Goal: Task Accomplishment & Management: Use online tool/utility

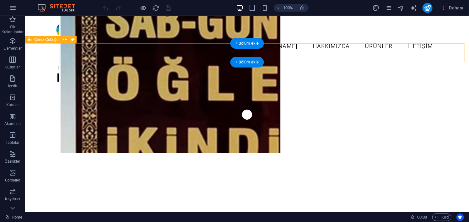
click at [131, 57] on div "Bizimle iletişime geçin Daha fazla bilgi" at bounding box center [247, 72] width 444 height 30
click at [102, 57] on div "Bizimle iletişime geçin Daha fazla bilgi" at bounding box center [247, 72] width 444 height 30
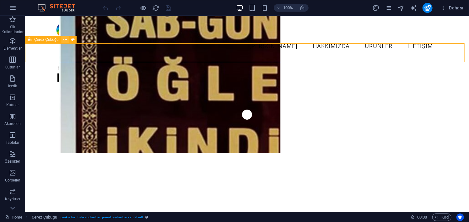
click at [67, 39] on button at bounding box center [65, 40] width 8 height 8
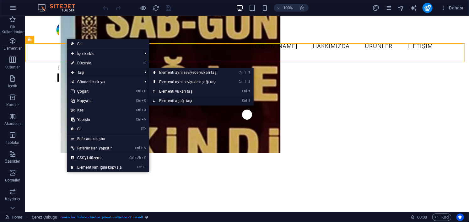
click at [178, 99] on link "Ctrl ⬇ Elementi aşağı taşı" at bounding box center [189, 100] width 81 height 9
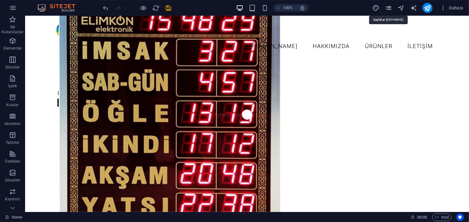
click at [388, 8] on icon "pages" at bounding box center [389, 7] width 7 height 7
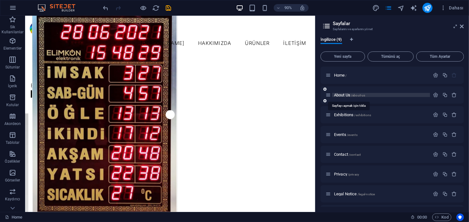
click at [341, 94] on span "About Us /about-us" at bounding box center [349, 95] width 31 height 5
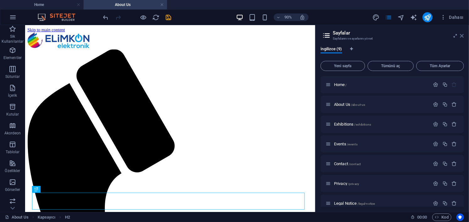
drag, startPoint x: 462, startPoint y: 37, endPoint x: 435, endPoint y: 11, distance: 37.1
click at [462, 37] on icon at bounding box center [463, 35] width 4 height 5
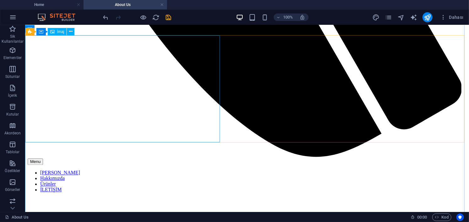
select select "vw"
select select "px"
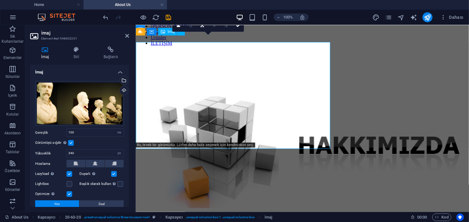
scroll to position [465, 0]
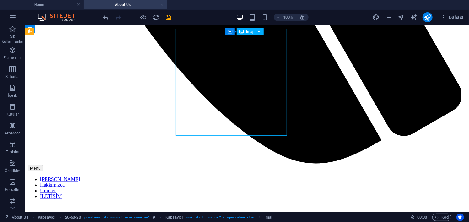
scroll to position [471, 0]
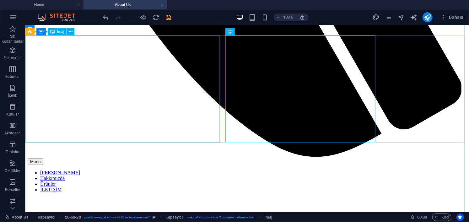
select select "vw"
select select "px"
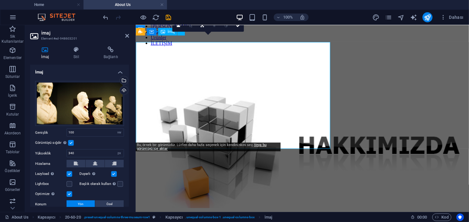
scroll to position [465, 0]
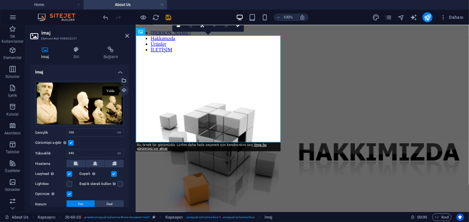
click at [122, 90] on div "Yükle" at bounding box center [123, 90] width 9 height 9
click at [123, 90] on div "Yükle" at bounding box center [123, 90] width 9 height 9
click at [121, 78] on div "Dosya yöneticisinden, stok fotoğraflardan dosyalar seçin veya dosya(lar) yükley…" at bounding box center [123, 80] width 9 height 9
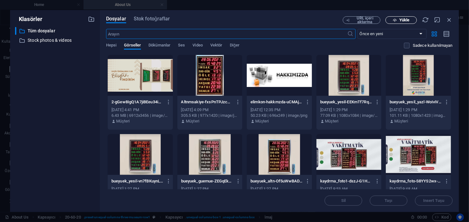
click at [402, 19] on span "Yükle" at bounding box center [405, 20] width 10 height 4
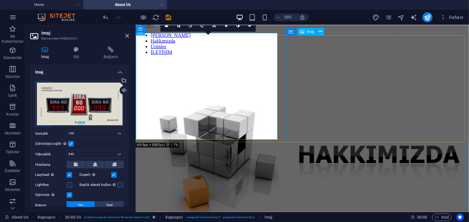
scroll to position [465, 0]
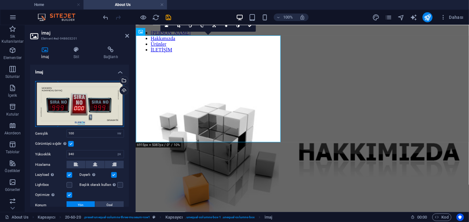
click at [69, 107] on div "Dosyaları buraya sürükleyin, dosyaları seçmek için tıklayın veya Dosyalardan ya…" at bounding box center [79, 104] width 89 height 46
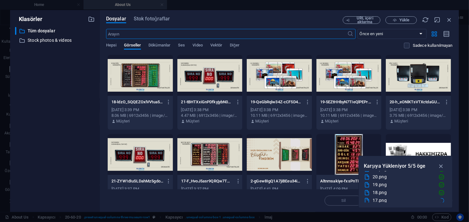
scroll to position [8, 0]
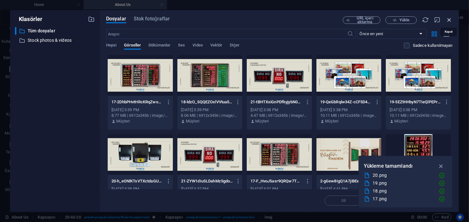
click at [448, 19] on icon "button" at bounding box center [449, 19] width 7 height 7
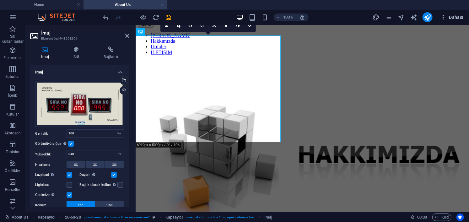
scroll to position [465, 0]
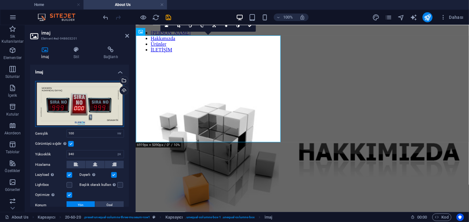
click at [76, 96] on div "Dosyaları buraya sürükleyin, dosyaları seçmek için tıklayın veya Dosyalardan ya…" at bounding box center [79, 104] width 89 height 46
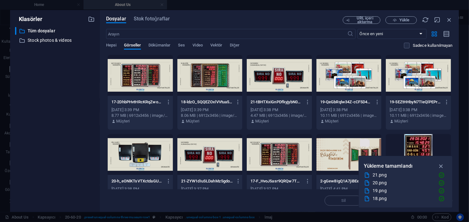
click at [286, 155] on div at bounding box center [279, 154] width 65 height 41
click at [444, 167] on icon "button" at bounding box center [441, 166] width 7 height 7
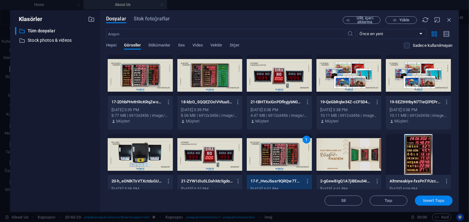
drag, startPoint x: 435, startPoint y: 202, endPoint x: 262, endPoint y: 163, distance: 176.9
click at [435, 202] on span "Insert Tuşu" at bounding box center [434, 201] width 21 height 4
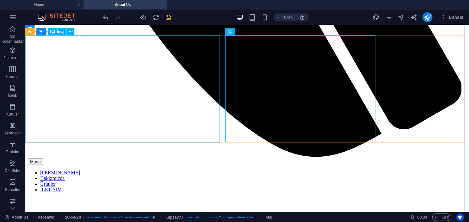
scroll to position [440, 0]
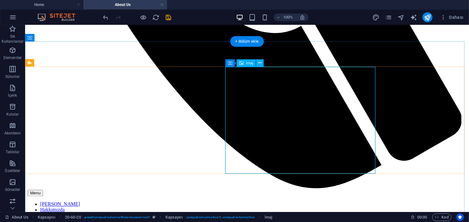
select select "vw"
select select "px"
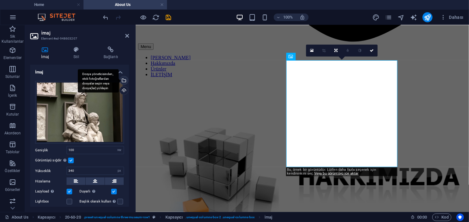
click at [124, 80] on div "Dosya yöneticisinden, stok fotoğraflardan dosyalar seçin veya dosya(lar) yükley…" at bounding box center [123, 80] width 9 height 9
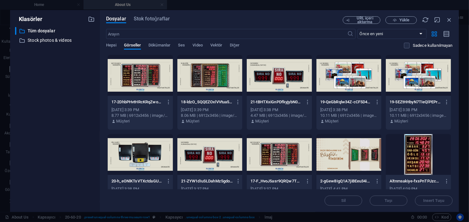
click at [220, 81] on div at bounding box center [210, 75] width 65 height 41
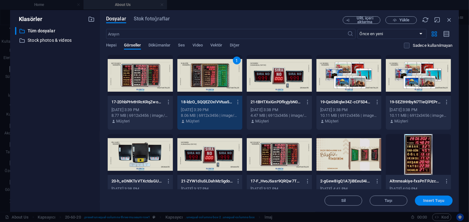
drag, startPoint x: 303, startPoint y: 176, endPoint x: 439, endPoint y: 201, distance: 138.0
click at [439, 201] on span "Insert Tuşu" at bounding box center [434, 201] width 21 height 4
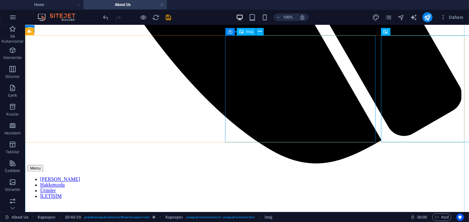
select select "vw"
select select "px"
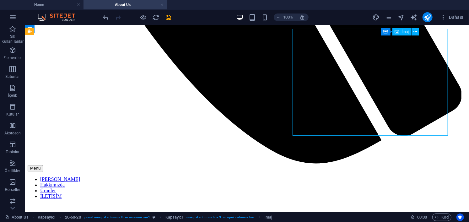
scroll to position [471, 0]
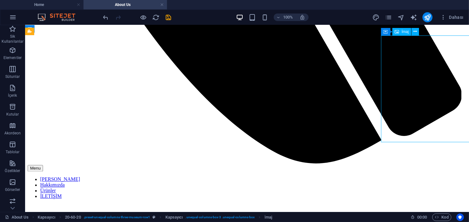
select select "vw"
select select "px"
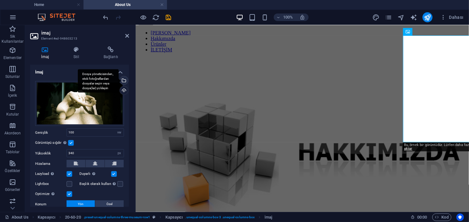
click at [123, 78] on div "Dosya yöneticisinden, stok fotoğraflardan dosyalar seçin veya dosya(lar) yükley…" at bounding box center [123, 80] width 9 height 9
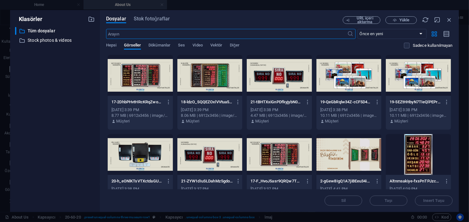
click at [358, 74] on div at bounding box center [349, 75] width 65 height 41
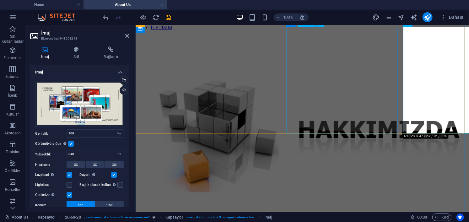
scroll to position [528, 0]
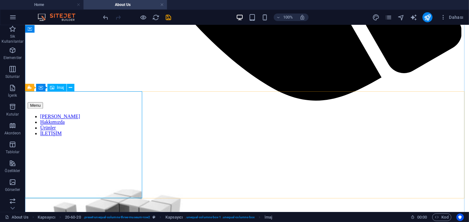
select select "vw"
select select "px"
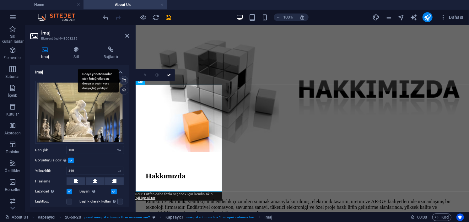
click at [124, 79] on div "Dosya yöneticisinden, stok fotoğraflardan dosyalar seçin veya dosya(lar) yükley…" at bounding box center [123, 80] width 9 height 9
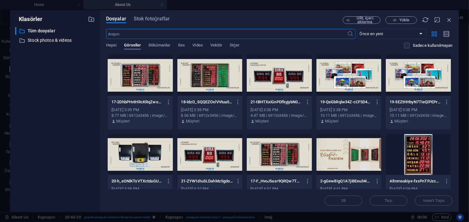
click at [133, 161] on div at bounding box center [140, 154] width 65 height 41
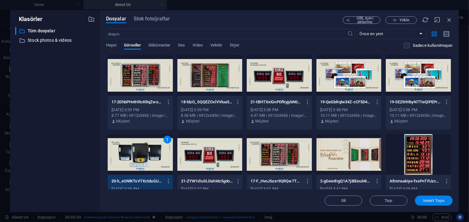
drag, startPoint x: 435, startPoint y: 203, endPoint x: 300, endPoint y: 178, distance: 138.1
click at [435, 203] on button "Insert Tuşu" at bounding box center [434, 201] width 38 height 10
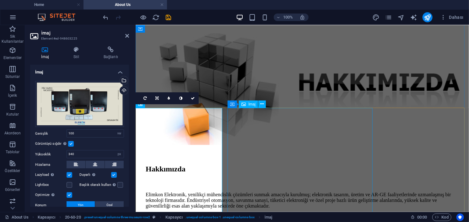
scroll to position [567, 0]
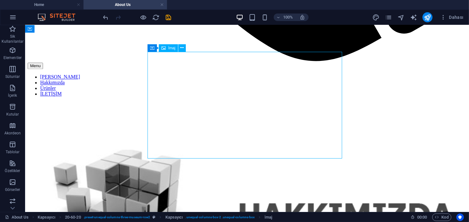
select select "vw"
select select "px"
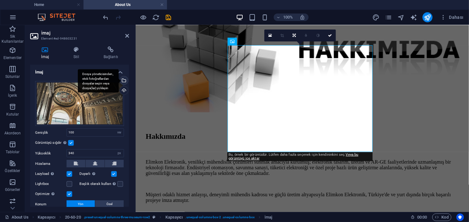
click at [124, 80] on div "Dosya yöneticisinden, stok fotoğraflardan dosyalar seçin veya dosya(lar) yükley…" at bounding box center [123, 80] width 9 height 9
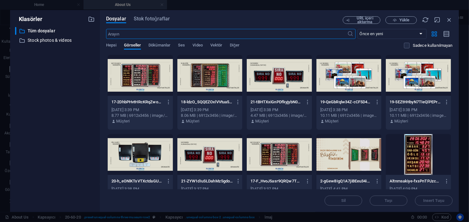
scroll to position [504, 0]
click at [288, 78] on div at bounding box center [279, 75] width 65 height 41
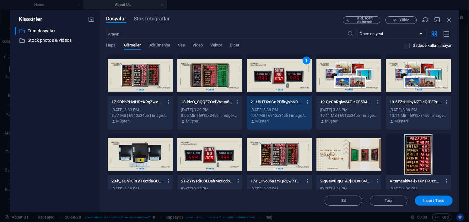
click at [444, 201] on span "Insert Tuşu" at bounding box center [434, 201] width 21 height 4
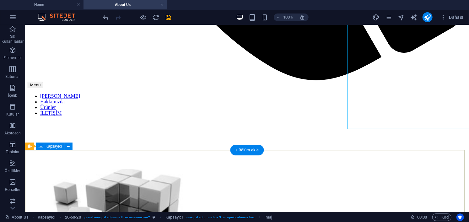
scroll to position [536, 0]
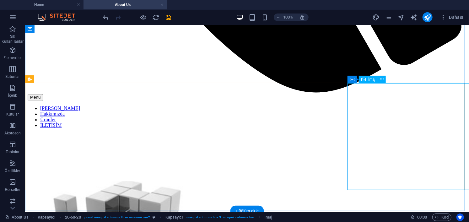
select select "vw"
select select "px"
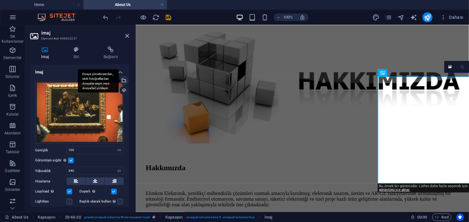
click at [123, 79] on div "Dosya yöneticisinden, stok fotoğraflardan dosyalar seçin veya dosya(lar) yükley…" at bounding box center [123, 80] width 9 height 9
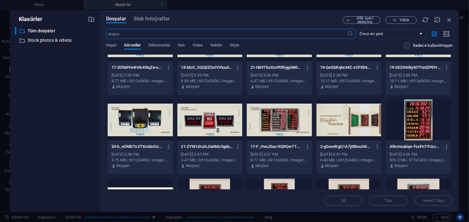
scroll to position [31, 0]
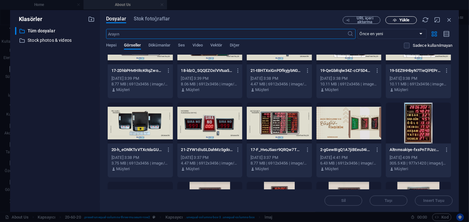
click at [399, 19] on span "Yükle" at bounding box center [402, 20] width 26 height 4
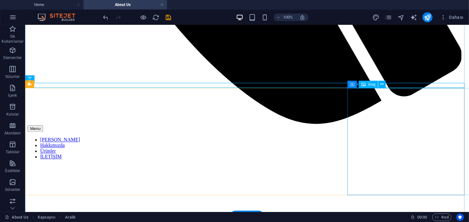
scroll to position [567, 0]
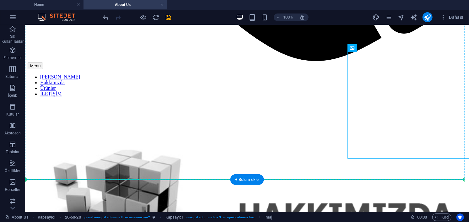
drag, startPoint x: 347, startPoint y: 100, endPoint x: 342, endPoint y: 101, distance: 5.3
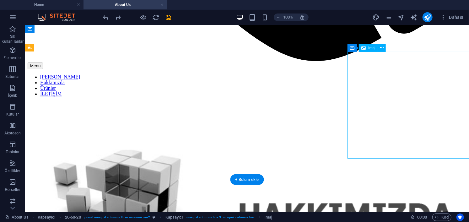
select select "vw"
select select "px"
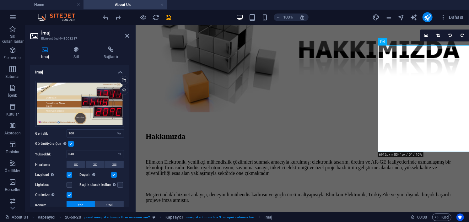
click at [71, 143] on label at bounding box center [71, 144] width 6 height 6
click at [0, 0] on input "Görüntüyü sığdır Görüntüyü otomatik olarak sabit bir genişliğe ve yüksekliğe sı…" at bounding box center [0, 0] width 0 height 0
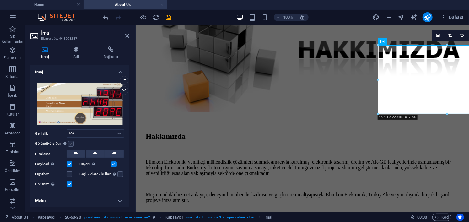
click at [71, 143] on label at bounding box center [71, 144] width 6 height 6
click at [0, 0] on input "Görüntüyü sığdır Görüntüyü otomatik olarak sabit bir genişliğe ve yüksekliğe sı…" at bounding box center [0, 0] width 0 height 0
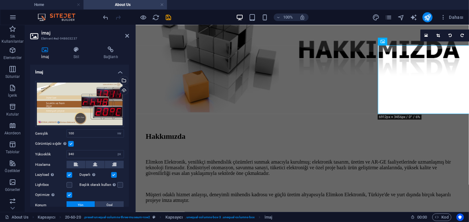
click at [92, 144] on div "Görüntüyü sığdır Görüntüyü otomatik olarak sabit bir genişliğe ve yüksekliğe sı…" at bounding box center [79, 144] width 89 height 8
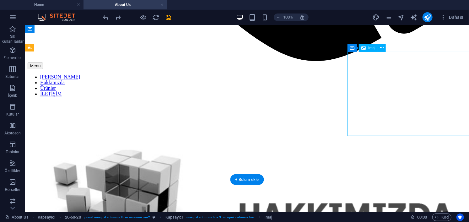
select select "vw"
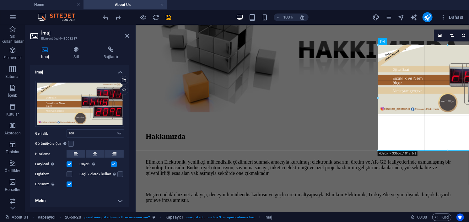
drag, startPoint x: 447, startPoint y: 114, endPoint x: 307, endPoint y: 125, distance: 141.2
click at [442, 151] on div at bounding box center [448, 151] width 140 height 2
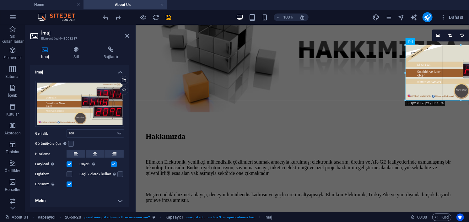
drag, startPoint x: 378, startPoint y: 45, endPoint x: 285, endPoint y: 40, distance: 92.9
type input "351"
select select "px"
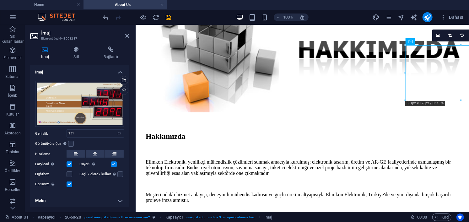
drag, startPoint x: 437, startPoint y: 64, endPoint x: 399, endPoint y: 83, distance: 42.6
drag, startPoint x: 429, startPoint y: 75, endPoint x: 414, endPoint y: 92, distance: 21.8
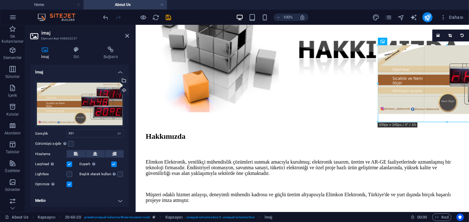
drag, startPoint x: 405, startPoint y: 100, endPoint x: 390, endPoint y: 122, distance: 26.1
type input "439"
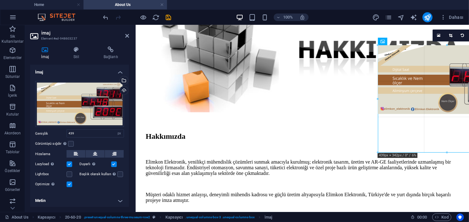
drag, startPoint x: 448, startPoint y: 114, endPoint x: 306, endPoint y: 128, distance: 143.0
click at [441, 152] on div at bounding box center [447, 153] width 138 height 2
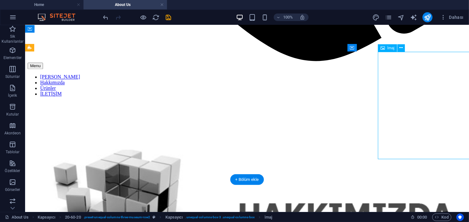
drag, startPoint x: 406, startPoint y: 104, endPoint x: 384, endPoint y: 104, distance: 22.0
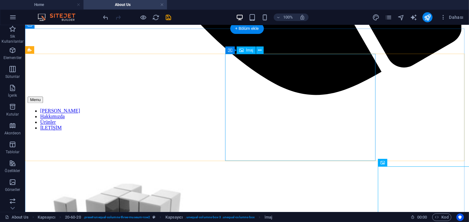
scroll to position [536, 0]
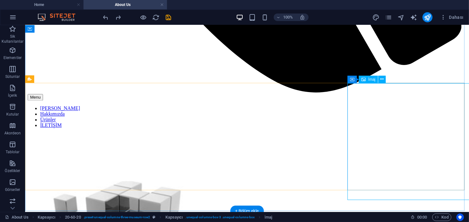
select select "vw"
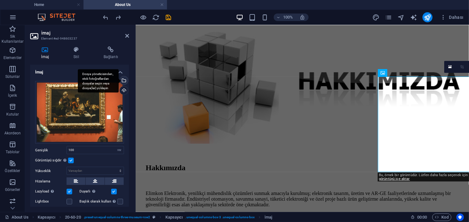
click at [119, 83] on div "Dosya yöneticisinden, stok fotoğraflardan dosyalar seçin veya dosya(lar) yükley…" at bounding box center [98, 81] width 41 height 24
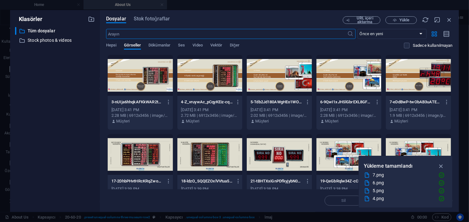
scroll to position [504, 0]
click at [443, 164] on icon "button" at bounding box center [441, 166] width 7 height 7
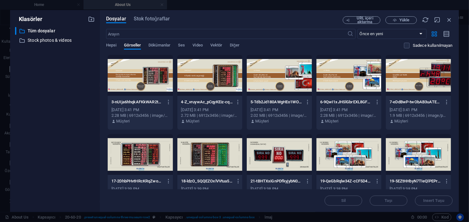
click at [425, 76] on div at bounding box center [418, 75] width 65 height 41
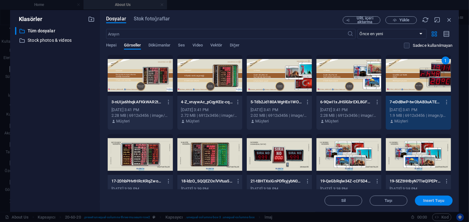
click at [427, 199] on span "Insert Tuşu" at bounding box center [434, 201] width 21 height 4
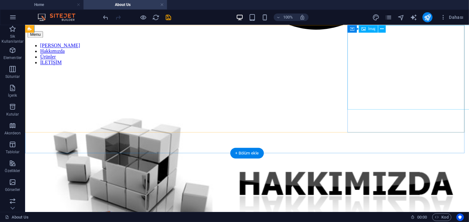
scroll to position [536, 0]
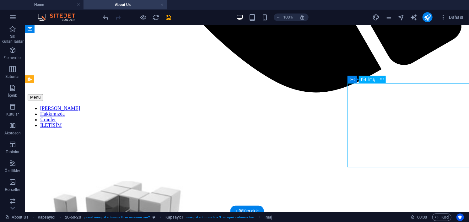
select select "vw"
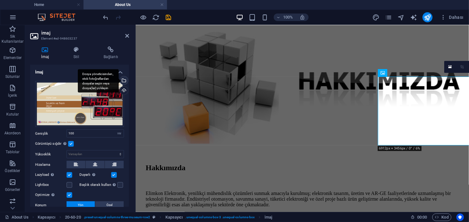
click at [125, 81] on div "Dosya yöneticisinden, stok fotoğraflardan dosyalar seçin veya dosya(lar) yükley…" at bounding box center [123, 80] width 9 height 9
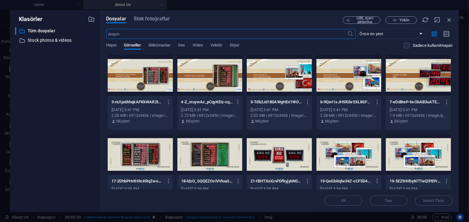
scroll to position [504, 0]
click at [209, 76] on div at bounding box center [210, 75] width 65 height 41
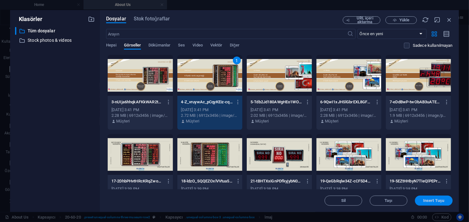
click at [430, 200] on span "Insert Tuşu" at bounding box center [434, 201] width 21 height 4
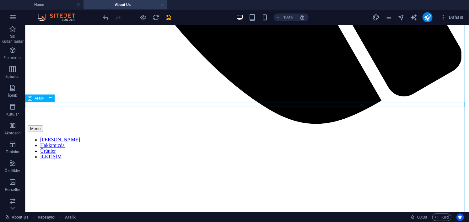
scroll to position [567, 0]
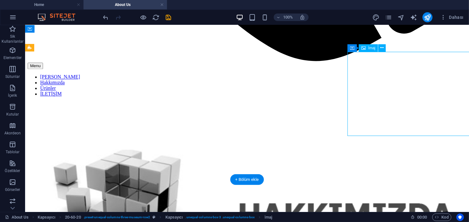
select select "vw"
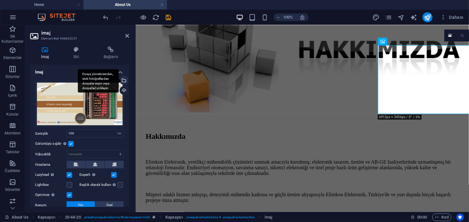
click at [119, 81] on div "Dosya yöneticisinden, stok fotoğraflardan dosyalar seçin veya dosya(lar) yükley…" at bounding box center [98, 81] width 41 height 24
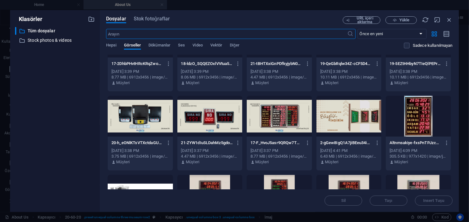
scroll to position [126, 0]
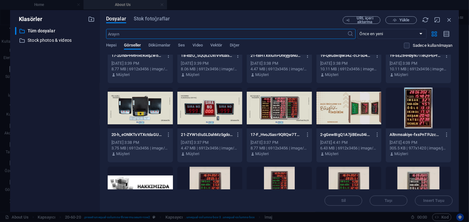
click at [343, 115] on div at bounding box center [349, 108] width 65 height 41
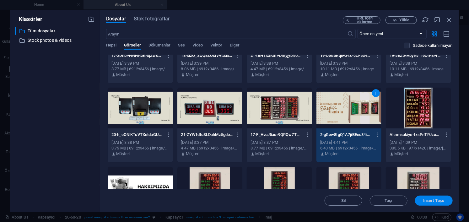
click at [438, 202] on span "Insert Tuşu" at bounding box center [434, 201] width 21 height 4
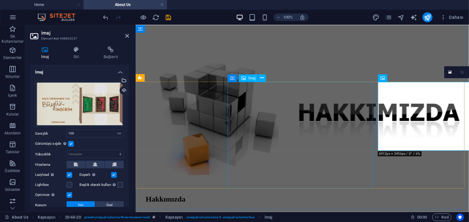
scroll to position [567, 0]
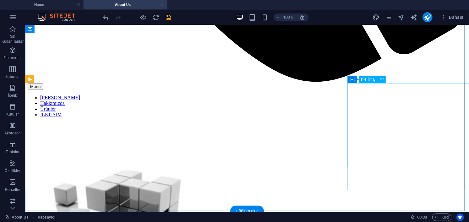
scroll to position [536, 0]
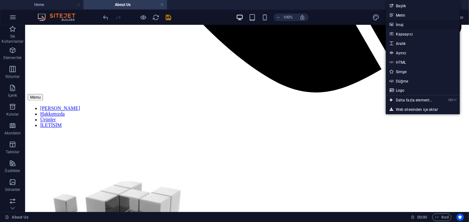
click at [415, 26] on link "İmaj" at bounding box center [423, 24] width 74 height 9
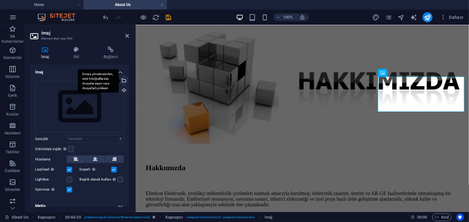
click at [119, 80] on div "Dosya yöneticisinden, stok fotoğraflardan dosyalar seçin veya dosya(lar) yükley…" at bounding box center [98, 81] width 41 height 24
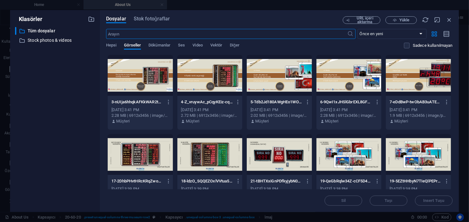
scroll to position [504, 0]
click at [430, 72] on div at bounding box center [418, 75] width 65 height 41
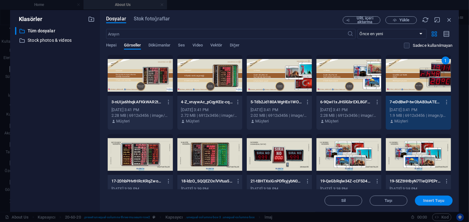
click at [434, 199] on span "Insert Tuşu" at bounding box center [434, 201] width 21 height 4
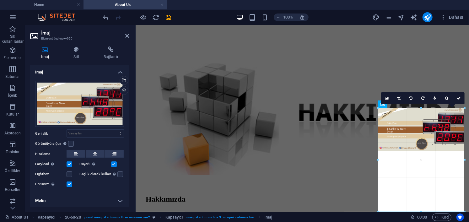
drag, startPoint x: 423, startPoint y: 152, endPoint x: 427, endPoint y: 213, distance: 61.7
click at [427, 212] on section "Sik Kullanilanlar Elementler Sütunlar İçerik Kutular Akordeon Tablolar Özellikl…" at bounding box center [234, 118] width 469 height 187
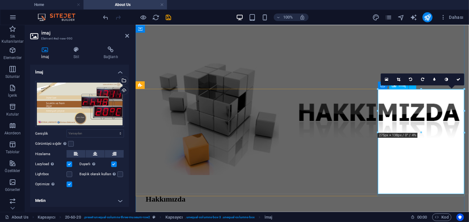
scroll to position [536, 0]
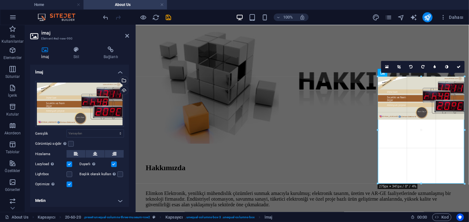
drag, startPoint x: 421, startPoint y: 181, endPoint x: 280, endPoint y: 151, distance: 144.7
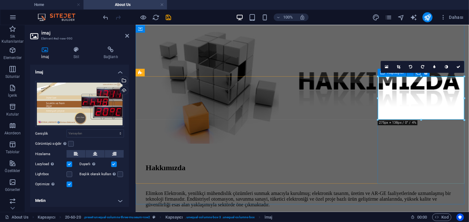
drag, startPoint x: 421, startPoint y: 132, endPoint x: 420, endPoint y: 183, distance: 50.6
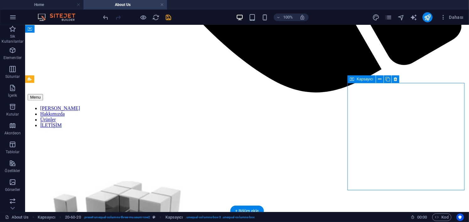
drag, startPoint x: 426, startPoint y: 141, endPoint x: 427, endPoint y: 134, distance: 7.6
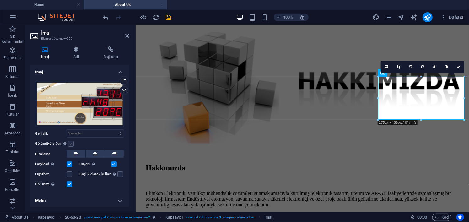
click at [72, 144] on label at bounding box center [71, 144] width 6 height 6
click at [0, 0] on input "Görüntüyü sığdır Görüntüyü otomatik olarak sabit bir genişliğe ve yüksekliğe sı…" at bounding box center [0, 0] width 0 height 0
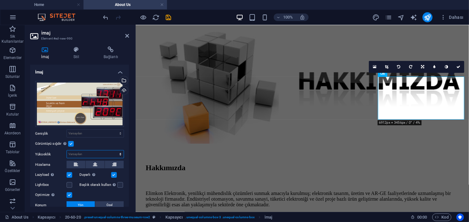
click at [78, 153] on select "Varsayılan otomatik px" at bounding box center [95, 155] width 57 height 8
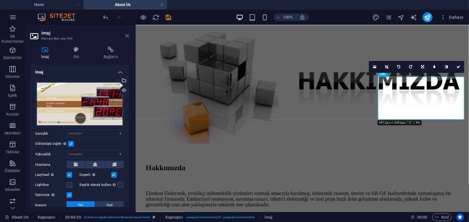
click at [128, 36] on icon at bounding box center [127, 35] width 4 height 5
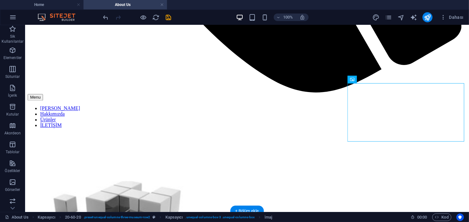
drag, startPoint x: 433, startPoint y: 116, endPoint x: 429, endPoint y: 156, distance: 40.4
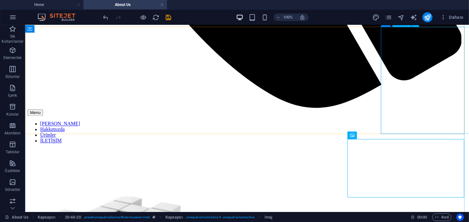
scroll to position [604, 0]
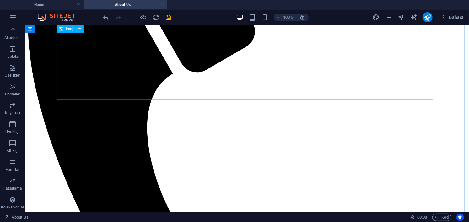
scroll to position [220, 0]
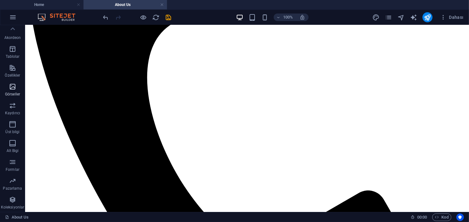
click at [13, 85] on icon "button" at bounding box center [13, 87] width 8 height 8
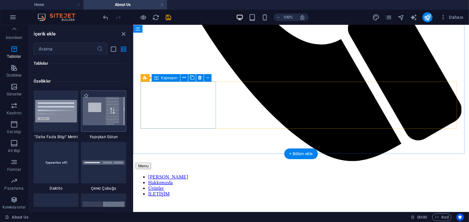
scroll to position [324, 0]
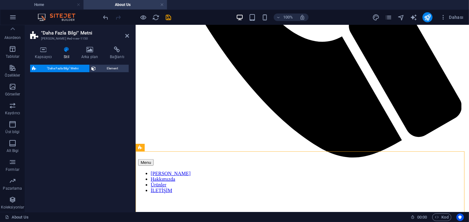
select select "px"
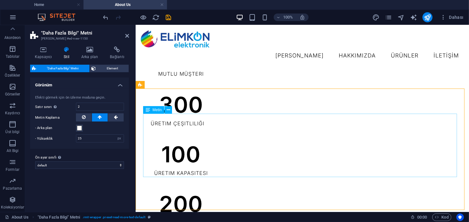
scroll to position [386, 0]
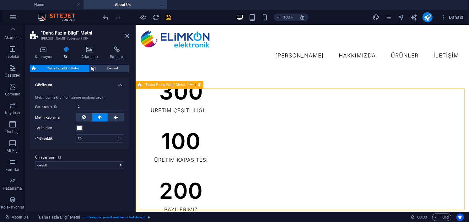
click at [190, 85] on icon at bounding box center [191, 85] width 3 height 7
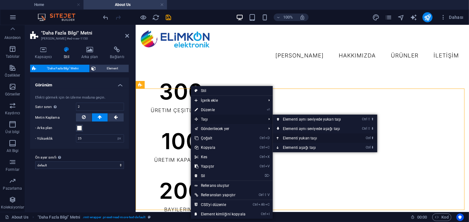
click at [320, 137] on link "Ctrl ⬆ Elementi yukarı taşı" at bounding box center [313, 138] width 81 height 9
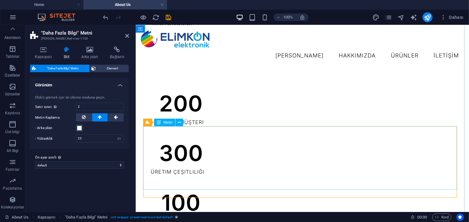
scroll to position [323, 0]
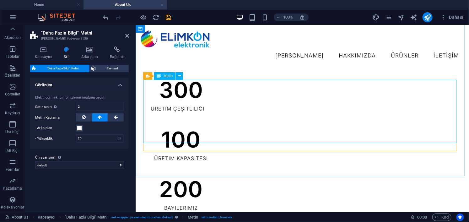
scroll to position [354, 0]
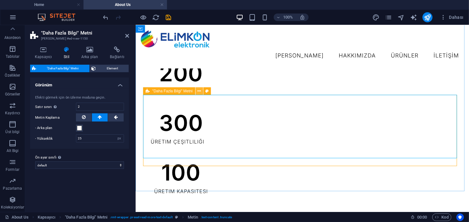
click at [198, 93] on icon at bounding box center [199, 91] width 3 height 7
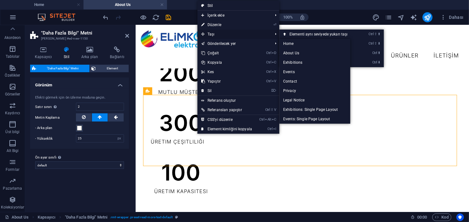
click at [237, 33] on span "Taşı" at bounding box center [234, 34] width 73 height 9
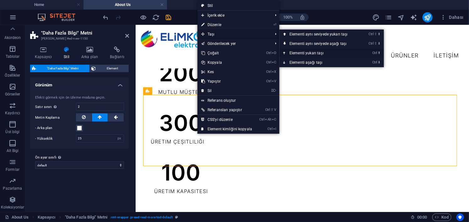
click at [310, 50] on link "Ctrl ⬆ Elementi yukarı taşı" at bounding box center [320, 52] width 81 height 9
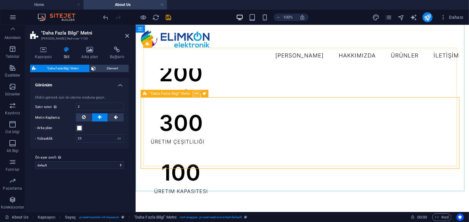
click at [198, 95] on button at bounding box center [197, 94] width 8 height 8
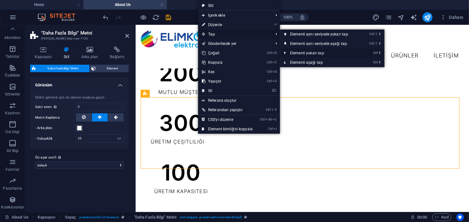
click at [305, 51] on link "Ctrl ⬆ Elementi yukarı taşı" at bounding box center [320, 52] width 81 height 9
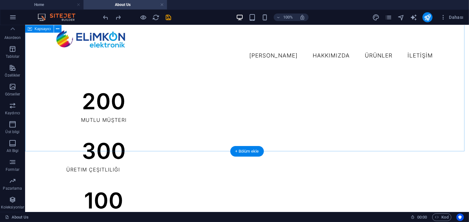
scroll to position [361, 0]
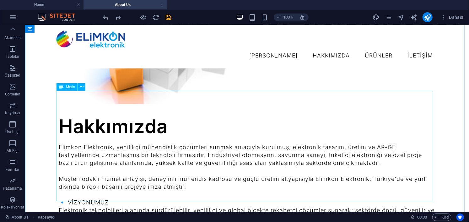
scroll to position [141, 0]
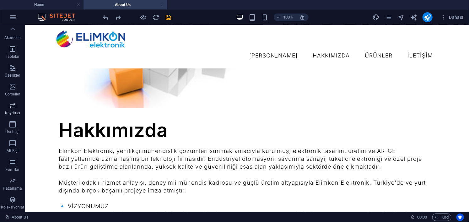
click at [13, 110] on span "Kaydırıcı" at bounding box center [12, 109] width 25 height 15
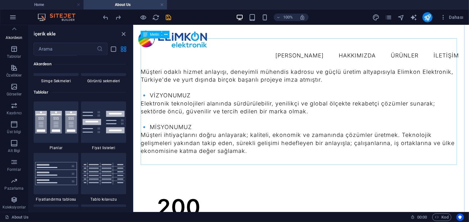
scroll to position [236, 0]
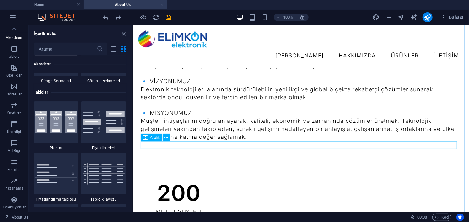
click at [142, 148] on div at bounding box center [300, 152] width 321 height 8
click at [140, 148] on div "Hakkımızda Elimkon Elektronik, yenilikçi mühendislik çözümleri sunmak amacıyla …" at bounding box center [301, 92] width 336 height 606
click at [139, 144] on div "Hakkımızda Elimkon Elektronik, yenilikçi mühendislik çözümleri sunmak amacıyla …" at bounding box center [301, 92] width 336 height 606
click at [59, 120] on img at bounding box center [56, 122] width 42 height 22
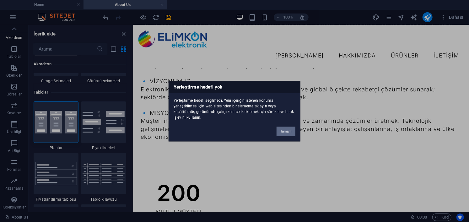
click at [287, 129] on button "Tamam" at bounding box center [286, 131] width 19 height 9
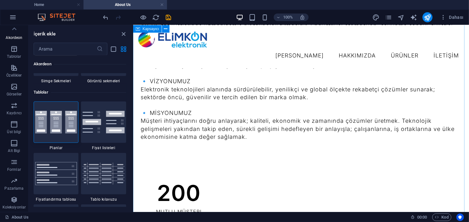
click at [138, 144] on div "Hakkımızda Elimkon Elektronik, yenilikçi mühendislik çözümleri sunmak amacıyla …" at bounding box center [301, 92] width 336 height 606
click at [148, 148] on div at bounding box center [300, 152] width 321 height 8
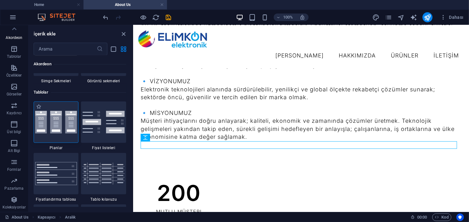
click at [60, 124] on img at bounding box center [56, 122] width 42 height 22
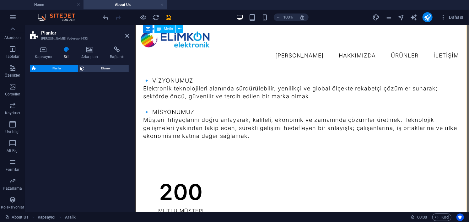
select select "rem"
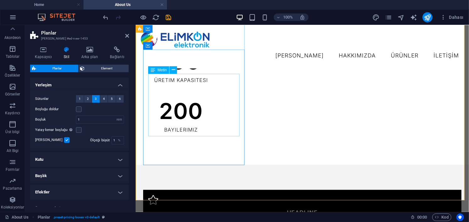
scroll to position [434, 0]
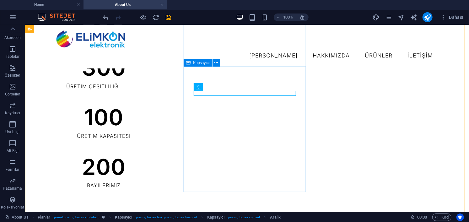
scroll to position [496, 0]
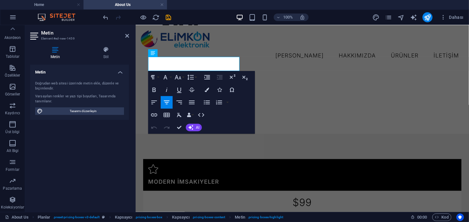
scroll to position [490, 0]
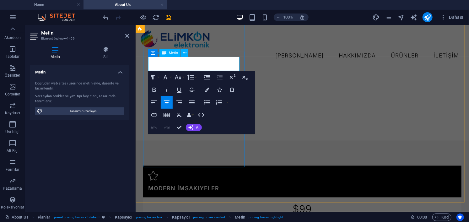
click at [219, 202] on p "$99" at bounding box center [302, 209] width 309 height 14
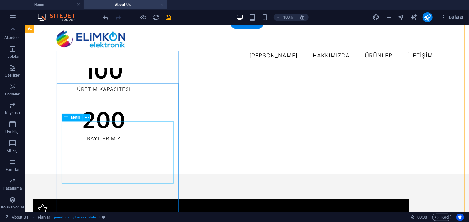
scroll to position [490, 0]
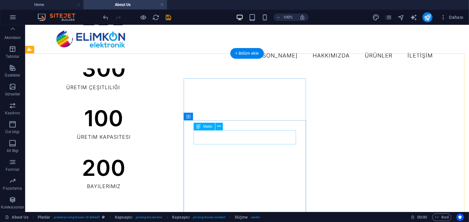
scroll to position [427, 0]
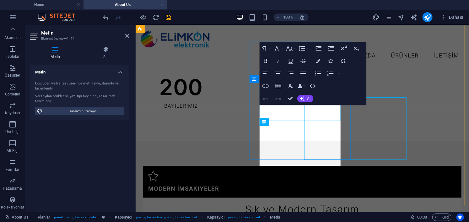
scroll to position [490, 0]
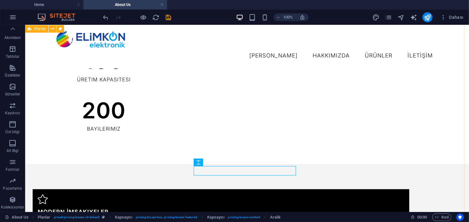
scroll to position [490, 0]
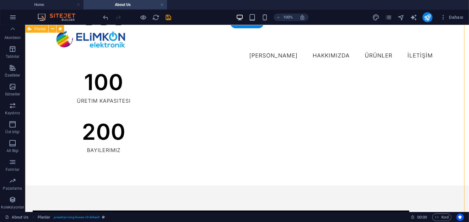
scroll to position [458, 0]
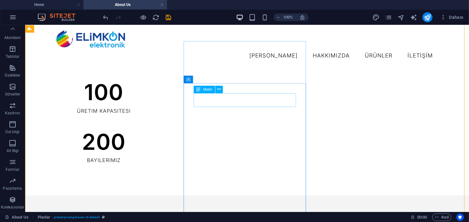
scroll to position [465, 0]
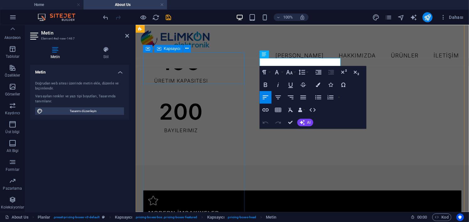
scroll to position [465, 0]
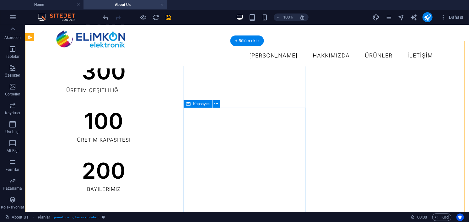
scroll to position [441, 0]
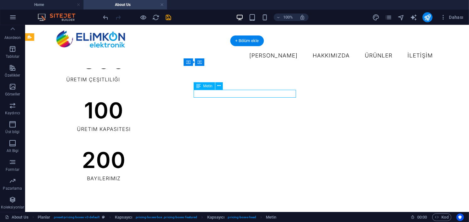
drag, startPoint x: 270, startPoint y: 94, endPoint x: 279, endPoint y: 95, distance: 9.1
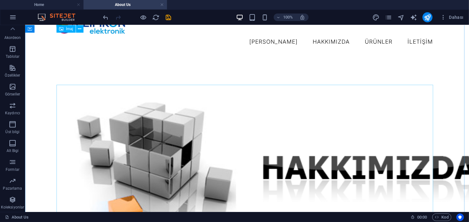
scroll to position [0, 0]
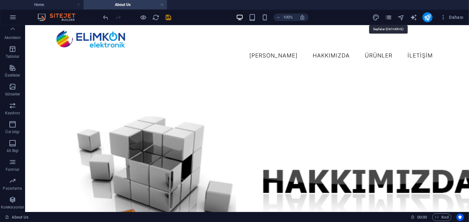
click at [392, 18] on icon "pages" at bounding box center [389, 17] width 7 height 7
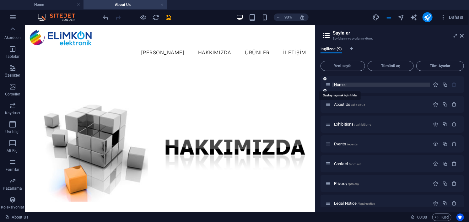
click at [341, 84] on span "Home /" at bounding box center [340, 84] width 13 height 5
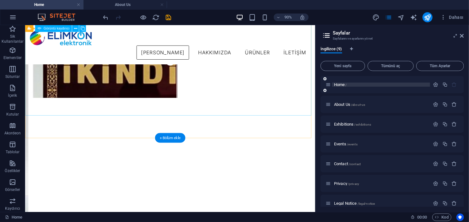
scroll to position [28, 0]
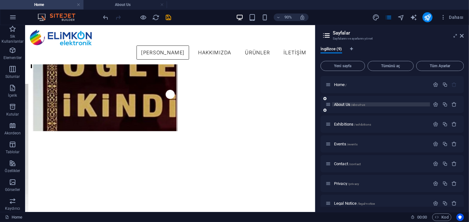
click at [342, 106] on span "About Us /about-us" at bounding box center [349, 104] width 31 height 5
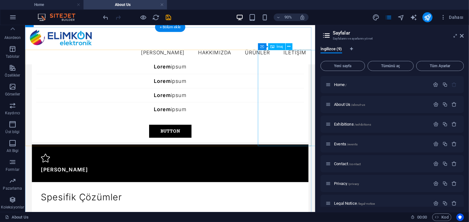
scroll to position [691, 0]
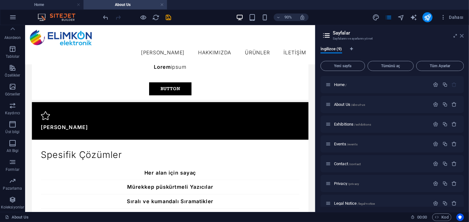
click at [461, 34] on icon at bounding box center [463, 35] width 4 height 5
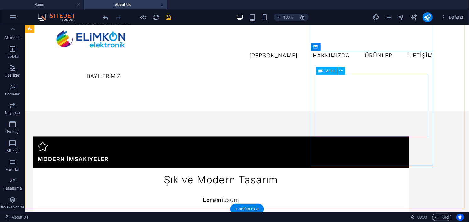
scroll to position [545, 0]
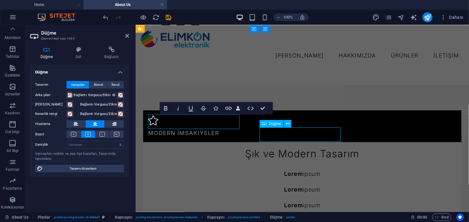
scroll to position [545, 0]
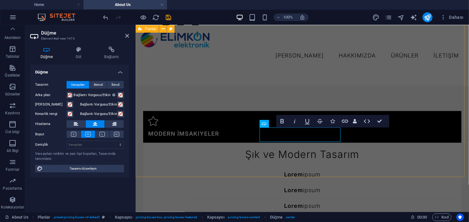
scroll to position [545, 0]
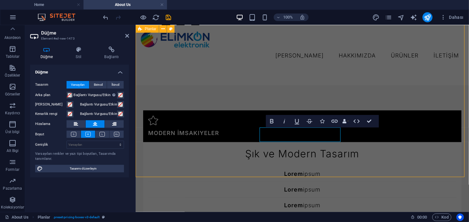
scroll to position [538, 0]
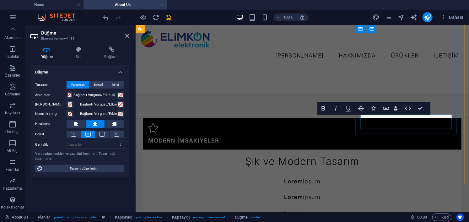
scroll to position [538, 0]
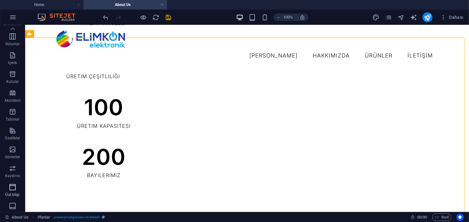
scroll to position [1, 0]
click at [14, 126] on icon "button" at bounding box center [13, 125] width 8 height 8
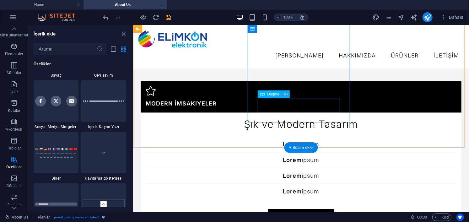
scroll to position [601, 0]
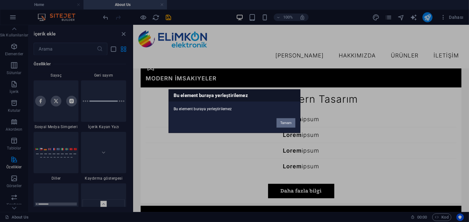
drag, startPoint x: 288, startPoint y: 122, endPoint x: 131, endPoint y: 98, distance: 158.7
click at [288, 122] on button "Tamam" at bounding box center [286, 122] width 19 height 9
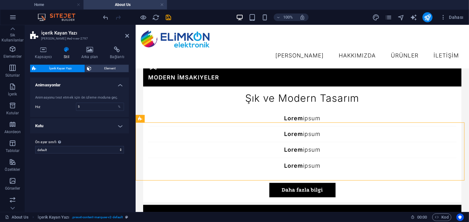
scroll to position [600, 0]
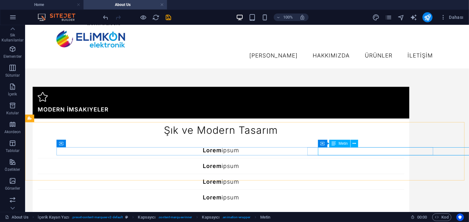
click at [339, 142] on span "Metin" at bounding box center [343, 144] width 9 height 4
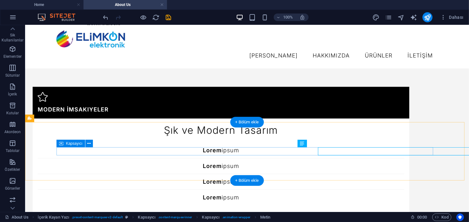
select select "marquee"
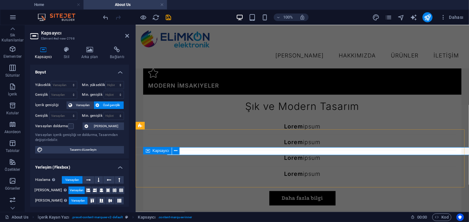
scroll to position [593, 0]
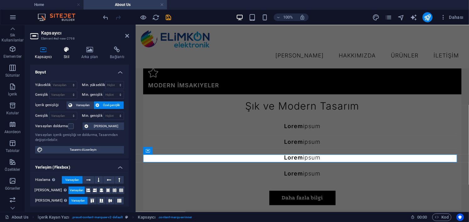
click at [65, 52] on icon at bounding box center [66, 50] width 15 height 6
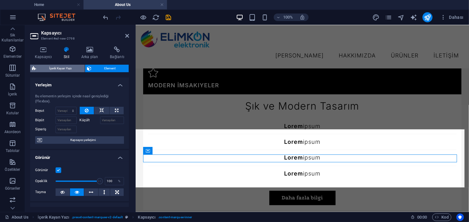
click at [69, 68] on span "İçerik Kayan Yazı" at bounding box center [60, 69] width 45 height 8
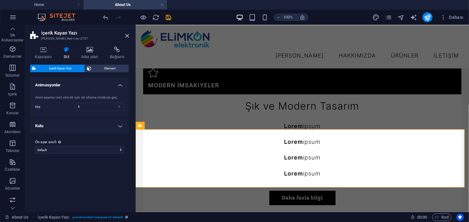
click at [86, 128] on h4 "Kutu" at bounding box center [79, 125] width 99 height 15
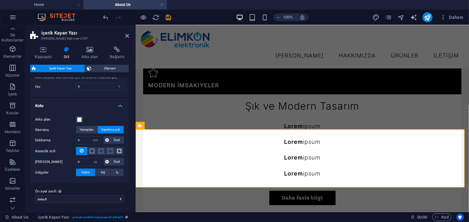
scroll to position [0, 0]
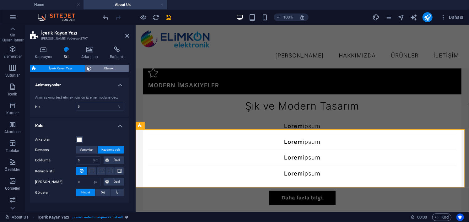
click at [98, 68] on span "Element" at bounding box center [110, 69] width 34 height 8
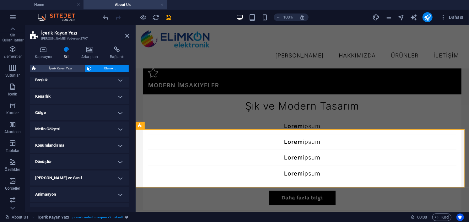
scroll to position [68, 0]
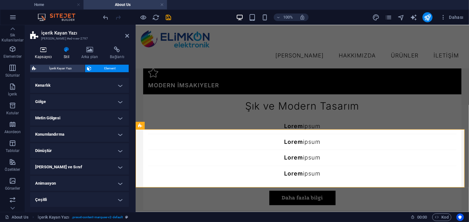
click at [48, 53] on h4 "Kapsayıcı" at bounding box center [44, 53] width 29 height 13
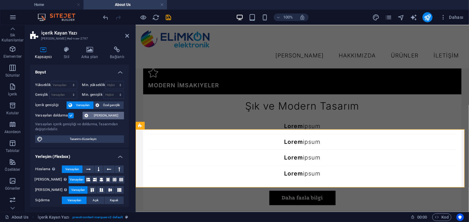
scroll to position [101, 0]
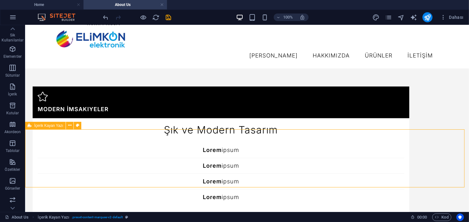
scroll to position [586, 0]
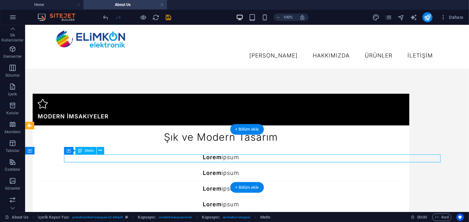
scroll to position [0, 258]
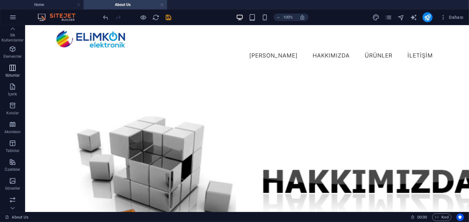
scroll to position [0, 0]
click at [15, 55] on p "Elementler" at bounding box center [12, 57] width 18 height 5
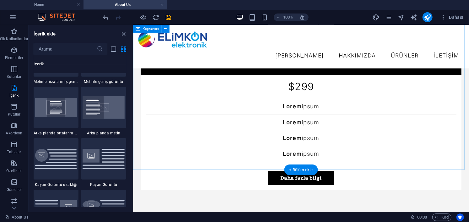
scroll to position [935, 0]
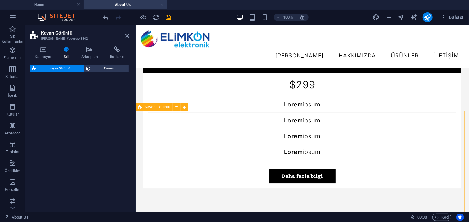
select select "%"
select select "rem"
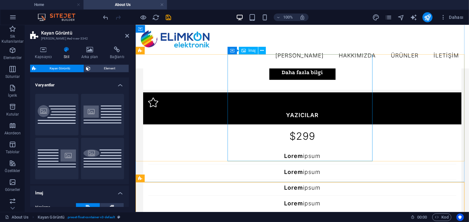
scroll to position [946, 0]
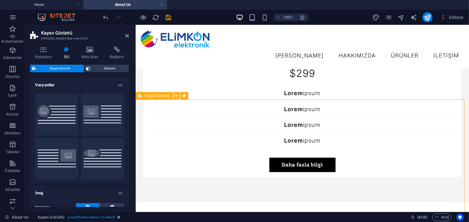
click at [176, 95] on icon at bounding box center [176, 96] width 3 height 7
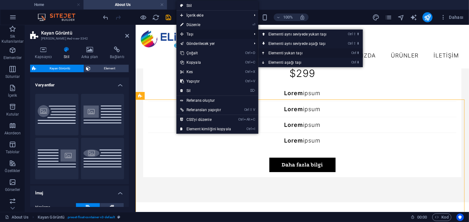
click at [290, 52] on link "Ctrl ⬆ Elementi yukarı taşı" at bounding box center [299, 52] width 81 height 9
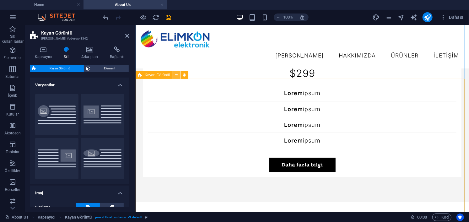
click at [175, 77] on icon at bounding box center [176, 75] width 3 height 7
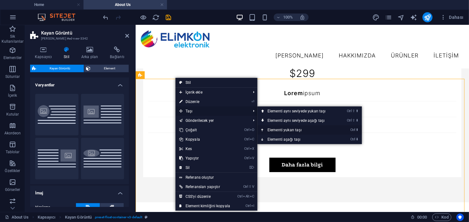
click at [287, 128] on link "Ctrl ⬆ Elementi yukarı taşı" at bounding box center [298, 129] width 81 height 9
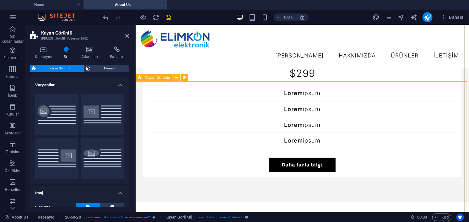
click at [177, 79] on icon at bounding box center [176, 77] width 3 height 7
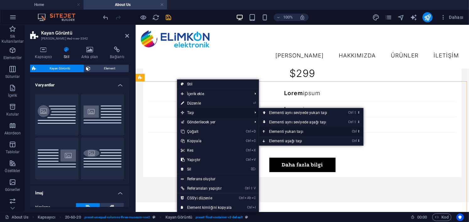
click at [292, 130] on link "Ctrl ⬆ Elementi yukarı taşı" at bounding box center [299, 131] width 81 height 9
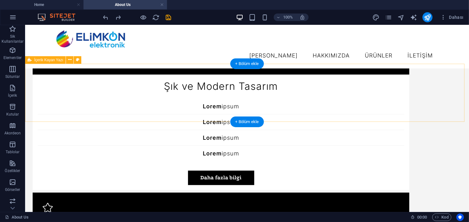
scroll to position [632, 0]
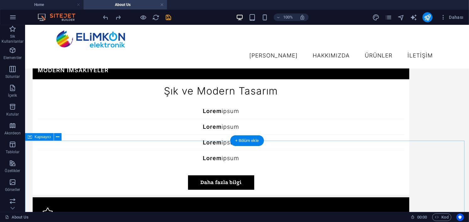
drag, startPoint x: 247, startPoint y: 141, endPoint x: 112, endPoint y: 117, distance: 137.1
click at [247, 141] on div "+ Bölüm ekle" at bounding box center [248, 140] width 34 height 11
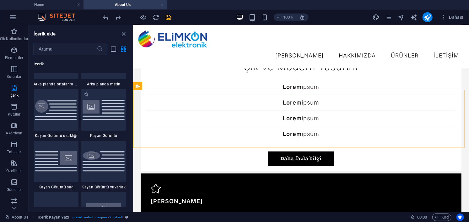
scroll to position [1351, 0]
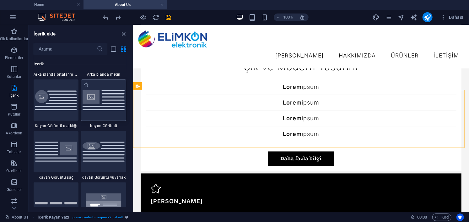
click at [104, 106] on img at bounding box center [104, 100] width 42 height 20
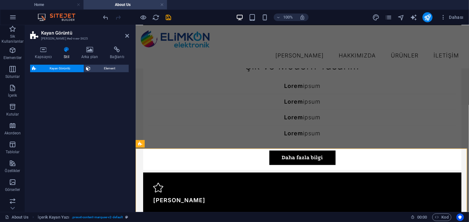
select select "%"
select select "rem"
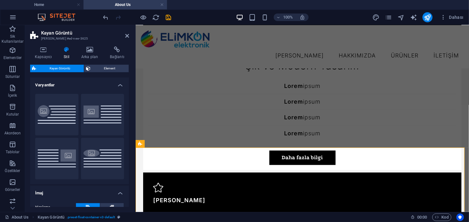
scroll to position [633, 0]
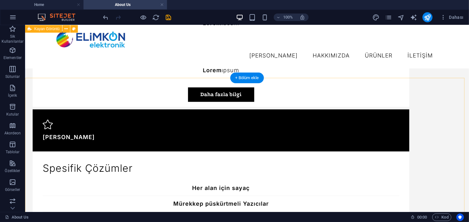
scroll to position [695, 0]
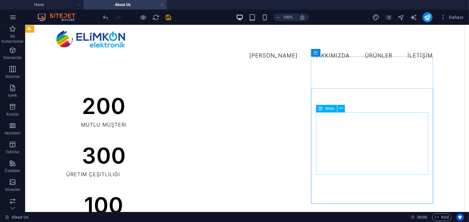
scroll to position [503, 0]
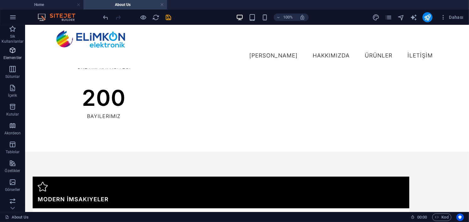
click at [16, 51] on span "Elementler" at bounding box center [12, 54] width 25 height 15
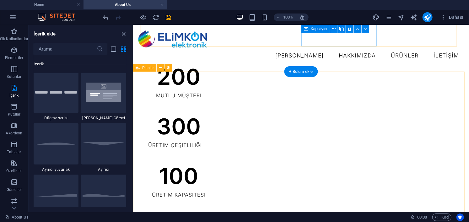
scroll to position [346, 0]
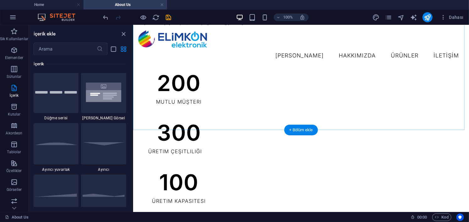
click at [297, 128] on div "+ Bölüm ekle" at bounding box center [302, 130] width 34 height 11
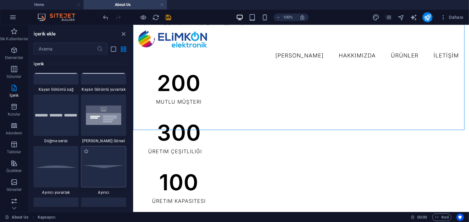
scroll to position [1476, 0]
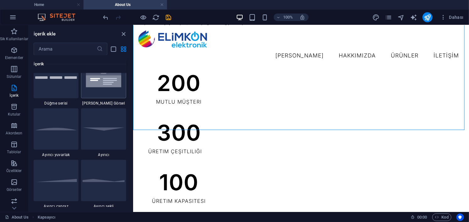
click at [104, 87] on img at bounding box center [104, 77] width 42 height 28
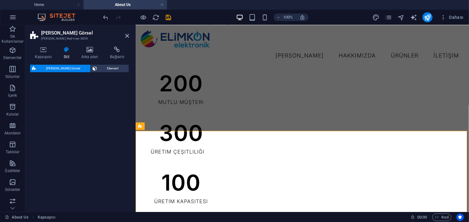
select select "rem"
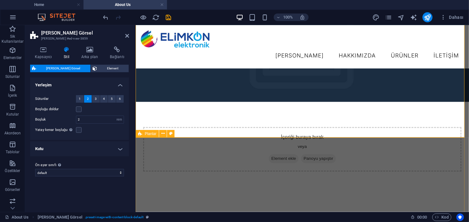
scroll to position [627, 0]
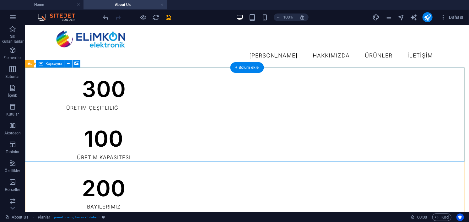
scroll to position [414, 0]
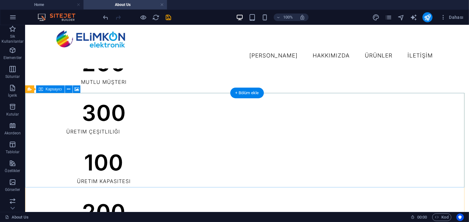
scroll to position [382, 0]
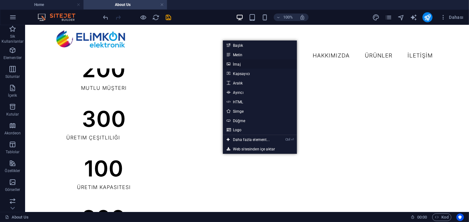
click at [261, 64] on link "İmaj" at bounding box center [260, 63] width 74 height 9
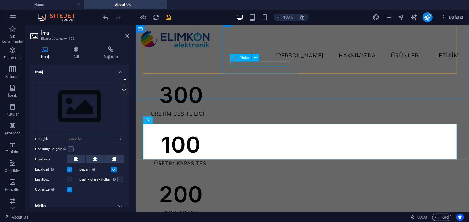
scroll to position [376, 0]
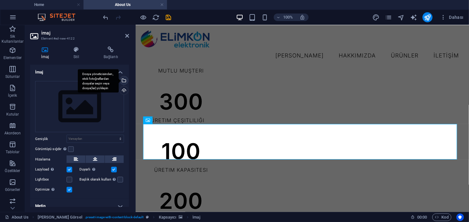
click at [119, 79] on div "Dosya yöneticisinden, stok fotoğraflardan dosyalar seçin veya dosya(lar) yükley…" at bounding box center [98, 81] width 41 height 24
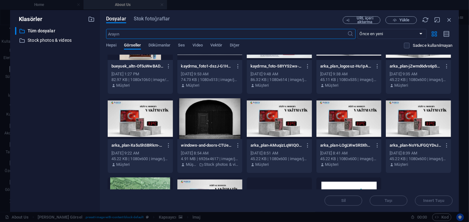
scroll to position [290, 0]
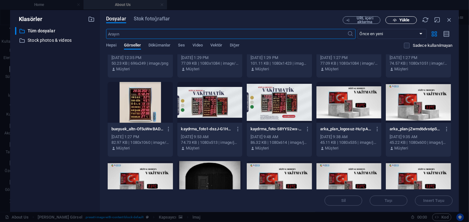
click at [397, 22] on span "Yükle" at bounding box center [402, 20] width 26 height 4
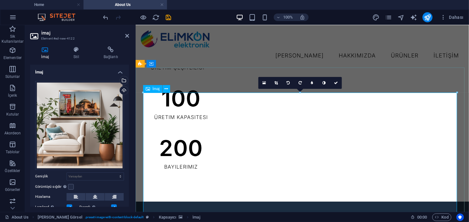
scroll to position [470, 0]
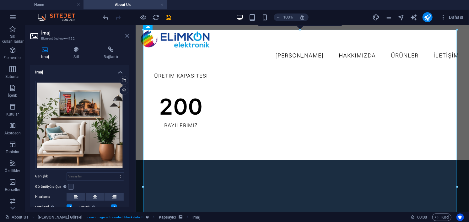
click at [128, 36] on icon at bounding box center [127, 35] width 4 height 5
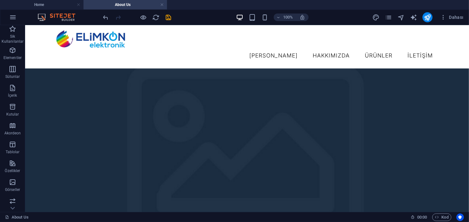
scroll to position [690, 0]
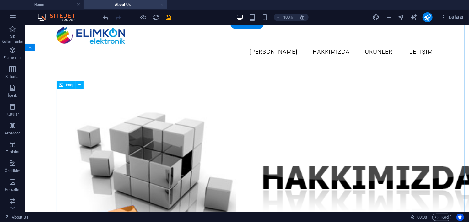
scroll to position [0, 0]
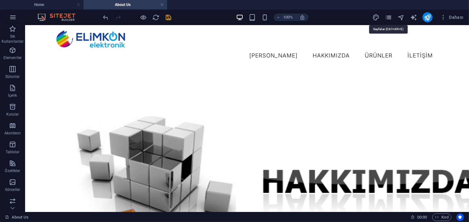
click at [389, 16] on icon "pages" at bounding box center [389, 17] width 7 height 7
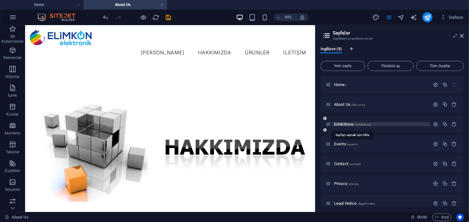
click at [342, 123] on span "Exhibitions /exhibitions" at bounding box center [352, 124] width 37 height 5
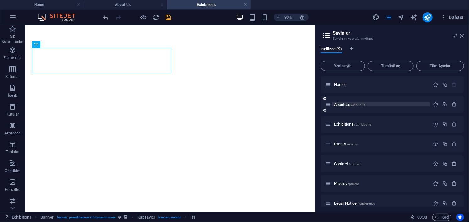
click at [344, 105] on span "About Us /about-us" at bounding box center [349, 104] width 31 height 5
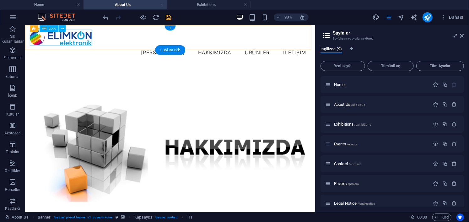
click at [58, 38] on div at bounding box center [186, 39] width 313 height 18
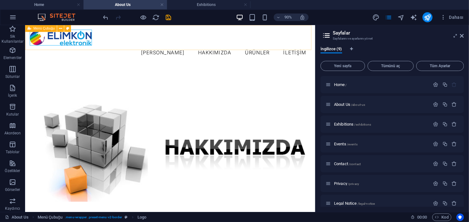
click at [41, 29] on span "Menü Çubuğu" at bounding box center [43, 28] width 21 height 3
click at [60, 29] on icon at bounding box center [60, 28] width 3 height 6
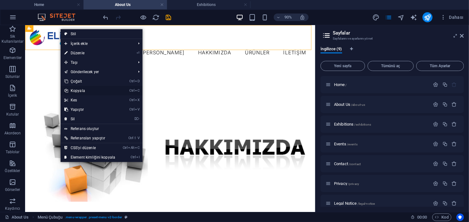
click at [100, 91] on link "Ctrl C Kopyala" at bounding box center [90, 90] width 58 height 9
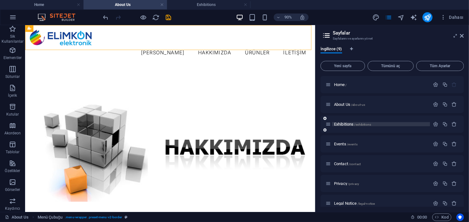
click at [346, 123] on span "Exhibitions /exhibitions" at bounding box center [352, 124] width 37 height 5
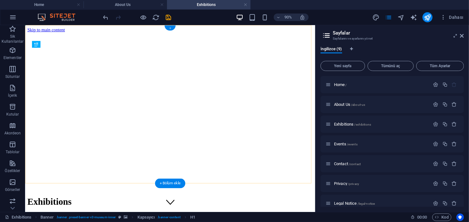
click at [168, 26] on div "+" at bounding box center [170, 27] width 11 height 5
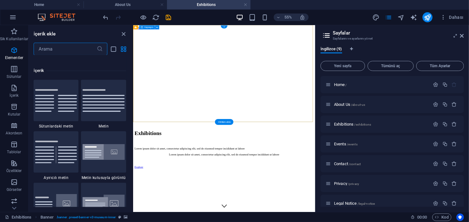
scroll to position [1099, 0]
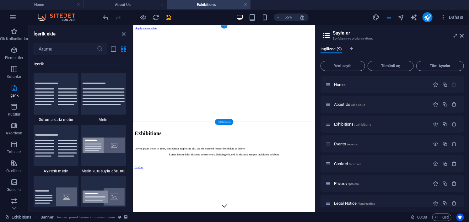
click at [219, 120] on div "+ Bölüm ekle" at bounding box center [224, 122] width 19 height 6
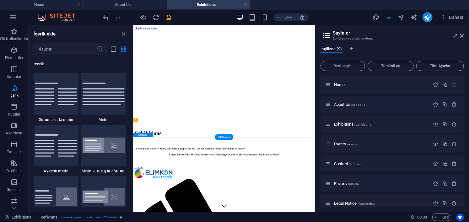
click at [150, 120] on icon at bounding box center [150, 120] width 2 height 4
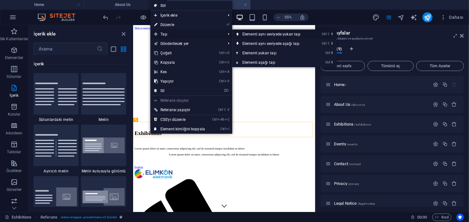
click at [255, 34] on link "Ctrl ⇧ ⬆ Elementi aynı seviyede yukarı taşı" at bounding box center [273, 34] width 81 height 9
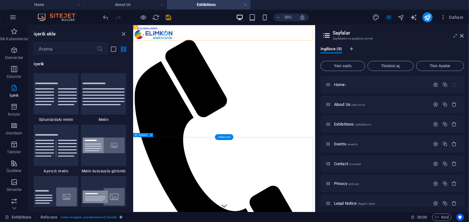
drag, startPoint x: 125, startPoint y: 31, endPoint x: 112, endPoint y: 9, distance: 26.2
click at [125, 31] on icon "close panel" at bounding box center [123, 33] width 7 height 7
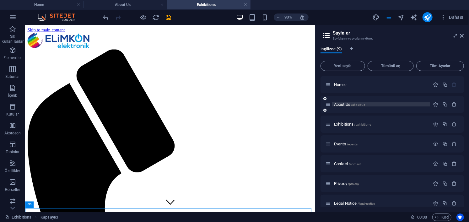
click at [342, 106] on span "About Us /about-us" at bounding box center [349, 104] width 31 height 5
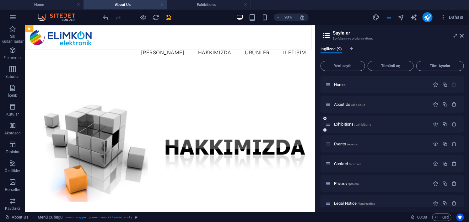
click at [342, 121] on div "Exhibitions /exhibitions" at bounding box center [378, 124] width 105 height 7
click at [345, 122] on span "Exhibitions /exhibitions" at bounding box center [352, 124] width 37 height 5
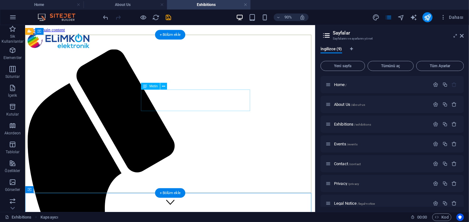
scroll to position [0, 0]
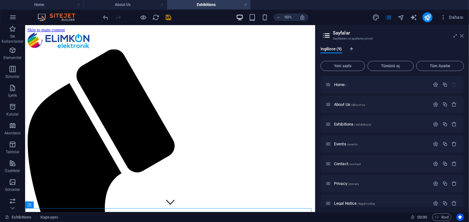
click at [463, 34] on icon at bounding box center [463, 35] width 4 height 5
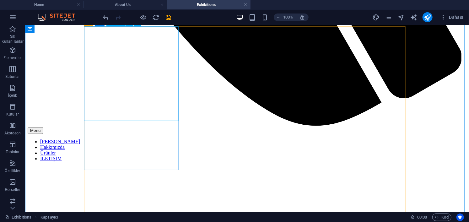
scroll to position [503, 0]
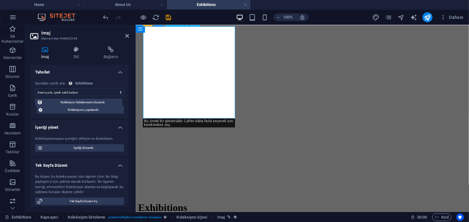
select select "exhibition-image"
click at [76, 51] on icon at bounding box center [77, 50] width 28 height 6
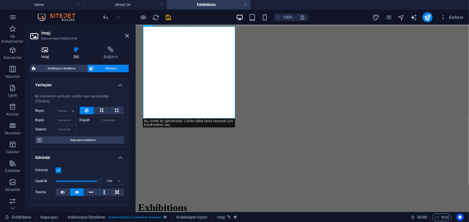
click at [40, 50] on icon at bounding box center [45, 50] width 30 height 6
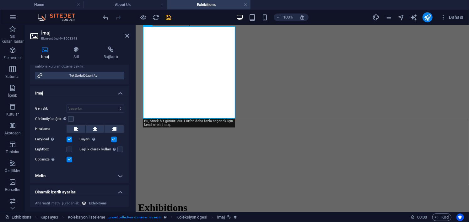
scroll to position [0, 0]
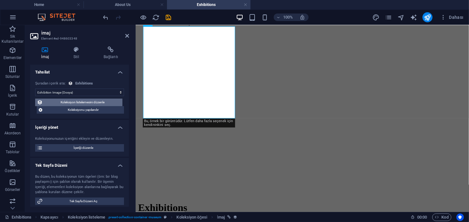
click at [80, 101] on span "Koleksiyon listelemesini düzenle" at bounding box center [83, 103] width 76 height 8
select select "68cba06a39b0547f1501da6f"
select select "columns.exhibition-date_ASC"
select select "columns.featured-exhibition"
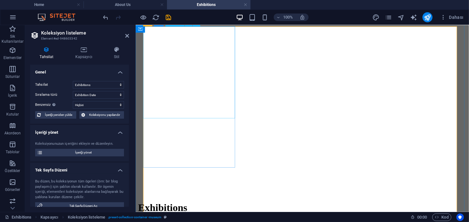
select select "exhibition-image"
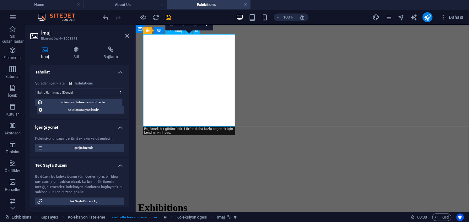
scroll to position [471, 0]
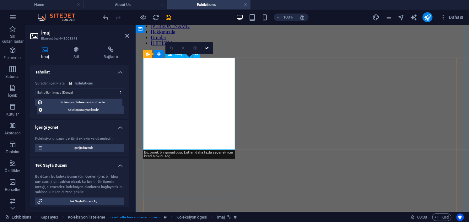
click at [76, 93] on select "Atama yok, içerik sabit kalıyor Oluşturulma zamanı (Tarih) Güncellenme zamanı (…" at bounding box center [79, 93] width 89 height 8
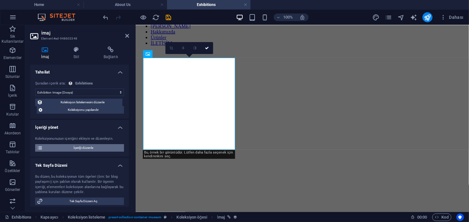
click at [80, 147] on span "İçeriği düzenle" at bounding box center [84, 148] width 78 height 8
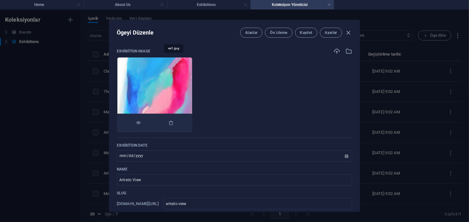
click at [189, 83] on img at bounding box center [155, 94] width 75 height 75
click at [192, 83] on img at bounding box center [155, 94] width 75 height 75
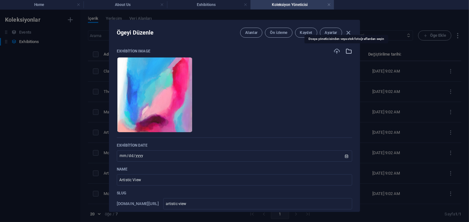
click at [346, 52] on icon "button" at bounding box center [349, 51] width 7 height 7
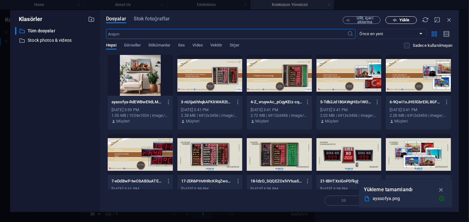
click at [398, 19] on span "Yükle" at bounding box center [402, 20] width 26 height 4
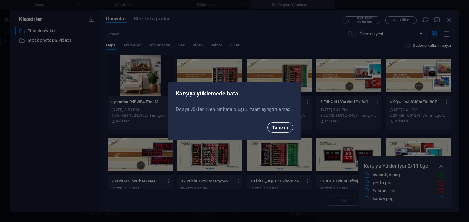
click at [278, 128] on span "Tamam" at bounding box center [281, 127] width 16 height 5
click at [279, 126] on span "Tamam" at bounding box center [281, 127] width 16 height 5
click at [276, 128] on span "Tamam" at bounding box center [281, 127] width 16 height 5
click at [281, 126] on span "Tamam" at bounding box center [281, 127] width 16 height 5
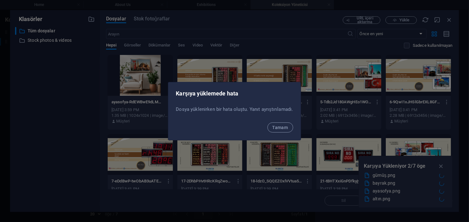
click at [280, 126] on span "Tamam" at bounding box center [281, 127] width 16 height 5
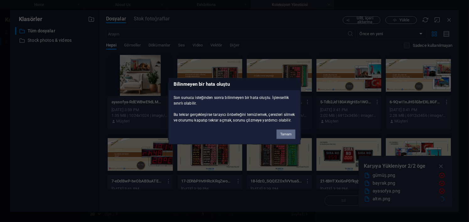
click at [282, 138] on button "Tamam" at bounding box center [286, 133] width 19 height 9
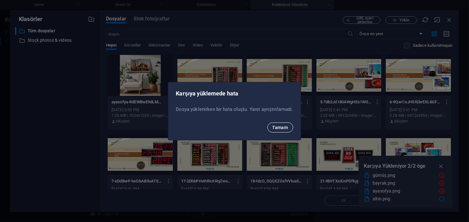
click at [282, 128] on span "Tamam" at bounding box center [281, 127] width 16 height 5
drag, startPoint x: 278, startPoint y: 125, endPoint x: 282, endPoint y: 128, distance: 5.2
click at [278, 125] on span "Tamam" at bounding box center [281, 127] width 16 height 5
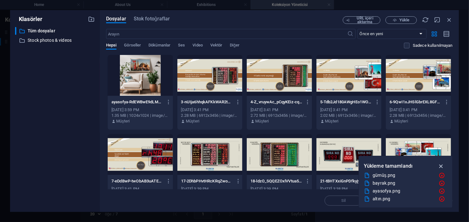
click at [441, 166] on icon "button" at bounding box center [441, 166] width 7 height 7
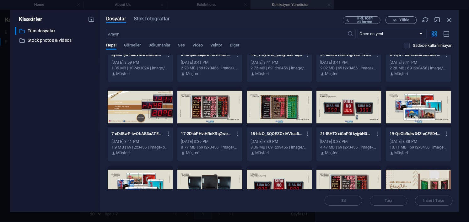
scroll to position [0, 0]
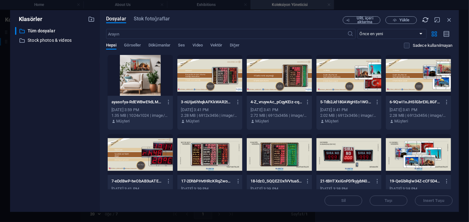
click at [427, 17] on icon "button" at bounding box center [425, 19] width 7 height 7
click at [452, 18] on icon "button" at bounding box center [449, 19] width 7 height 7
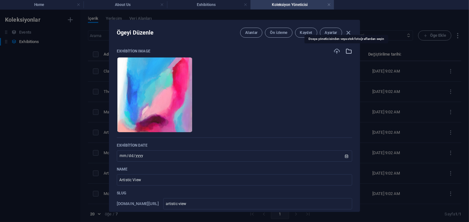
click at [350, 52] on icon "button" at bounding box center [349, 51] width 7 height 7
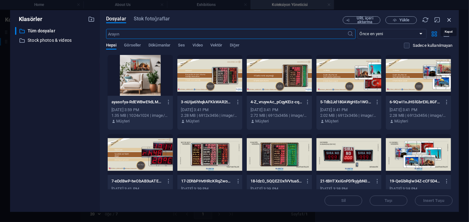
click at [451, 17] on icon "button" at bounding box center [449, 19] width 7 height 7
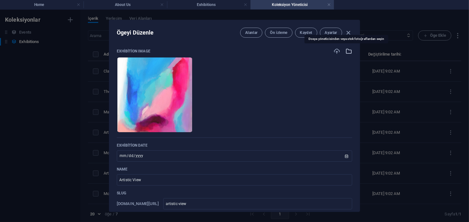
click at [346, 50] on icon "button" at bounding box center [349, 51] width 7 height 7
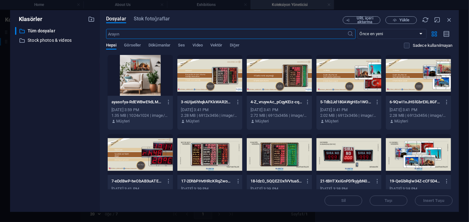
click at [156, 84] on div at bounding box center [140, 75] width 65 height 41
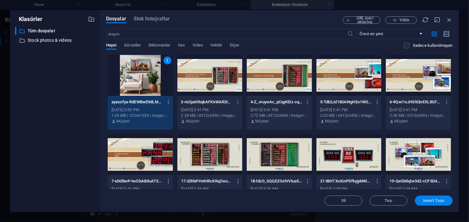
click at [442, 199] on span "Insert Tuşu" at bounding box center [434, 201] width 21 height 4
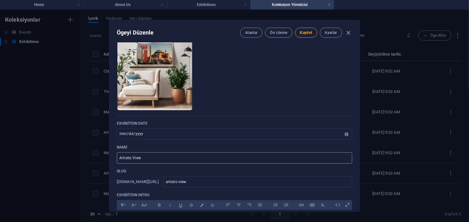
scroll to position [31, 0]
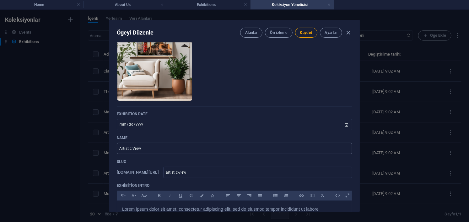
click at [150, 145] on input "Artistic View" at bounding box center [235, 148] width 236 height 11
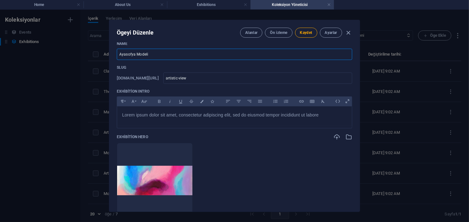
type input "Ayasofya Modeli"
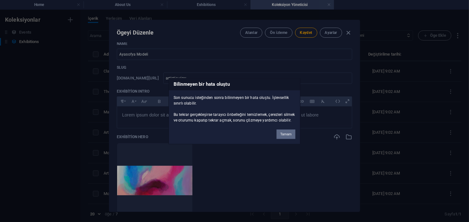
click at [288, 137] on button "Tamam" at bounding box center [286, 133] width 19 height 9
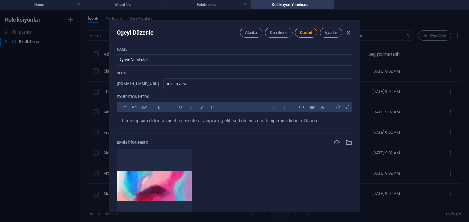
scroll to position [157, 0]
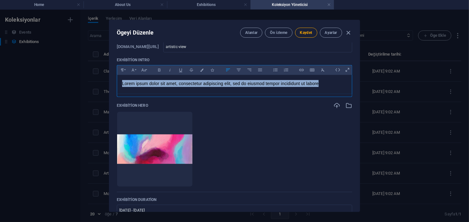
drag, startPoint x: 328, startPoint y: 83, endPoint x: 118, endPoint y: 83, distance: 210.2
click at [118, 83] on div "Lorem ipsum dolor sit amet, consectetur adipiscing elit, sed do eiusmod tempor …" at bounding box center [234, 84] width 235 height 19
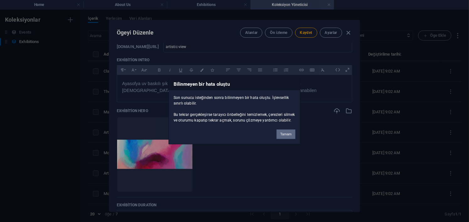
click at [288, 138] on button "Tamam" at bounding box center [286, 133] width 19 height 9
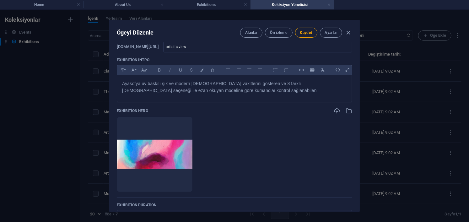
click at [225, 94] on div "Ayasofya uv baskılı şık ve modern Ezan vakitlerini gösteren ve 8 farklı imam se…" at bounding box center [234, 87] width 235 height 24
click at [172, 91] on span "Ayasofya uv baskılı şık ve modern Ezan vakitlerini gösteren ve 8 farklı imam se…" at bounding box center [229, 87] width 215 height 12
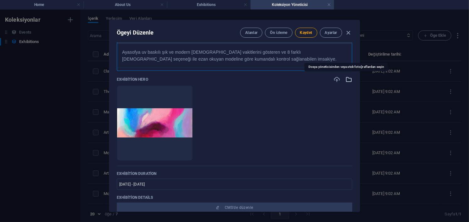
click at [347, 80] on icon "button" at bounding box center [349, 79] width 7 height 7
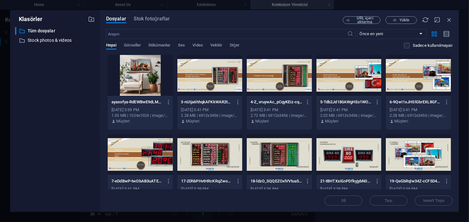
click at [145, 74] on div at bounding box center [140, 75] width 65 height 41
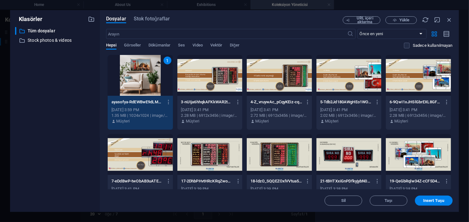
drag, startPoint x: 436, startPoint y: 202, endPoint x: 434, endPoint y: 199, distance: 4.0
click at [437, 202] on span "Insert Tuşu" at bounding box center [434, 201] width 21 height 4
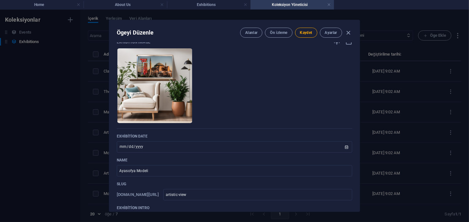
scroll to position [0, 0]
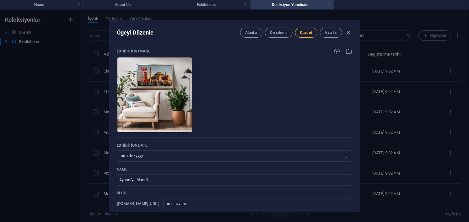
click at [305, 33] on span "Kaydet" at bounding box center [306, 32] width 12 height 5
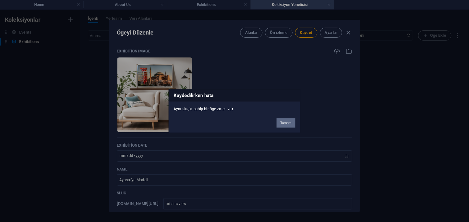
click at [292, 123] on button "Tamam" at bounding box center [286, 122] width 19 height 9
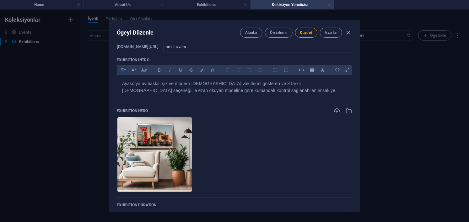
scroll to position [220, 0]
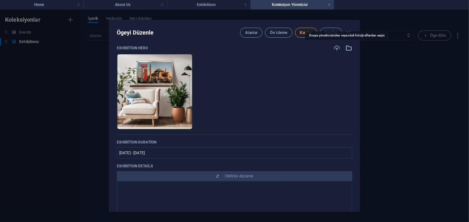
click at [347, 47] on icon "button" at bounding box center [349, 48] width 7 height 7
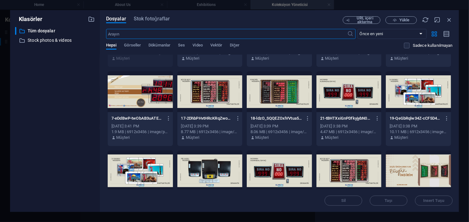
scroll to position [0, 0]
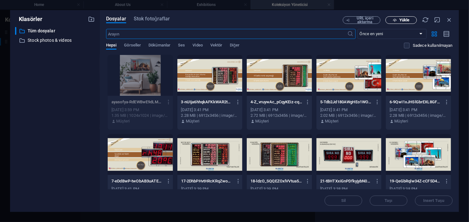
click at [408, 21] on span "Yükle" at bounding box center [405, 20] width 10 height 4
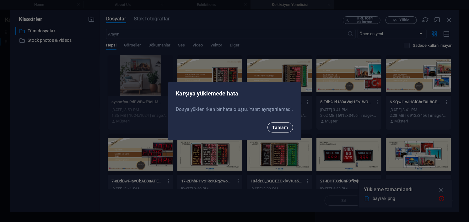
click at [274, 126] on span "Tamam" at bounding box center [281, 127] width 16 height 5
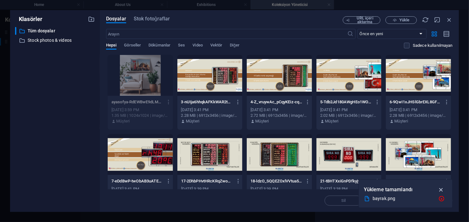
click at [441, 189] on icon "button" at bounding box center [441, 189] width 7 height 7
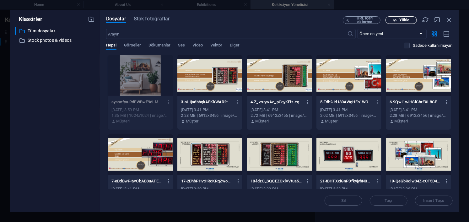
click at [402, 20] on span "Yükle" at bounding box center [405, 20] width 10 height 4
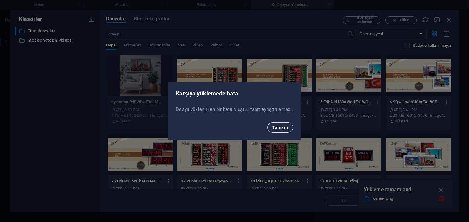
click at [281, 129] on span "Tamam" at bounding box center [281, 127] width 16 height 5
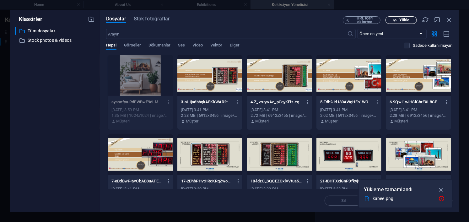
click at [394, 19] on icon "button" at bounding box center [395, 20] width 4 height 4
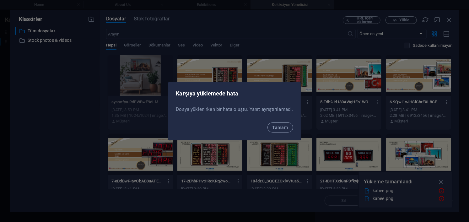
drag, startPoint x: 285, startPoint y: 124, endPoint x: 317, endPoint y: 114, distance: 33.6
click at [285, 124] on button "Tamam" at bounding box center [281, 128] width 26 height 10
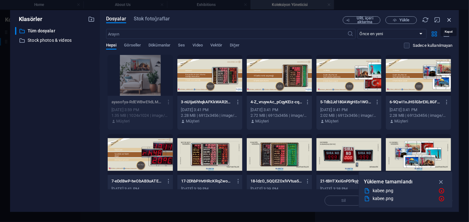
click at [451, 17] on icon "button" at bounding box center [449, 19] width 7 height 7
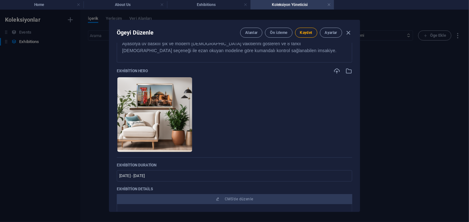
scroll to position [189, 0]
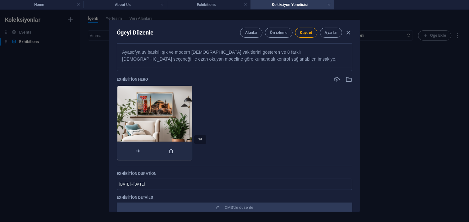
click at [174, 151] on icon "button" at bounding box center [171, 151] width 5 height 5
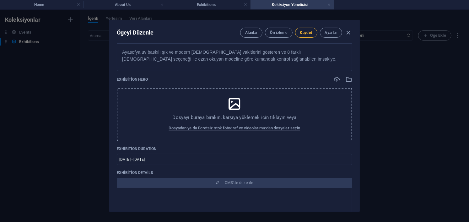
click at [304, 31] on span "Kaydet" at bounding box center [306, 32] width 12 height 5
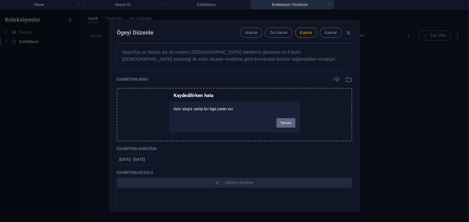
click at [286, 121] on button "Tamam" at bounding box center [286, 122] width 19 height 9
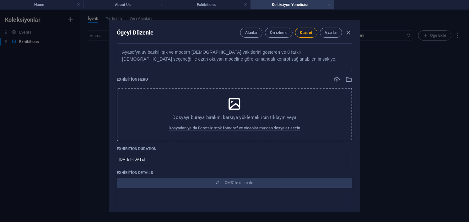
scroll to position [0, 0]
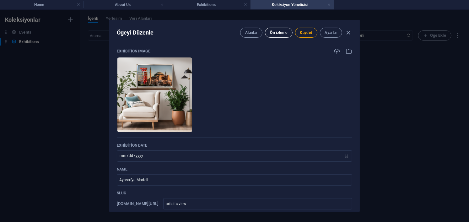
click at [273, 37] on button "Ön izleme" at bounding box center [278, 33] width 27 height 10
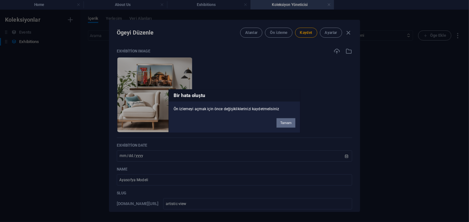
click at [287, 122] on button "Tamam" at bounding box center [286, 122] width 19 height 9
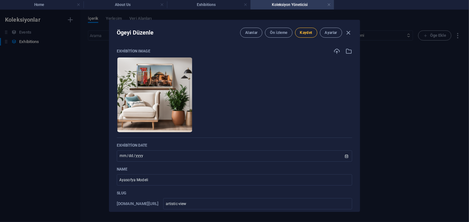
click at [309, 31] on span "Kaydet" at bounding box center [306, 32] width 12 height 5
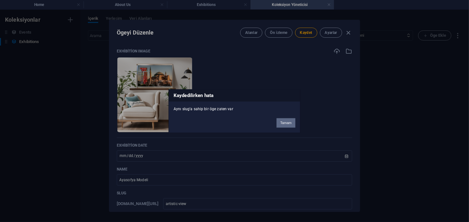
click at [285, 125] on button "Tamam" at bounding box center [286, 122] width 19 height 9
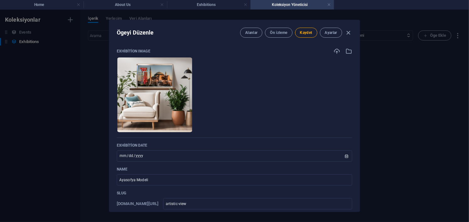
click at [344, 32] on div "Alanlar Ön izleme Kaydet Ayarlar" at bounding box center [296, 33] width 112 height 10
click at [346, 32] on span "button" at bounding box center [349, 32] width 8 height 7
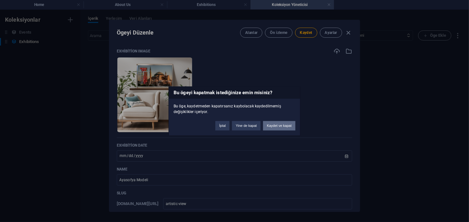
click at [291, 124] on button "Kaydet ve kapat" at bounding box center [279, 125] width 32 height 9
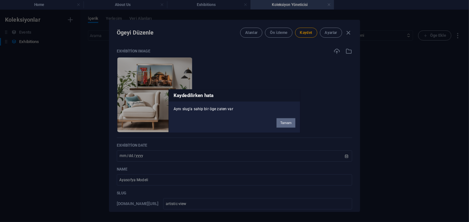
click at [289, 119] on button "Tamam" at bounding box center [286, 122] width 19 height 9
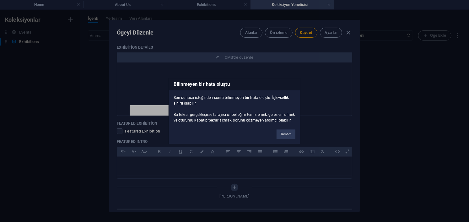
scroll to position [314, 0]
click at [285, 137] on button "Tamam" at bounding box center [286, 133] width 19 height 9
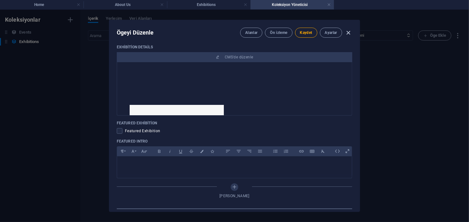
click at [351, 30] on icon "button" at bounding box center [348, 32] width 7 height 7
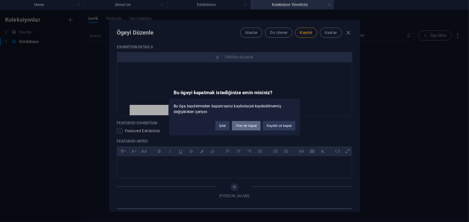
click at [247, 127] on button "Yine de kapat" at bounding box center [246, 125] width 29 height 9
type input "Artistic View"
type input "[DATE]"
type input "artistic-view"
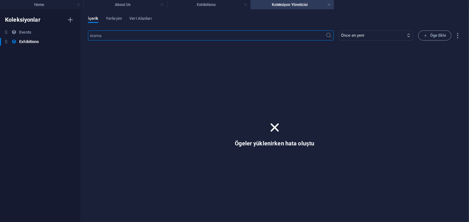
scroll to position [289, 0]
click at [329, 5] on link at bounding box center [329, 5] width 4 height 6
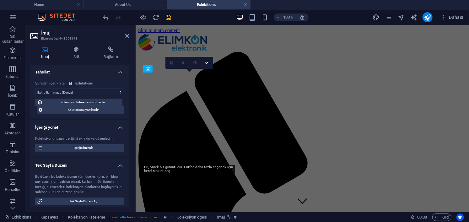
scroll to position [471, 0]
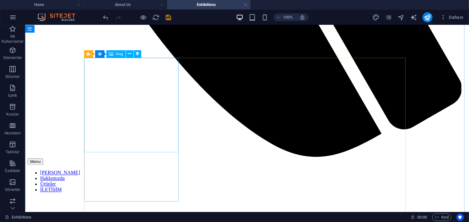
click at [118, 54] on span "İmaj" at bounding box center [119, 54] width 7 height 4
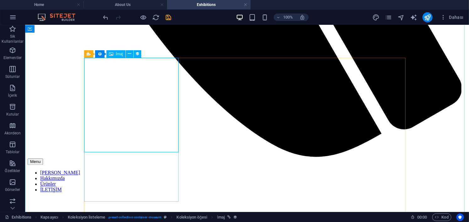
click at [130, 52] on icon at bounding box center [129, 54] width 3 height 7
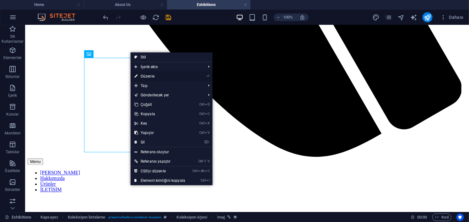
click at [171, 77] on link "⏎ Düzenle" at bounding box center [160, 76] width 58 height 9
select select "exhibition-image"
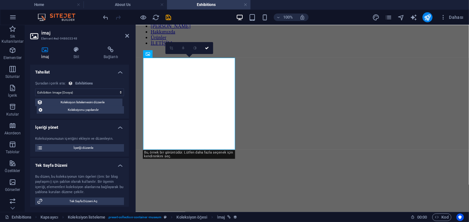
scroll to position [0, 0]
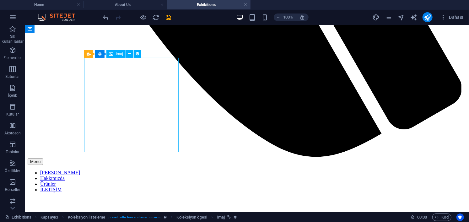
select select "exhibition-image"
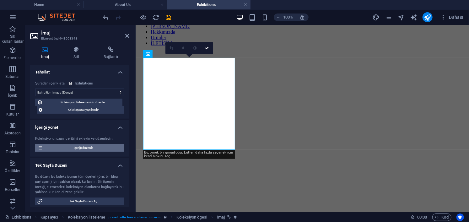
click at [85, 148] on span "İçeriği düzenle" at bounding box center [84, 148] width 78 height 8
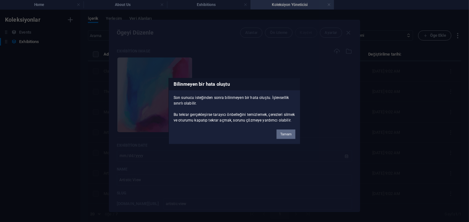
click at [286, 134] on button "Tamam" at bounding box center [286, 133] width 19 height 9
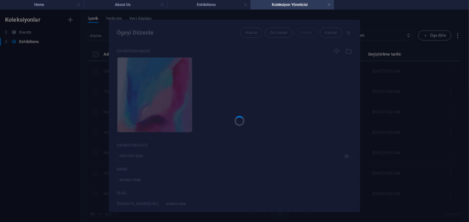
click at [349, 33] on div at bounding box center [234, 116] width 251 height 192
click at [329, 5] on link at bounding box center [329, 5] width 4 height 6
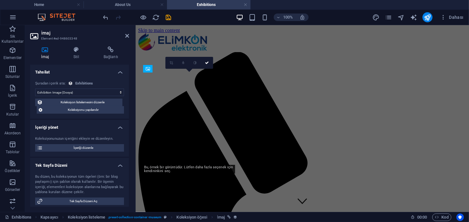
scroll to position [471, 0]
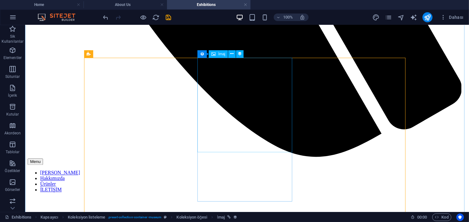
click at [234, 54] on button at bounding box center [232, 54] width 8 height 8
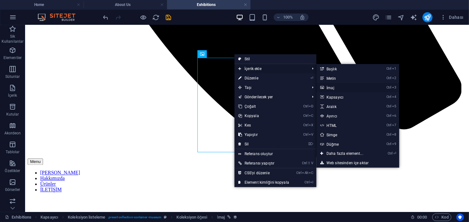
click at [338, 87] on link "Ctrl 3 İmaj" at bounding box center [346, 87] width 59 height 9
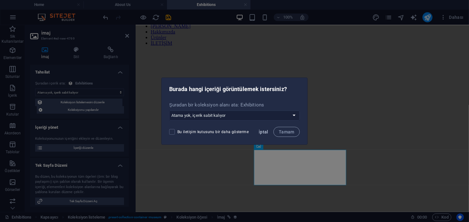
click at [261, 132] on span "İptal" at bounding box center [264, 131] width 10 height 5
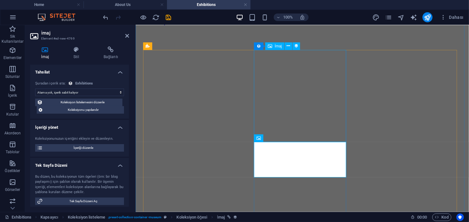
scroll to position [503, 0]
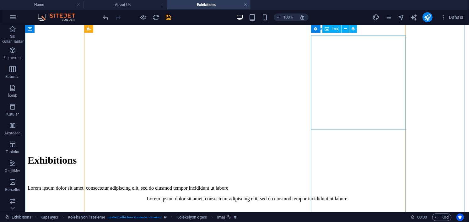
scroll to position [692, 0]
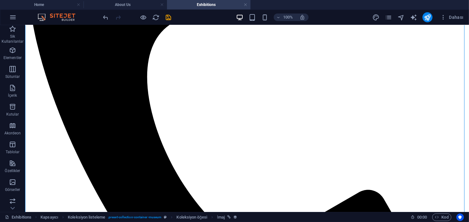
scroll to position [95, 0]
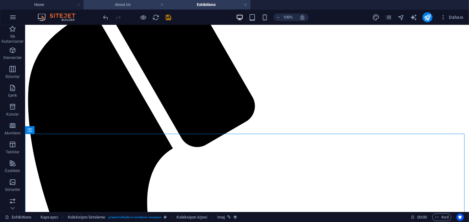
click at [122, 3] on h4 "About Us" at bounding box center [126, 4] width 84 height 7
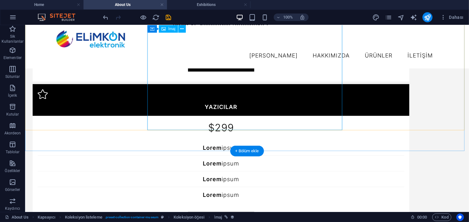
scroll to position [1359, 0]
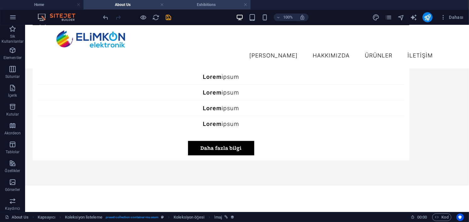
click at [205, 3] on h4 "Exhibitions" at bounding box center [209, 4] width 84 height 7
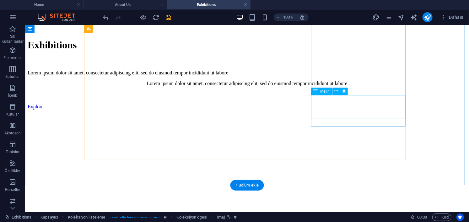
scroll to position [880, 0]
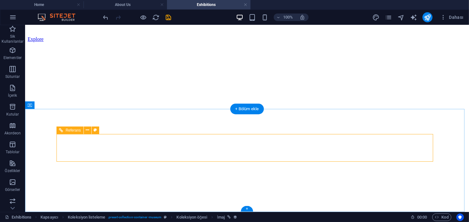
scroll to position [864, 0]
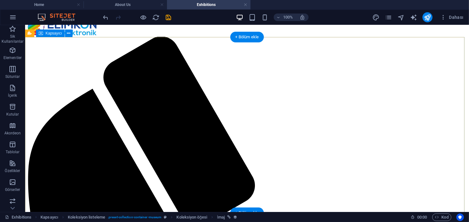
scroll to position [0, 0]
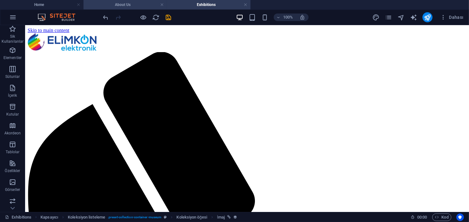
click at [128, 4] on h4 "About Us" at bounding box center [126, 4] width 84 height 7
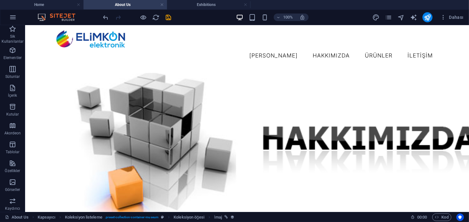
scroll to position [1359, 0]
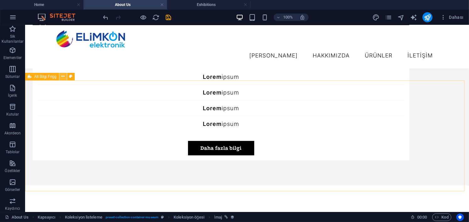
click at [62, 78] on icon at bounding box center [62, 76] width 3 height 7
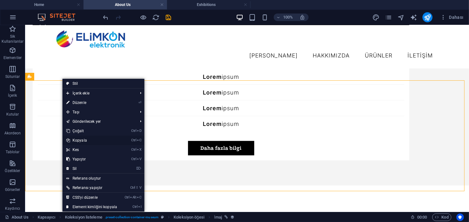
click at [100, 139] on link "Ctrl C Kopyala" at bounding box center [92, 140] width 58 height 9
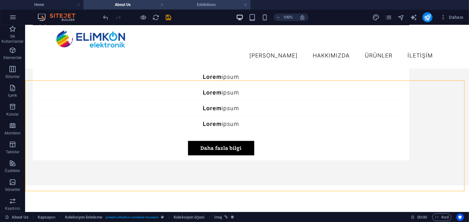
click at [215, 6] on h4 "Exhibitions" at bounding box center [209, 4] width 84 height 7
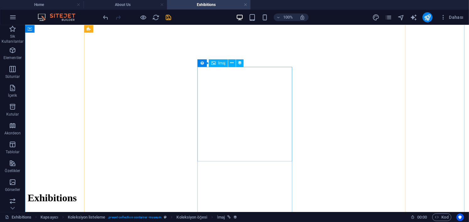
scroll to position [864, 0]
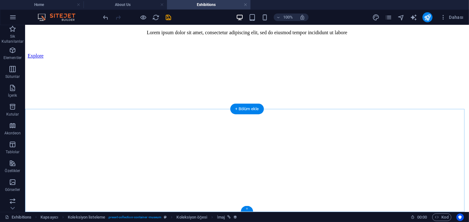
click at [246, 208] on div "+" at bounding box center [247, 209] width 12 height 6
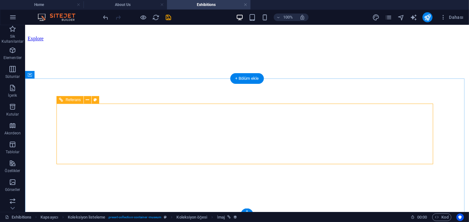
scroll to position [897, 0]
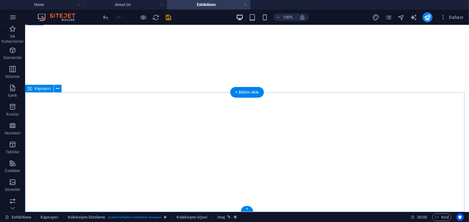
scroll to position [880, 0]
click at [245, 92] on div "+ Bölüm ekle" at bounding box center [248, 92] width 34 height 11
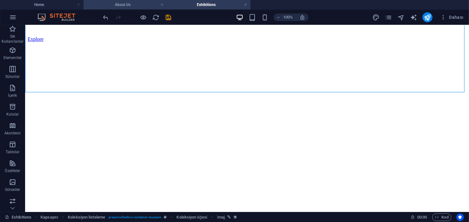
click at [129, 5] on h4 "About Us" at bounding box center [126, 4] width 84 height 7
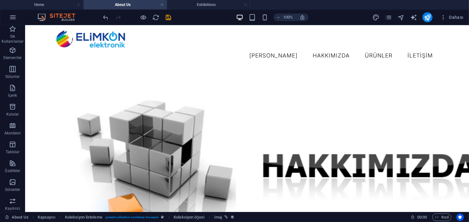
scroll to position [1359, 0]
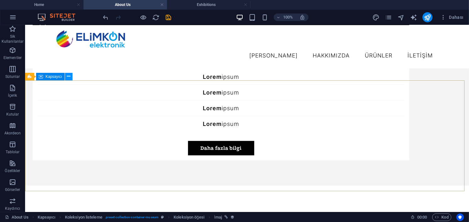
click at [68, 77] on icon at bounding box center [68, 76] width 3 height 7
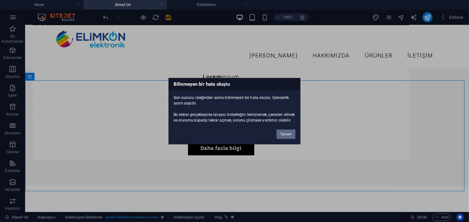
drag, startPoint x: 284, startPoint y: 136, endPoint x: 157, endPoint y: 82, distance: 137.8
click at [284, 136] on button "Tamam" at bounding box center [286, 133] width 19 height 9
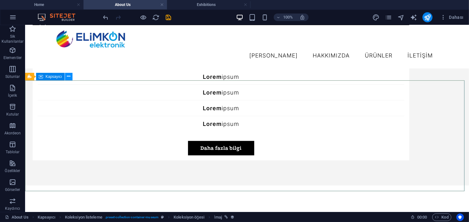
click at [71, 77] on button at bounding box center [69, 77] width 8 height 8
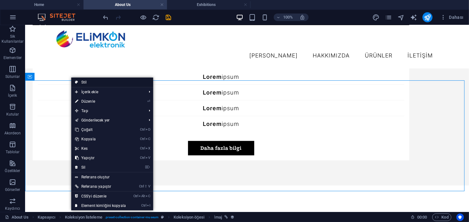
click at [91, 81] on link "Stil" at bounding box center [112, 82] width 82 height 9
select select "rem"
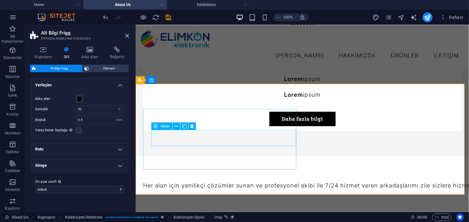
scroll to position [1398, 0]
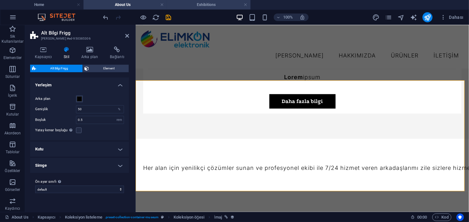
click at [210, 3] on h4 "Exhibitions" at bounding box center [209, 4] width 84 height 7
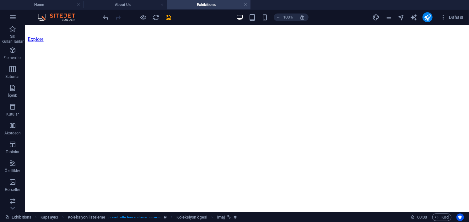
scroll to position [0, 0]
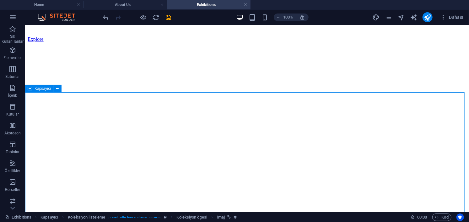
click at [45, 90] on span "Kapsayıcı" at bounding box center [43, 89] width 17 height 4
click at [56, 88] on icon at bounding box center [57, 88] width 3 height 7
click at [57, 89] on icon at bounding box center [57, 88] width 3 height 7
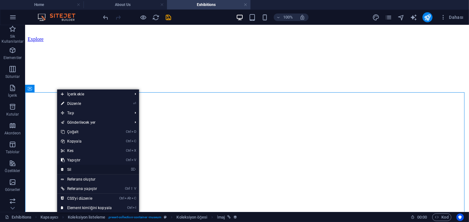
click at [96, 169] on link "⌦ Sil" at bounding box center [86, 169] width 58 height 9
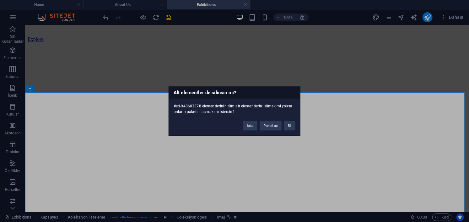
click at [335, 157] on div "Alt elementler de silinsin mi? #ed-948603378 elementlerinin tüm alt elementleri…" at bounding box center [234, 111] width 469 height 222
click at [252, 127] on button "İptal" at bounding box center [251, 125] width 14 height 9
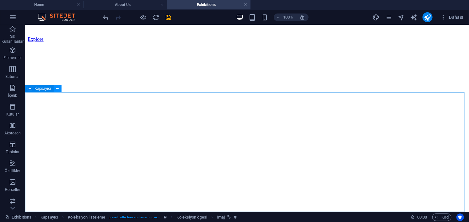
click at [57, 90] on icon at bounding box center [57, 88] width 3 height 7
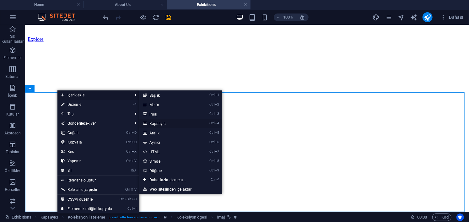
click at [173, 123] on link "Ctrl 4 Kapsayıcı" at bounding box center [169, 123] width 59 height 9
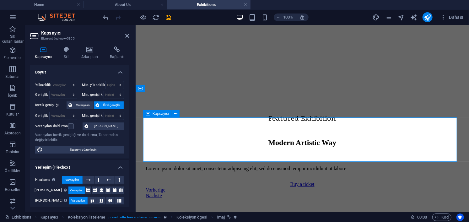
scroll to position [875, 0]
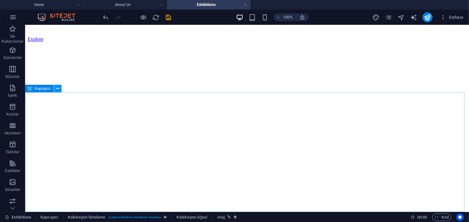
click at [56, 90] on icon at bounding box center [57, 88] width 3 height 7
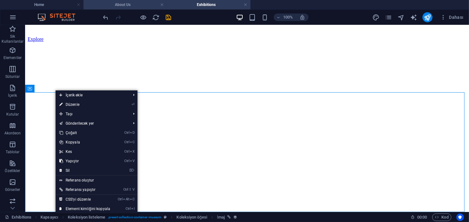
click at [130, 7] on h4 "About Us" at bounding box center [126, 4] width 84 height 7
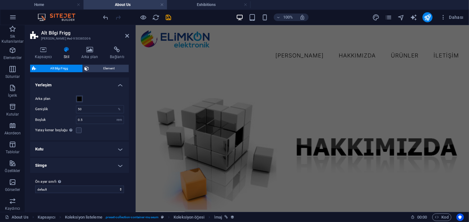
scroll to position [1398, 0]
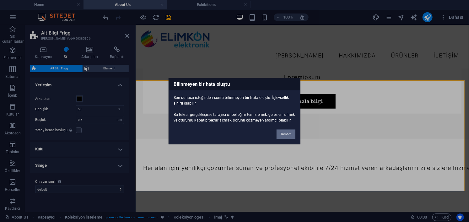
click at [285, 135] on button "Tamam" at bounding box center [286, 133] width 19 height 9
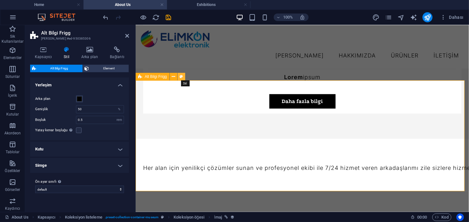
click at [182, 76] on icon at bounding box center [181, 77] width 3 height 7
click at [173, 76] on icon at bounding box center [173, 77] width 3 height 7
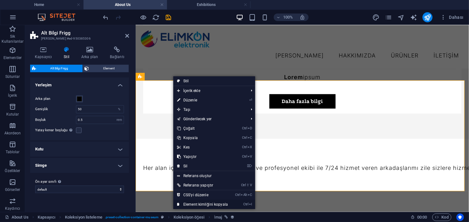
click at [212, 205] on link "Ctrl I Element kimliğini kopyala" at bounding box center [202, 204] width 58 height 9
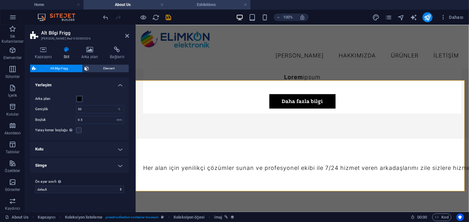
click at [215, 6] on h4 "Exhibitions" at bounding box center [209, 4] width 84 height 7
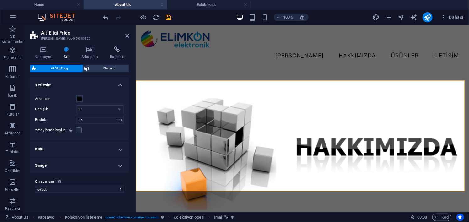
scroll to position [880, 0]
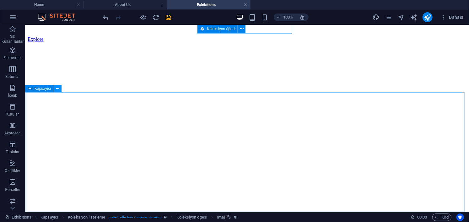
click at [58, 87] on icon at bounding box center [57, 88] width 3 height 7
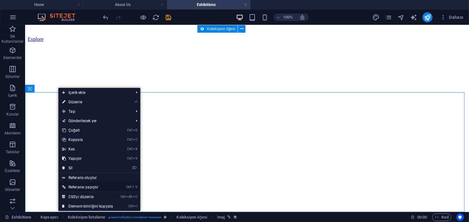
click at [107, 186] on link "Ctrl ⇧ V Referansı yapıştır" at bounding box center [87, 187] width 58 height 9
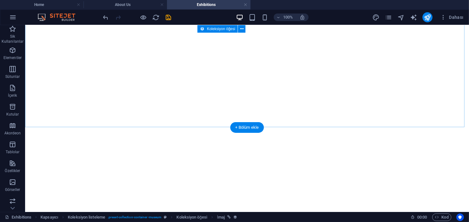
scroll to position [991, 0]
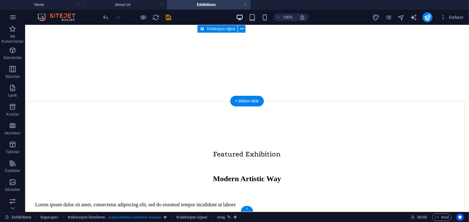
click at [245, 206] on div "+" at bounding box center [247, 209] width 12 height 6
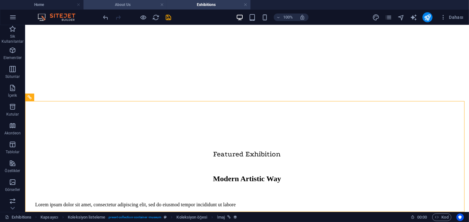
click at [131, 5] on h4 "About Us" at bounding box center [126, 4] width 84 height 7
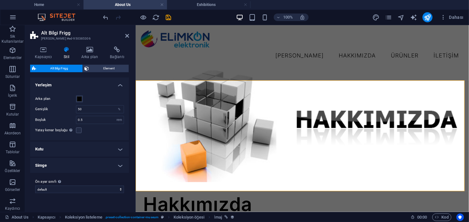
scroll to position [1398, 0]
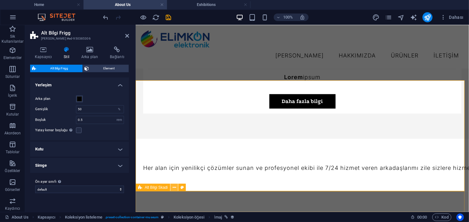
click at [173, 188] on icon at bounding box center [174, 187] width 3 height 7
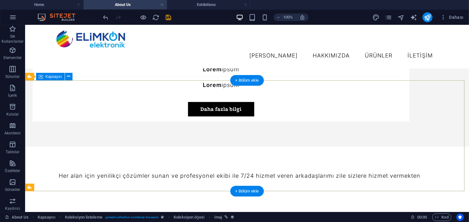
scroll to position [1359, 0]
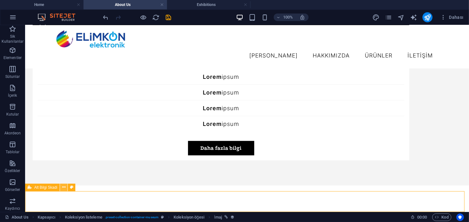
click at [63, 186] on icon at bounding box center [63, 187] width 3 height 7
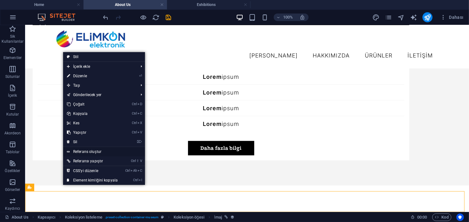
click at [88, 152] on link "Referans oluştur" at bounding box center [104, 151] width 82 height 9
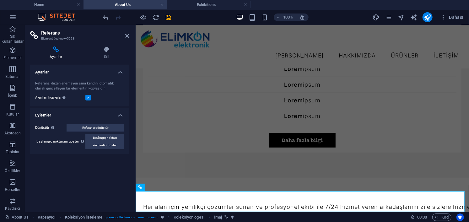
scroll to position [1419, 0]
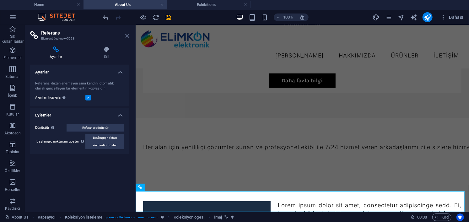
click at [128, 35] on icon at bounding box center [127, 35] width 4 height 5
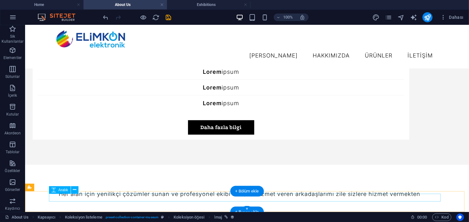
scroll to position [1359, 0]
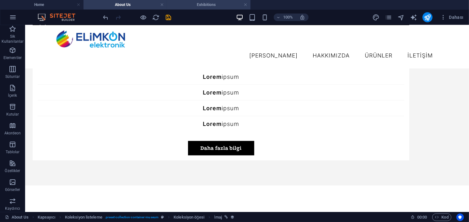
click at [212, 6] on h4 "Exhibitions" at bounding box center [209, 4] width 84 height 7
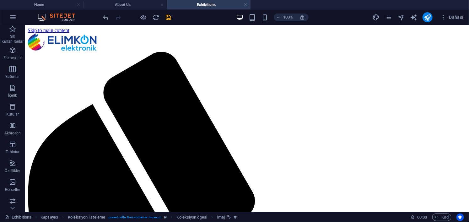
scroll to position [991, 0]
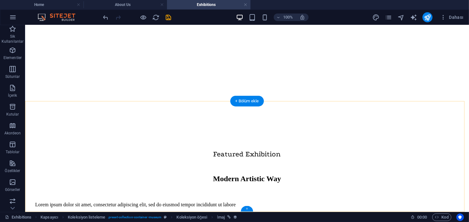
click at [244, 207] on div "+" at bounding box center [247, 209] width 12 height 6
click at [247, 103] on div "+ Bölüm ekle" at bounding box center [248, 101] width 34 height 11
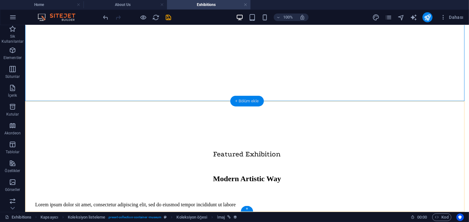
click at [244, 97] on div "+ Bölüm ekle" at bounding box center [248, 101] width 34 height 11
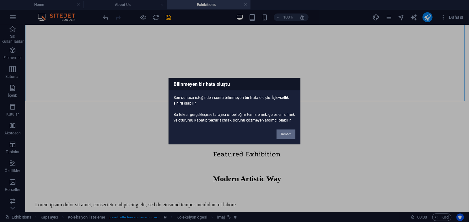
drag, startPoint x: 287, startPoint y: 138, endPoint x: 226, endPoint y: 83, distance: 81.9
click at [287, 138] on button "Tamam" at bounding box center [286, 133] width 19 height 9
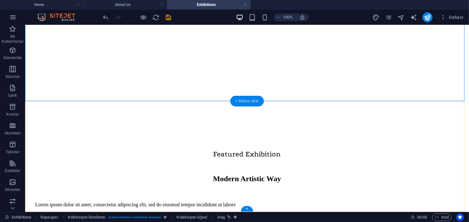
click at [243, 101] on div "+ Bölüm ekle" at bounding box center [248, 101] width 34 height 11
click at [57, 98] on icon at bounding box center [55, 97] width 3 height 7
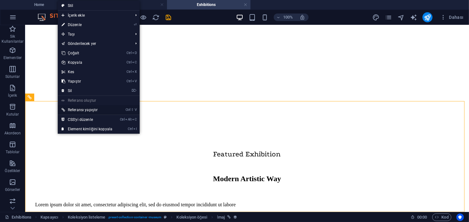
click at [89, 110] on link "Ctrl ⇧ V Referansı yapıştır" at bounding box center [87, 109] width 58 height 9
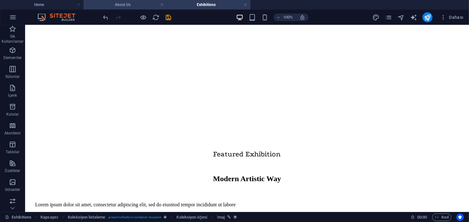
click at [134, 7] on h4 "About Us" at bounding box center [126, 4] width 84 height 7
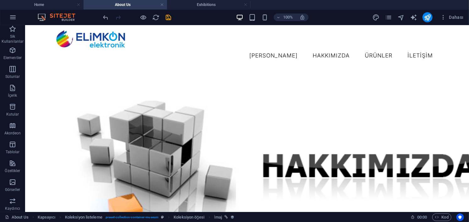
scroll to position [1359, 0]
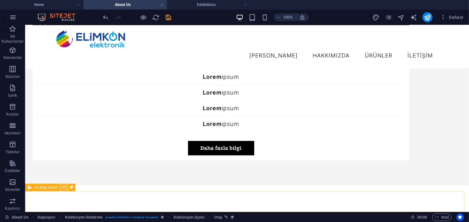
click at [60, 189] on button at bounding box center [64, 188] width 8 height 8
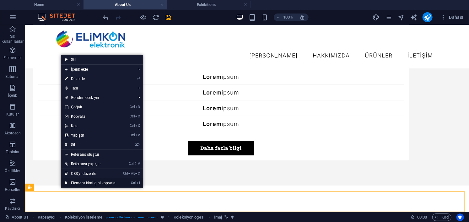
click at [105, 182] on link "Ctrl I Element kimliğini kopyala" at bounding box center [90, 182] width 58 height 9
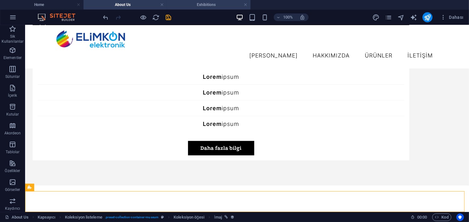
click at [213, 4] on h4 "Exhibitions" at bounding box center [209, 4] width 84 height 7
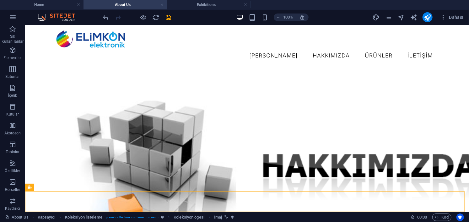
scroll to position [991, 0]
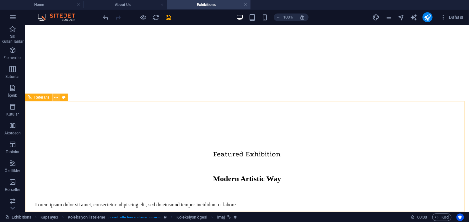
click at [58, 98] on button at bounding box center [56, 98] width 8 height 8
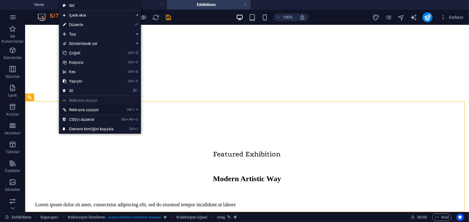
click at [92, 108] on link "Ctrl ⇧ V Referansı yapıştır" at bounding box center [88, 109] width 58 height 9
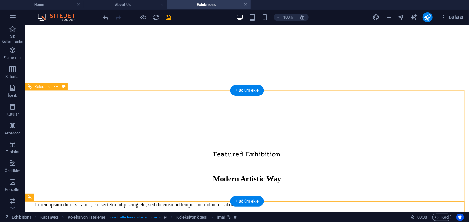
scroll to position [1102, 0]
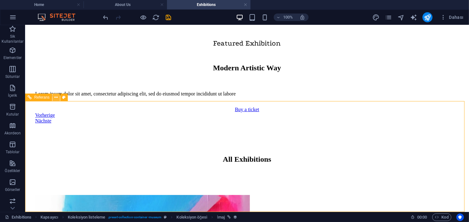
click at [58, 97] on button at bounding box center [56, 98] width 8 height 8
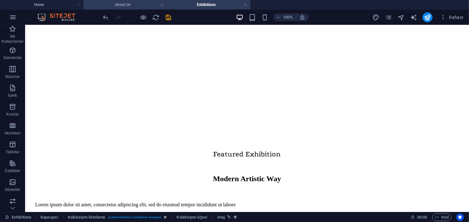
click at [129, 6] on h4 "About Us" at bounding box center [126, 4] width 84 height 7
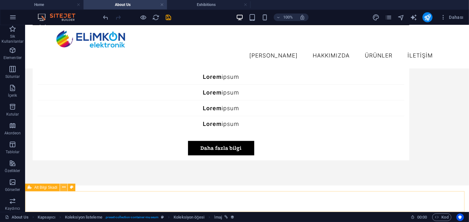
click at [62, 189] on icon at bounding box center [63, 187] width 3 height 7
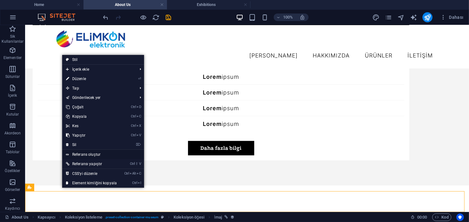
click at [97, 151] on link "Referans oluştur" at bounding box center [103, 154] width 82 height 9
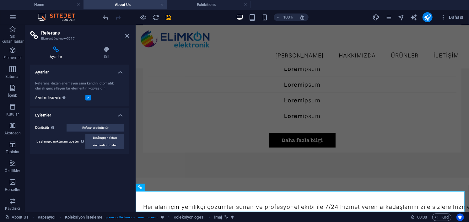
scroll to position [1419, 0]
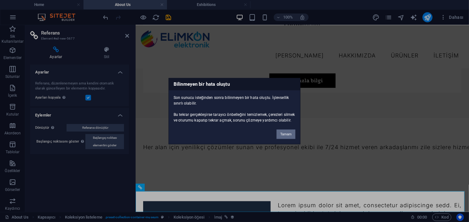
click at [286, 136] on button "Tamam" at bounding box center [286, 133] width 19 height 9
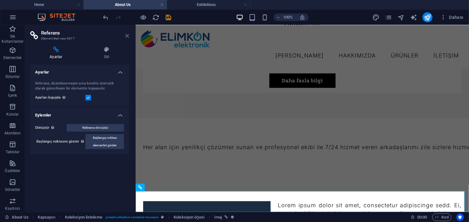
click at [126, 36] on icon at bounding box center [127, 35] width 4 height 5
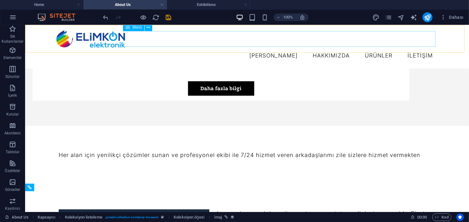
scroll to position [1380, 0]
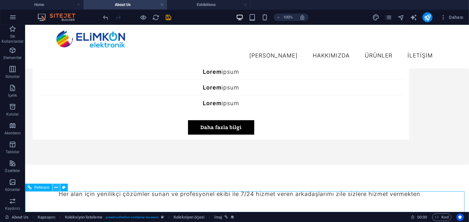
click at [55, 188] on icon at bounding box center [55, 187] width 3 height 7
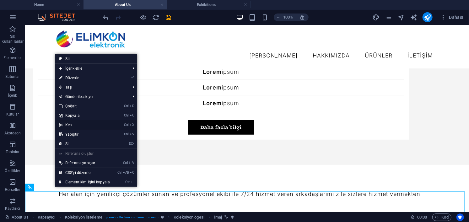
click at [88, 126] on link "Ctrl X Kes" at bounding box center [84, 124] width 58 height 9
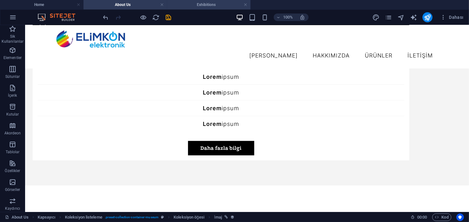
click at [216, 2] on h4 "Exhibitions" at bounding box center [209, 4] width 84 height 7
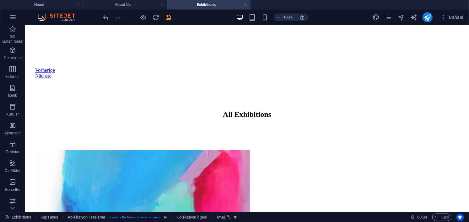
scroll to position [0, 0]
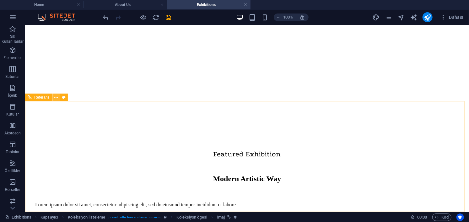
click at [57, 94] on icon at bounding box center [55, 97] width 3 height 7
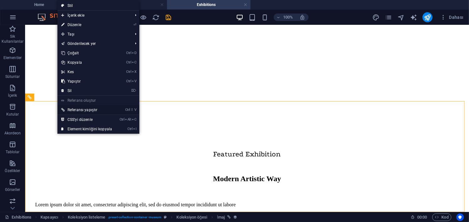
click at [92, 108] on link "Ctrl ⇧ V Referansı yapıştır" at bounding box center [86, 109] width 58 height 9
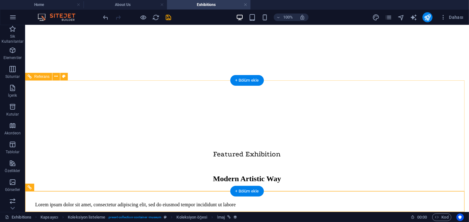
scroll to position [1012, 0]
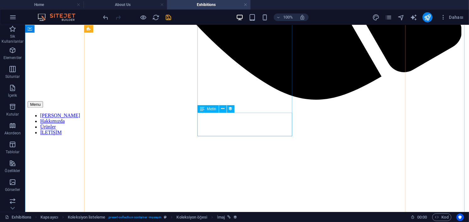
scroll to position [446, 0]
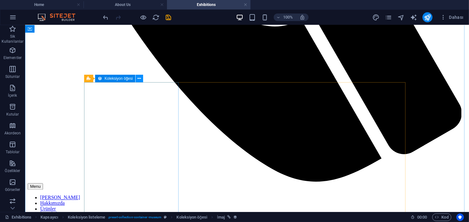
click at [140, 78] on icon at bounding box center [139, 78] width 3 height 7
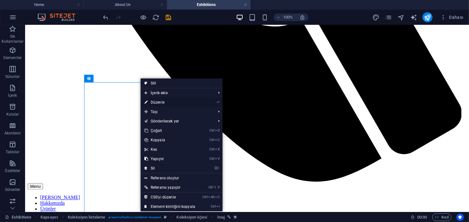
click at [180, 100] on link "⏎ Düzenle" at bounding box center [170, 102] width 58 height 9
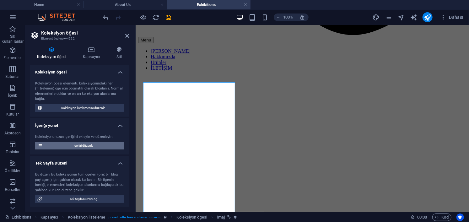
click at [94, 149] on span "İçeriği düzenle" at bounding box center [84, 146] width 78 height 8
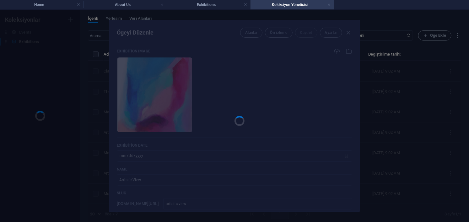
scroll to position [0, 0]
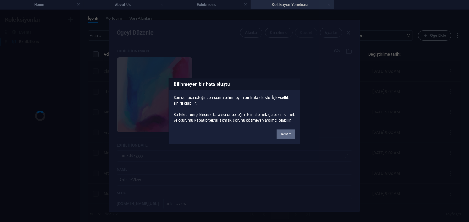
click at [290, 135] on button "Tamam" at bounding box center [286, 133] width 19 height 9
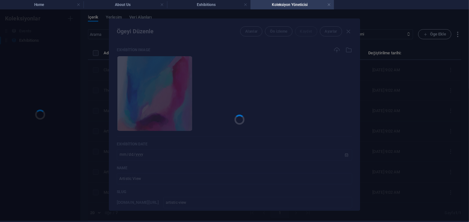
scroll to position [1, 0]
click at [350, 32] on div at bounding box center [234, 115] width 251 height 192
click at [331, 6] on link at bounding box center [329, 5] width 4 height 6
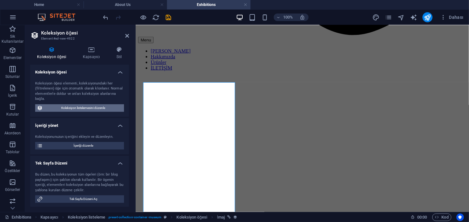
click at [82, 107] on span "Koleksiyon listelemesini düzenle" at bounding box center [84, 108] width 78 height 8
select select "68cba06a39b0547f1501da6f"
select select "columns.exhibition-date_ASC"
select select "columns.featured-exhibition"
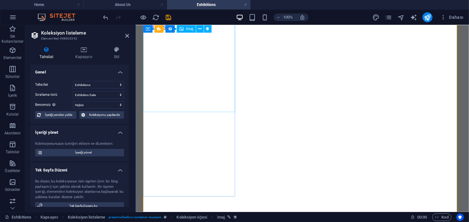
scroll to position [478, 0]
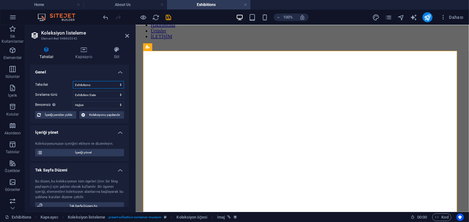
click at [105, 82] on select "Events Exhibitions" at bounding box center [98, 85] width 51 height 8
click at [104, 82] on select "Events Exhibitions" at bounding box center [98, 85] width 51 height 8
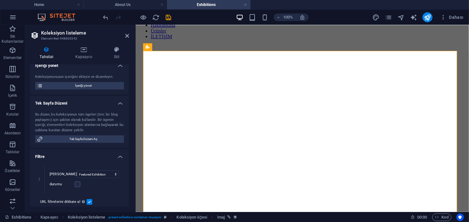
scroll to position [94, 0]
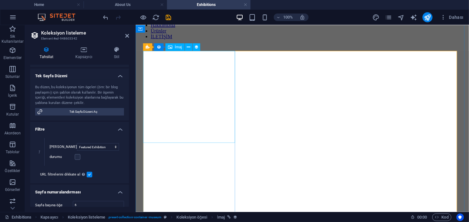
select select "exhibition-image"
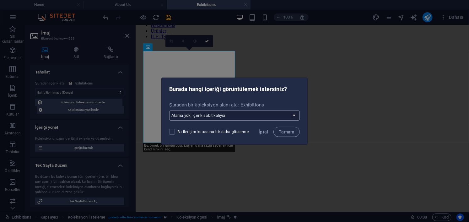
click at [231, 115] on select "Atama yok, içerik sabit kalıyor Yeni bir alan oluştur Oluşturulma zamanı (Tarih…" at bounding box center [234, 116] width 131 height 10
click at [261, 131] on span "İptal" at bounding box center [264, 131] width 10 height 5
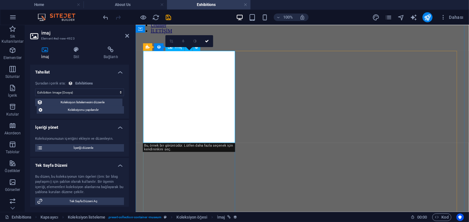
scroll to position [541, 0]
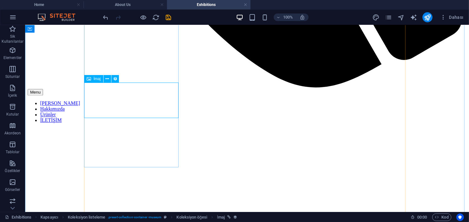
click at [89, 79] on icon at bounding box center [89, 79] width 4 height 8
click at [109, 77] on icon at bounding box center [107, 79] width 3 height 7
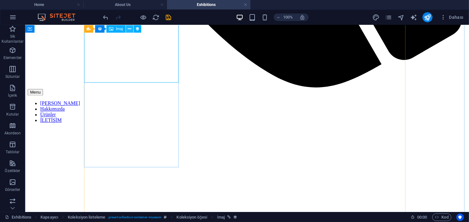
click at [129, 30] on icon at bounding box center [129, 29] width 3 height 7
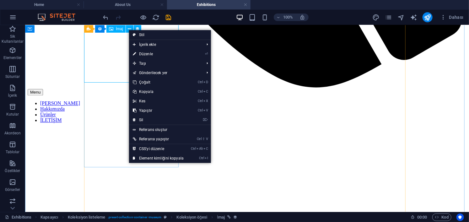
click at [118, 31] on span "İmaj" at bounding box center [119, 29] width 7 height 4
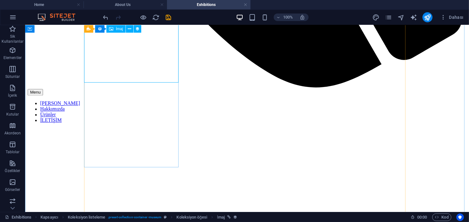
click at [117, 27] on span "İmaj" at bounding box center [119, 29] width 7 height 4
select select "exhibition-image"
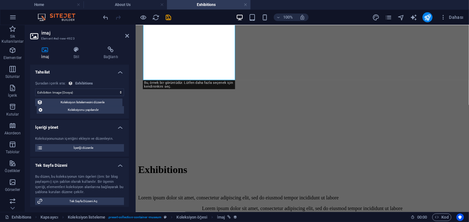
click at [81, 46] on div "İmaj Stil Bağlantı Tahsilat Atama yok, içerik sabit kalıyor Oluşturulma zamanı …" at bounding box center [79, 126] width 109 height 171
click at [80, 53] on h4 "Stil" at bounding box center [78, 53] width 30 height 13
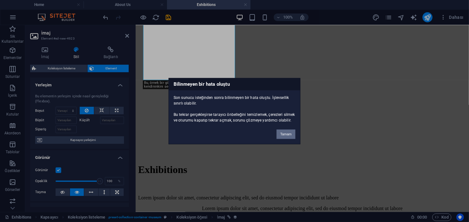
click at [284, 139] on button "Tamam" at bounding box center [286, 133] width 19 height 9
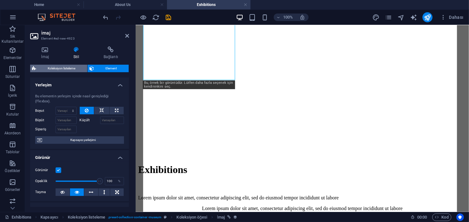
click at [56, 66] on span "Koleksiyon listeleme" at bounding box center [61, 69] width 47 height 8
select select "rem"
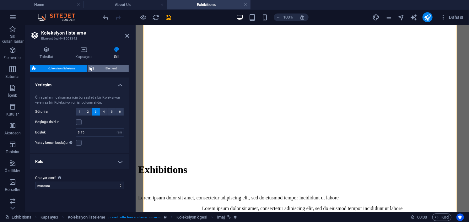
click at [101, 67] on span "Element" at bounding box center [111, 69] width 31 height 8
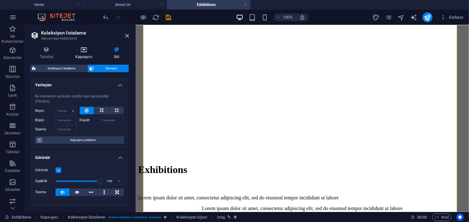
click at [89, 48] on icon at bounding box center [84, 50] width 36 height 6
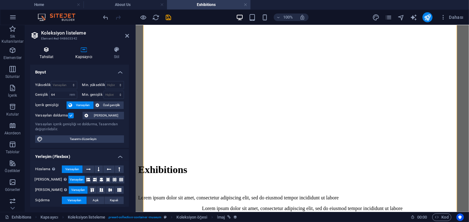
click at [45, 50] on icon at bounding box center [46, 50] width 33 height 6
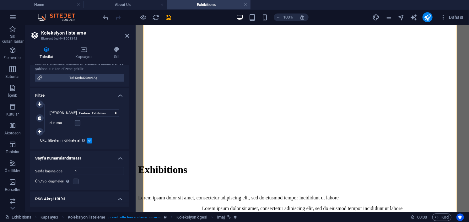
scroll to position [65, 0]
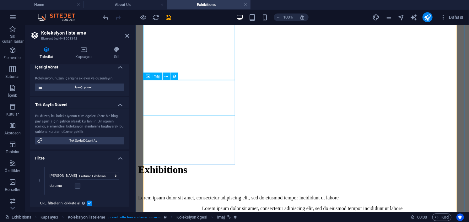
drag, startPoint x: 218, startPoint y: 99, endPoint x: 328, endPoint y: 96, distance: 109.4
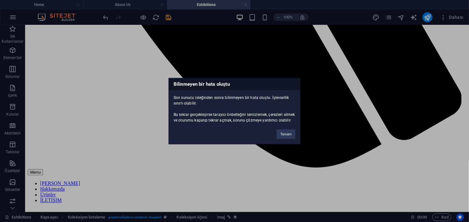
scroll to position [407, 0]
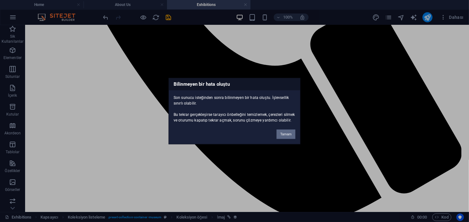
drag, startPoint x: 292, startPoint y: 132, endPoint x: 264, endPoint y: 76, distance: 62.7
click at [292, 132] on button "Tamam" at bounding box center [286, 133] width 19 height 9
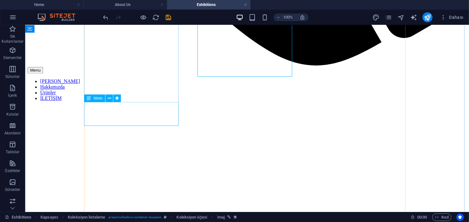
scroll to position [564, 0]
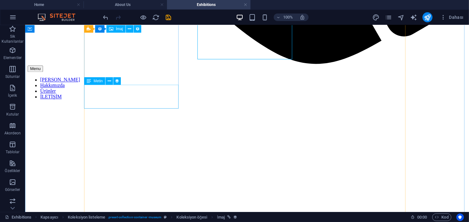
select select "exhibition-intro"
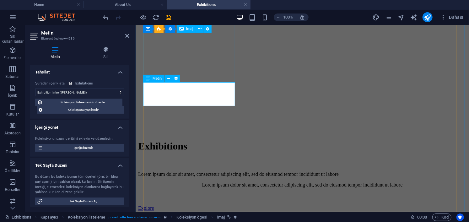
click at [92, 149] on span "İçeriği düzenle" at bounding box center [84, 148] width 78 height 8
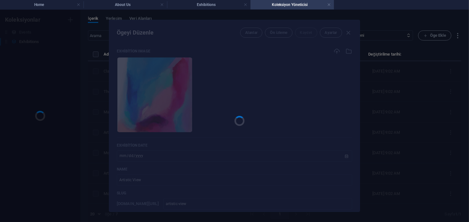
scroll to position [0, 0]
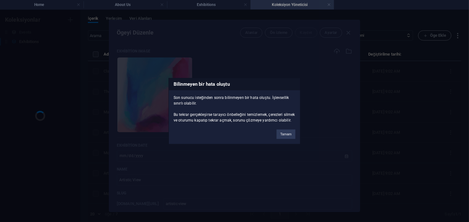
click at [288, 138] on button "Tamam" at bounding box center [286, 133] width 19 height 9
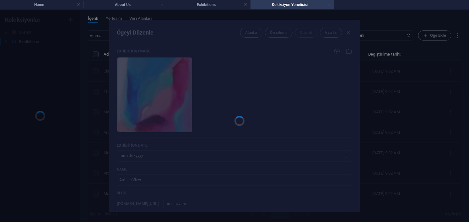
click at [329, 5] on link at bounding box center [329, 5] width 4 height 6
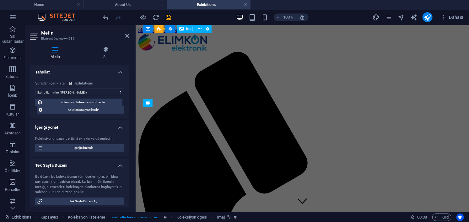
scroll to position [564, 0]
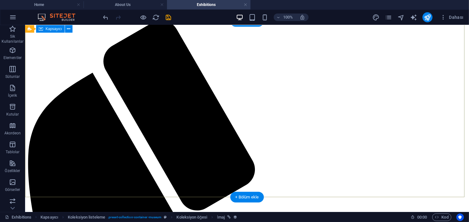
scroll to position [0, 0]
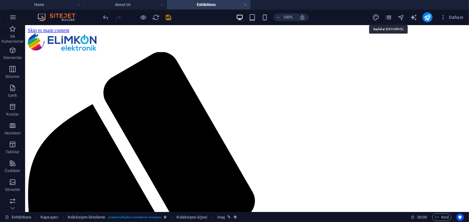
click at [389, 17] on icon "pages" at bounding box center [389, 17] width 7 height 7
click at [389, 19] on icon "pages" at bounding box center [389, 17] width 7 height 7
click at [391, 16] on icon "pages" at bounding box center [389, 17] width 7 height 7
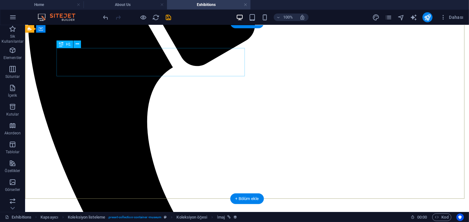
scroll to position [220, 0]
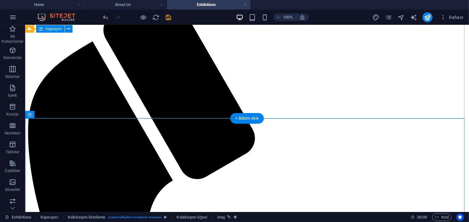
scroll to position [0, 0]
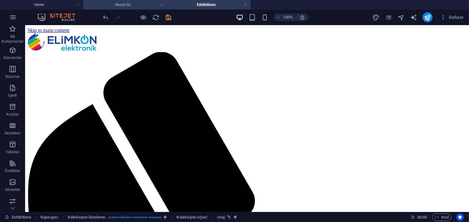
click at [140, 4] on h4 "About Us" at bounding box center [126, 4] width 84 height 7
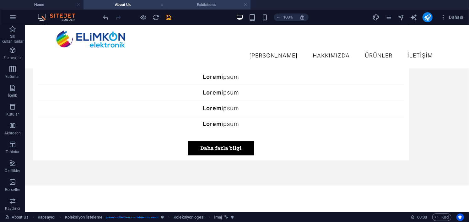
drag, startPoint x: 197, startPoint y: 3, endPoint x: 192, endPoint y: 4, distance: 5.1
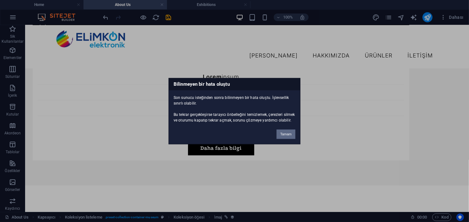
drag, startPoint x: 287, startPoint y: 137, endPoint x: 263, endPoint y: 110, distance: 36.2
click at [287, 137] on button "Tamam" at bounding box center [286, 133] width 19 height 9
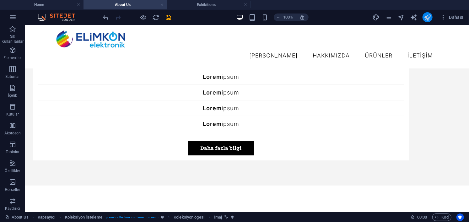
click at [427, 16] on icon "publish" at bounding box center [427, 17] width 7 height 7
click at [430, 19] on icon "publish" at bounding box center [427, 17] width 7 height 7
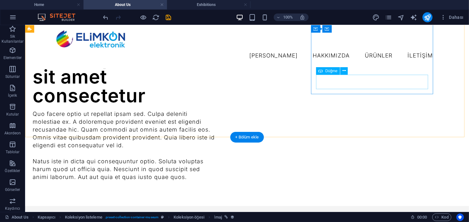
scroll to position [605, 0]
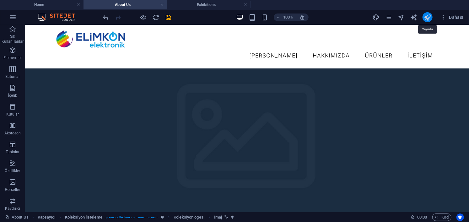
click at [427, 19] on icon "publish" at bounding box center [427, 17] width 7 height 7
click at [427, 18] on icon "publish" at bounding box center [427, 17] width 7 height 7
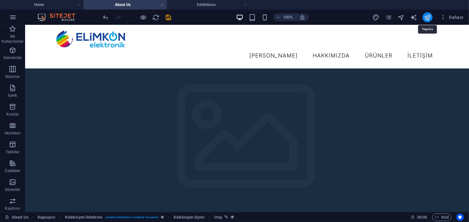
click at [427, 17] on icon "publish" at bounding box center [427, 17] width 7 height 7
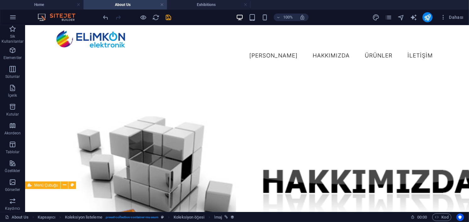
scroll to position [0, 0]
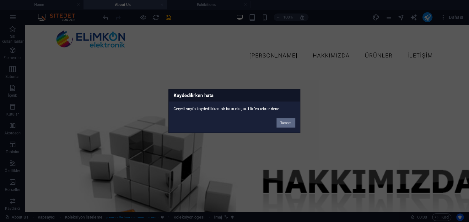
click at [284, 125] on button "Tamam" at bounding box center [286, 122] width 19 height 9
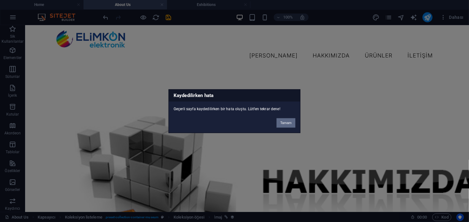
click at [288, 122] on button "Tamam" at bounding box center [286, 122] width 19 height 9
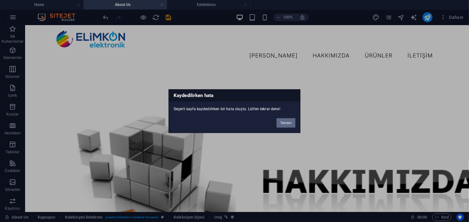
click at [288, 122] on button "Tamam" at bounding box center [286, 122] width 19 height 9
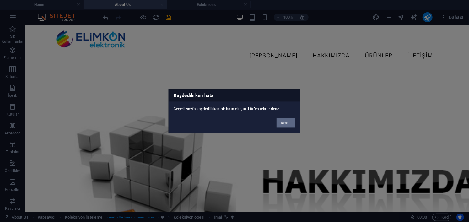
click at [288, 120] on button "Tamam" at bounding box center [286, 122] width 19 height 9
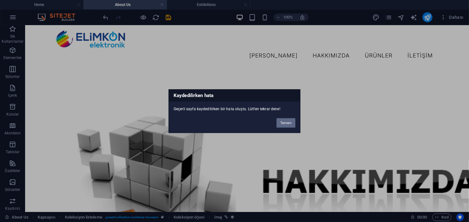
click at [288, 120] on button "Tamam" at bounding box center [286, 122] width 19 height 9
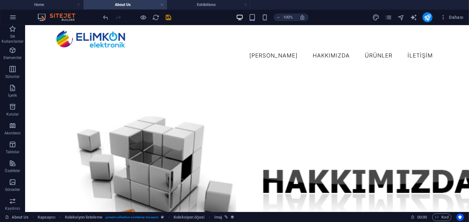
click at [423, 19] on div "Dahası" at bounding box center [420, 17] width 94 height 10
click at [427, 19] on icon "publish" at bounding box center [427, 17] width 7 height 7
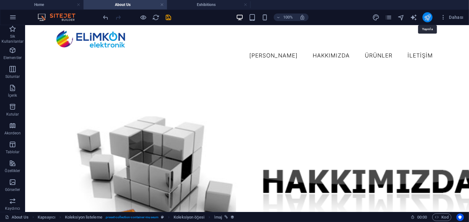
click at [427, 19] on icon "publish" at bounding box center [427, 17] width 7 height 7
click at [427, 18] on icon "publish" at bounding box center [427, 17] width 7 height 7
drag, startPoint x: 427, startPoint y: 17, endPoint x: 433, endPoint y: 17, distance: 5.7
click at [433, 17] on div "Dahası" at bounding box center [420, 17] width 94 height 10
click at [432, 15] on button "publish" at bounding box center [428, 17] width 10 height 10
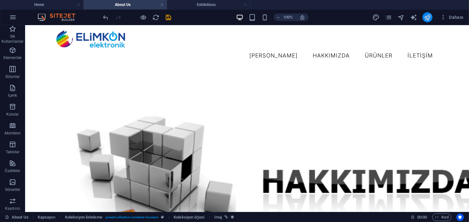
click at [432, 15] on button "publish" at bounding box center [428, 17] width 10 height 10
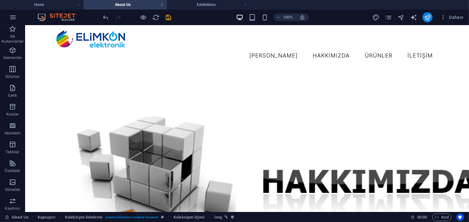
click at [432, 15] on button "publish" at bounding box center [428, 17] width 10 height 10
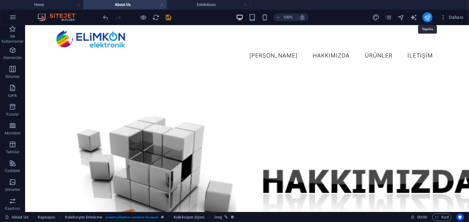
click at [431, 14] on button "publish" at bounding box center [428, 17] width 10 height 10
click at [423, 18] on button "publish" at bounding box center [428, 17] width 10 height 10
drag, startPoint x: 423, startPoint y: 18, endPoint x: 458, endPoint y: 18, distance: 34.9
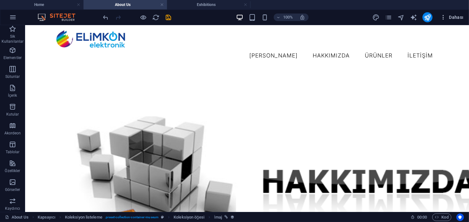
click at [428, 18] on button "publish" at bounding box center [428, 17] width 10 height 10
click at [459, 18] on span "Dahası" at bounding box center [453, 17] width 24 height 6
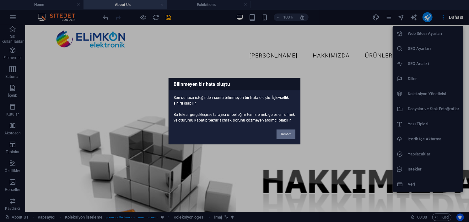
click at [288, 136] on button "Tamam" at bounding box center [286, 133] width 19 height 9
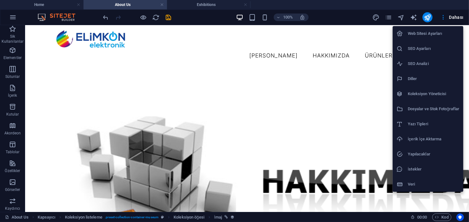
click at [360, 17] on div at bounding box center [234, 111] width 469 height 222
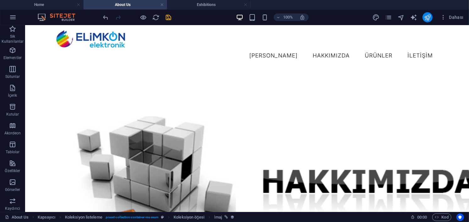
click at [432, 19] on button "publish" at bounding box center [428, 17] width 10 height 10
click at [427, 17] on icon "publish" at bounding box center [427, 17] width 7 height 7
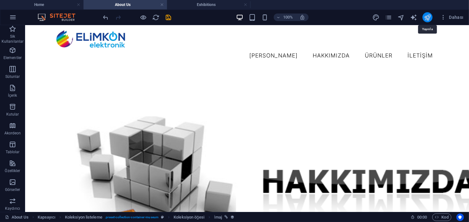
click at [427, 17] on icon "publish" at bounding box center [427, 17] width 7 height 7
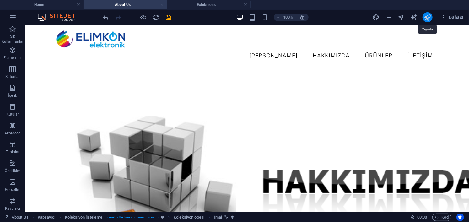
click at [427, 17] on icon "publish" at bounding box center [427, 17] width 7 height 7
drag, startPoint x: 427, startPoint y: 17, endPoint x: 369, endPoint y: 1, distance: 60.1
click at [426, 17] on icon "publish" at bounding box center [427, 17] width 7 height 7
click at [429, 21] on button "publish" at bounding box center [428, 17] width 10 height 10
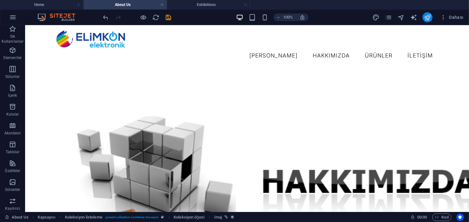
click at [427, 21] on button "publish" at bounding box center [428, 17] width 10 height 10
click at [427, 22] on button "publish" at bounding box center [428, 17] width 10 height 10
click at [426, 21] on button "publish" at bounding box center [428, 17] width 10 height 10
click at [425, 21] on button "publish" at bounding box center [428, 17] width 10 height 10
drag, startPoint x: 450, startPoint y: 46, endPoint x: 457, endPoint y: 63, distance: 18.6
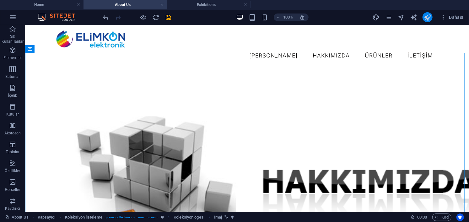
click at [430, 20] on icon "publish" at bounding box center [427, 17] width 7 height 7
click at [427, 19] on icon "publish" at bounding box center [427, 17] width 7 height 7
click at [427, 18] on icon "publish" at bounding box center [427, 17] width 7 height 7
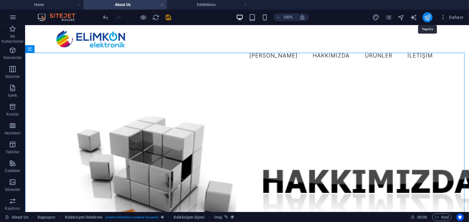
click at [426, 15] on icon "publish" at bounding box center [427, 17] width 7 height 7
click at [426, 14] on icon "publish" at bounding box center [427, 17] width 7 height 7
click at [425, 14] on icon "publish" at bounding box center [427, 17] width 7 height 7
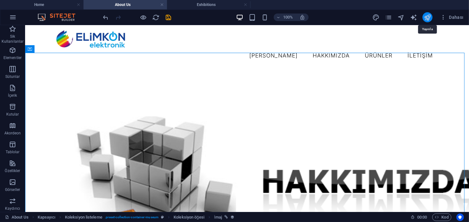
click at [425, 14] on icon "publish" at bounding box center [427, 17] width 7 height 7
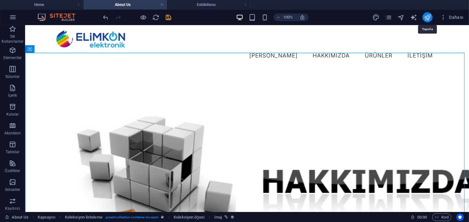
click at [425, 14] on icon "publish" at bounding box center [427, 17] width 7 height 7
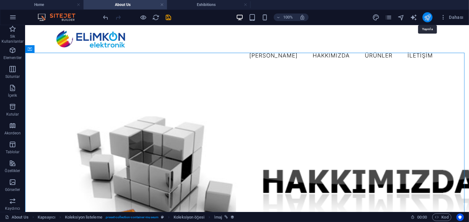
click at [425, 14] on icon "publish" at bounding box center [427, 17] width 7 height 7
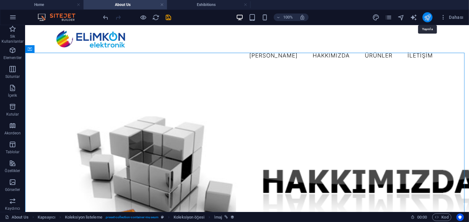
click at [425, 14] on icon "publish" at bounding box center [427, 17] width 7 height 7
click at [430, 14] on icon "publish" at bounding box center [427, 17] width 7 height 7
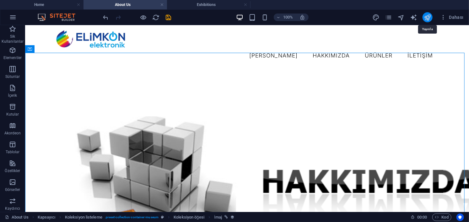
click at [429, 14] on icon "publish" at bounding box center [427, 17] width 7 height 7
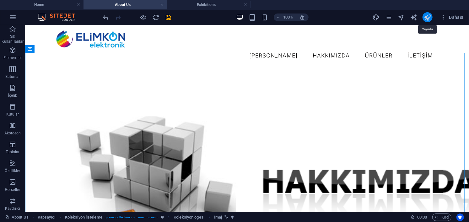
click at [429, 14] on icon "publish" at bounding box center [427, 17] width 7 height 7
click at [429, 15] on icon "publish" at bounding box center [427, 17] width 7 height 7
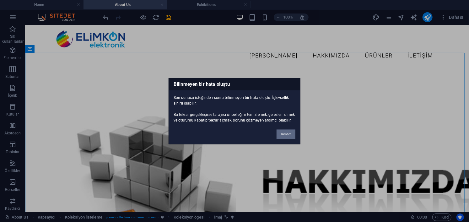
click at [282, 137] on button "Tamam" at bounding box center [286, 133] width 19 height 9
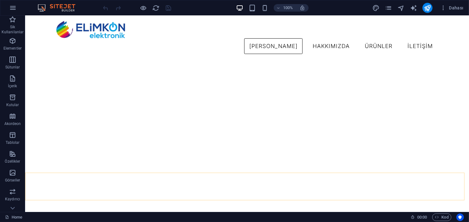
scroll to position [60, 0]
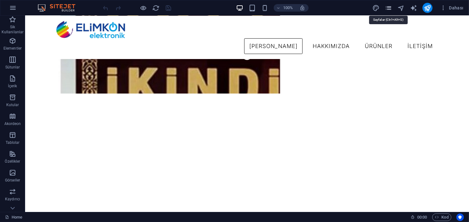
click at [386, 9] on icon "pages" at bounding box center [389, 7] width 7 height 7
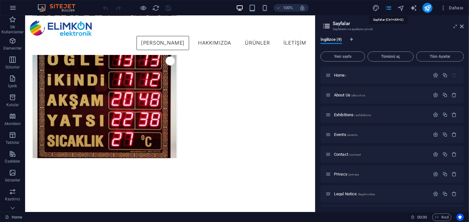
scroll to position [41, 0]
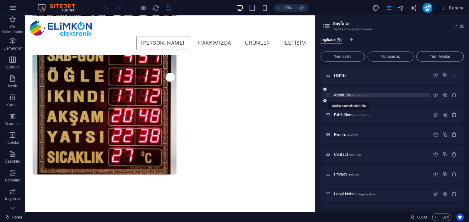
click at [346, 95] on span "About Us /about-us" at bounding box center [349, 95] width 31 height 5
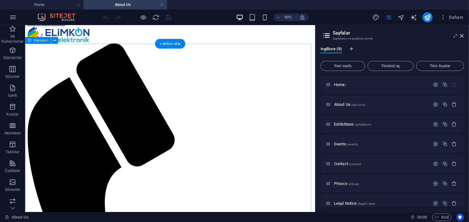
scroll to position [0, 0]
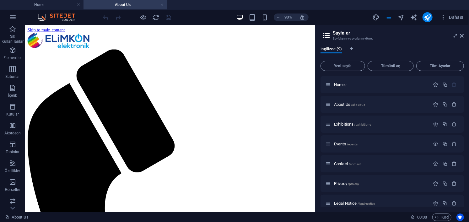
click at [466, 35] on aside "Sayfalar Sayfalarını ve ayarlarını yönet İngilizce (9) Yeni sayfa Tümünü aç Tüm…" at bounding box center [392, 118] width 154 height 187
click at [463, 37] on icon at bounding box center [463, 35] width 4 height 5
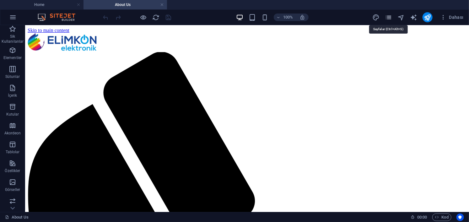
click at [388, 14] on icon "pages" at bounding box center [389, 17] width 7 height 7
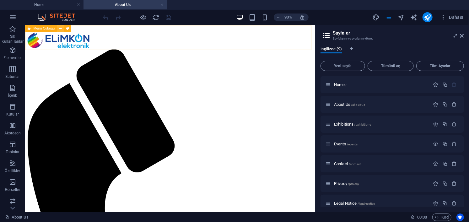
click at [59, 29] on icon at bounding box center [60, 28] width 3 height 6
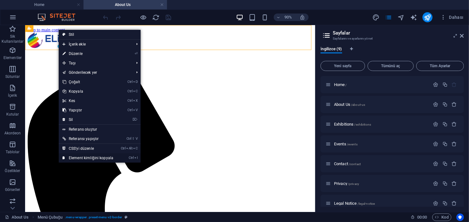
click at [100, 157] on link "Ctrl I Element kimliğini kopyala" at bounding box center [88, 157] width 58 height 9
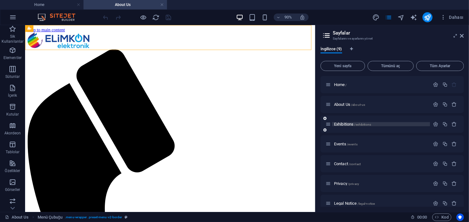
click at [341, 124] on span "Exhibitions /exhibitions" at bounding box center [352, 124] width 37 height 5
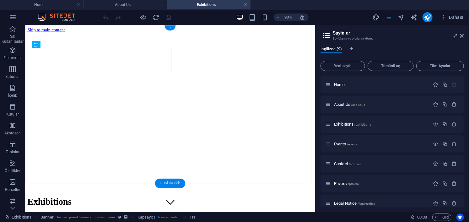
click at [164, 183] on div "+ Bölüm ekle" at bounding box center [170, 184] width 30 height 10
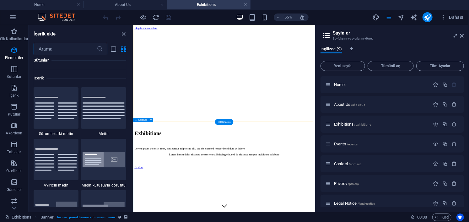
scroll to position [1099, 0]
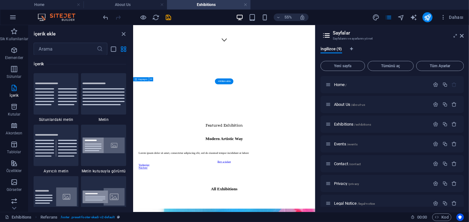
scroll to position [643, 0]
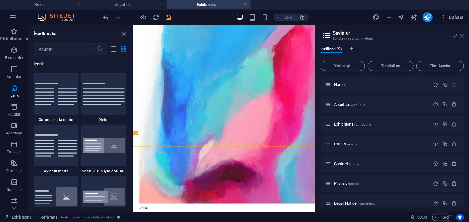
click at [463, 36] on icon at bounding box center [463, 35] width 4 height 5
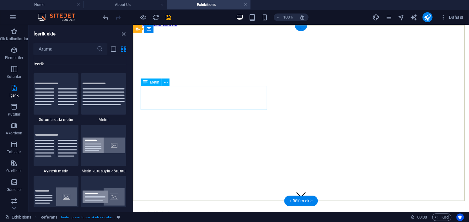
scroll to position [0, 0]
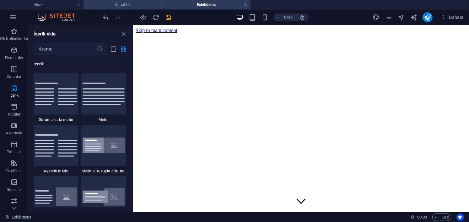
click at [124, 5] on h4 "About Us" at bounding box center [126, 4] width 84 height 7
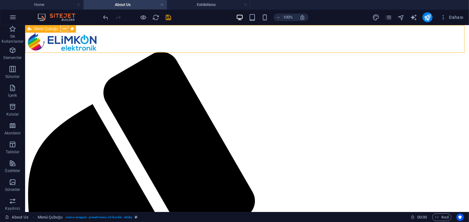
click at [63, 29] on icon at bounding box center [64, 29] width 3 height 7
click at [64, 28] on icon at bounding box center [64, 29] width 3 height 7
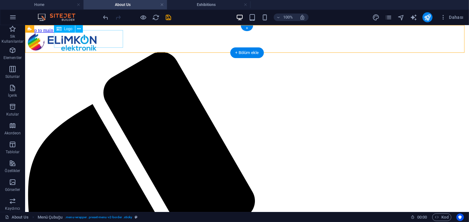
click at [60, 41] on div at bounding box center [246, 42] width 439 height 19
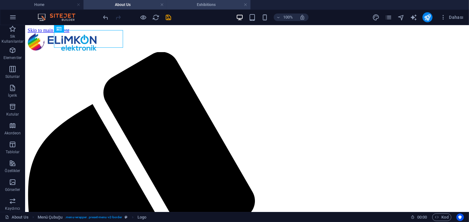
click at [201, 3] on h4 "Exhibitions" at bounding box center [209, 4] width 84 height 7
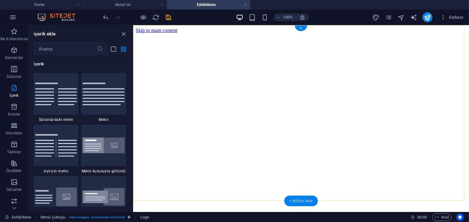
click at [303, 199] on div "+ Bölüm ekle" at bounding box center [302, 201] width 34 height 11
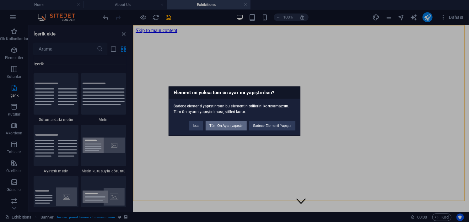
click at [227, 125] on button "Tüm Ön Ayarı yapıştır" at bounding box center [226, 125] width 41 height 9
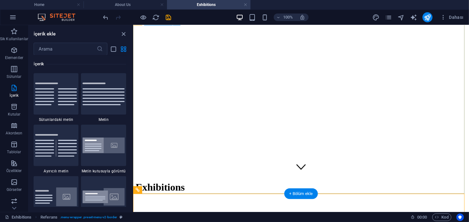
scroll to position [94, 0]
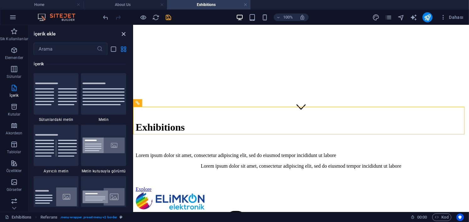
click at [123, 34] on icon "close panel" at bounding box center [123, 33] width 7 height 7
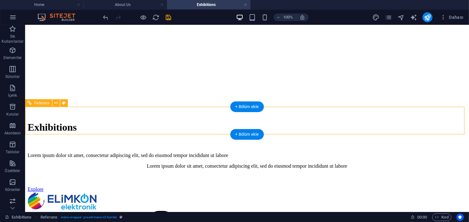
click at [68, 192] on div at bounding box center [246, 201] width 439 height 19
click at [56, 103] on icon at bounding box center [55, 103] width 3 height 7
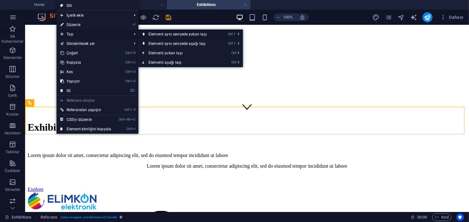
click at [179, 34] on link "Ctrl ⇧ ⬆ Elementi aynı seviyede yukarı taşı" at bounding box center [179, 34] width 81 height 9
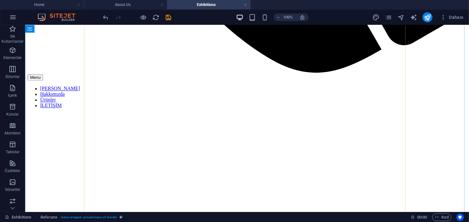
scroll to position [597, 0]
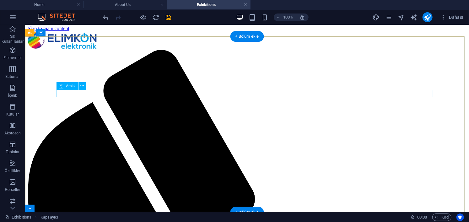
scroll to position [0, 0]
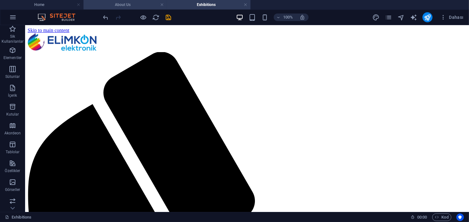
click at [127, 2] on h4 "About Us" at bounding box center [126, 4] width 84 height 7
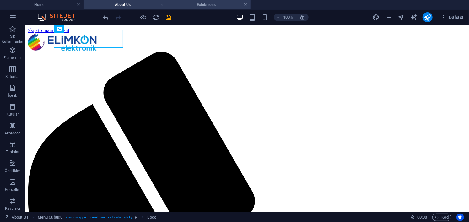
click at [211, 0] on li "Exhibitions" at bounding box center [209, 4] width 84 height 9
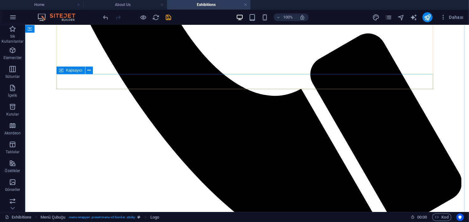
scroll to position [220, 0]
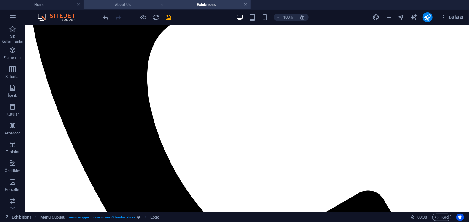
click at [123, 4] on h4 "About Us" at bounding box center [126, 4] width 84 height 7
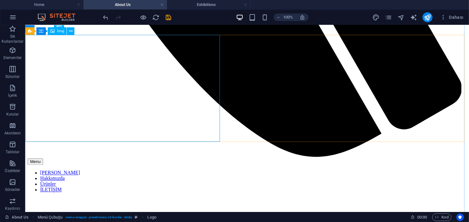
scroll to position [566, 0]
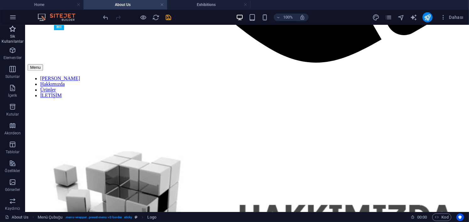
click at [14, 35] on p "Sik Kullanilanlar" at bounding box center [12, 39] width 25 height 10
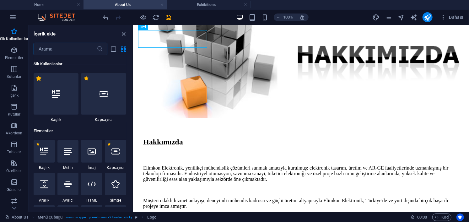
click at [37, 77] on label "1 Star" at bounding box center [38, 78] width 5 height 5
click at [36, 82] on input "1 Star" at bounding box center [36, 82] width 0 height 0
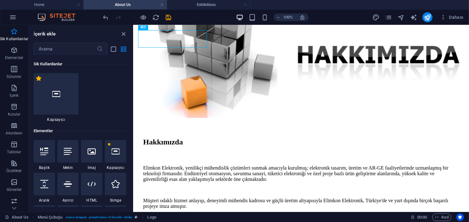
click at [38, 79] on label "1 Star" at bounding box center [38, 78] width 5 height 5
click at [36, 82] on input "1 Star" at bounding box center [36, 82] width 0 height 0
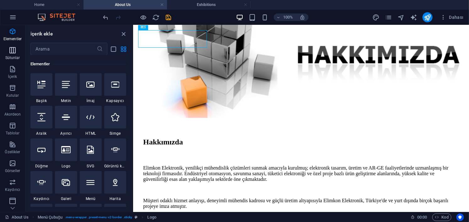
click at [10, 54] on icon "button" at bounding box center [13, 51] width 8 height 8
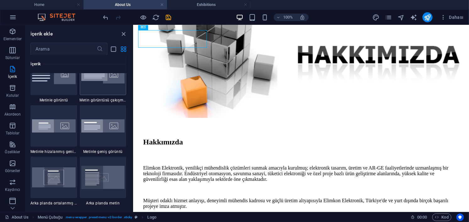
scroll to position [1218, 0]
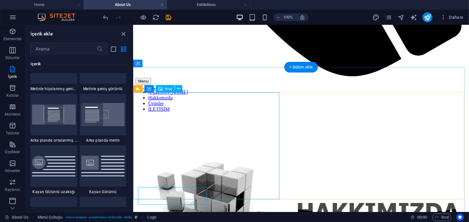
select select "vw"
select select "px"
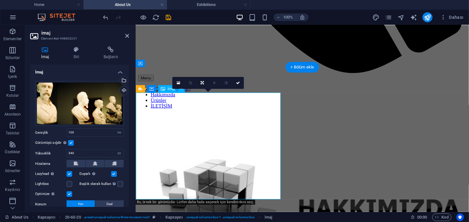
scroll to position [407, 0]
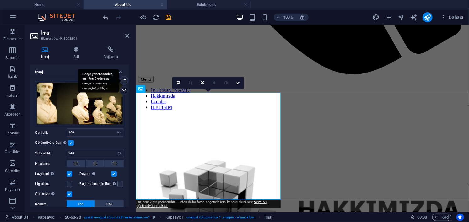
click at [123, 80] on div "Dosya yöneticisinden, stok fotoğraflardan dosyalar seçin veya dosya(lar) yükley…" at bounding box center [123, 80] width 9 height 9
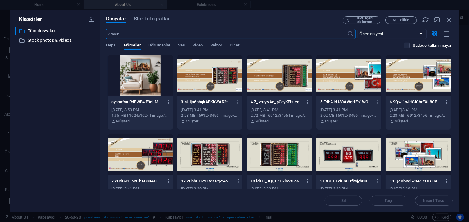
scroll to position [405, 0]
click at [222, 76] on div at bounding box center [210, 75] width 65 height 41
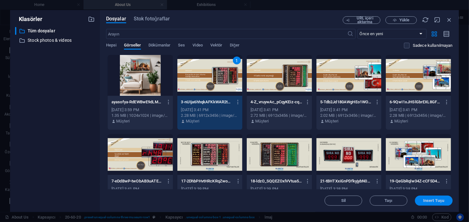
click at [427, 200] on span "Insert Tuşu" at bounding box center [434, 201] width 21 height 4
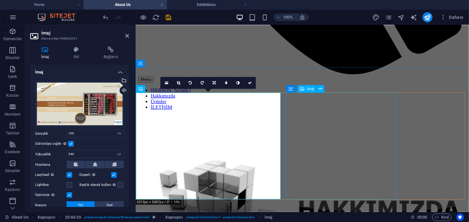
select select "vw"
select select "px"
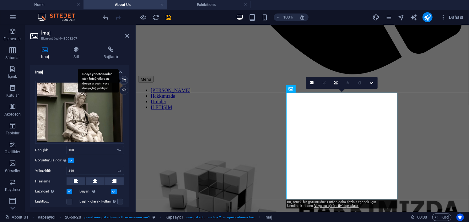
click at [125, 79] on div "Dosya yöneticisinden, stok fotoğraflardan dosyalar seçin veya dosya(lar) yükley…" at bounding box center [123, 80] width 9 height 9
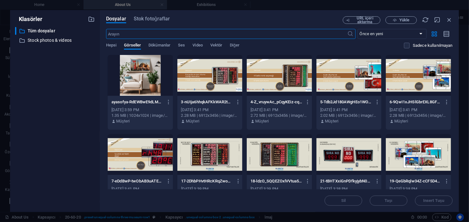
scroll to position [405, 0]
click at [286, 75] on div at bounding box center [279, 75] width 65 height 41
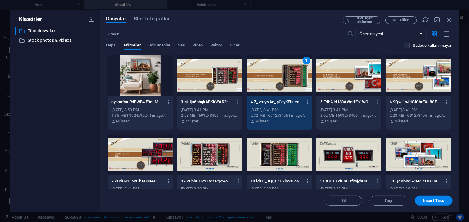
click at [286, 75] on div "1" at bounding box center [279, 75] width 65 height 41
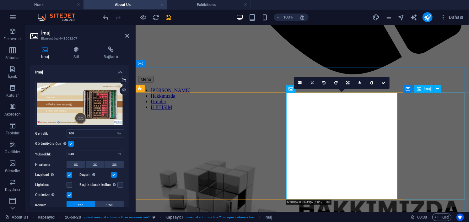
select select "vw"
select select "px"
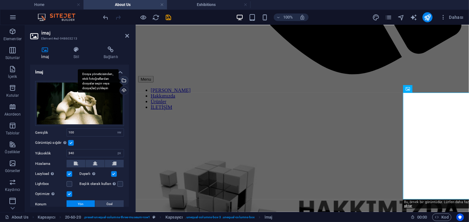
click at [123, 78] on div "Dosya yöneticisinden, stok fotoğraflardan dosyalar seçin veya dosya(lar) yükley…" at bounding box center [123, 80] width 9 height 9
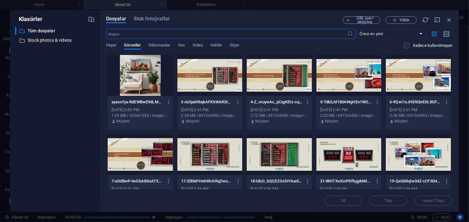
click at [366, 80] on div at bounding box center [349, 75] width 65 height 41
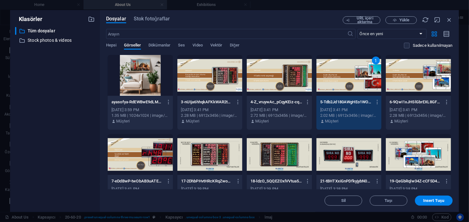
click at [366, 80] on div "1" at bounding box center [349, 75] width 65 height 41
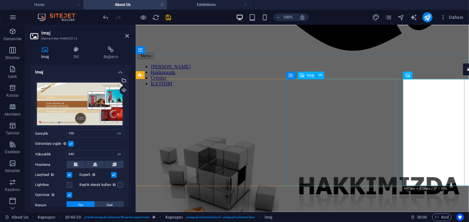
scroll to position [439, 0]
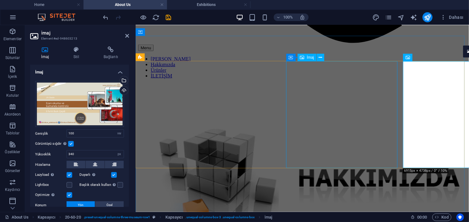
select select "vw"
select select "px"
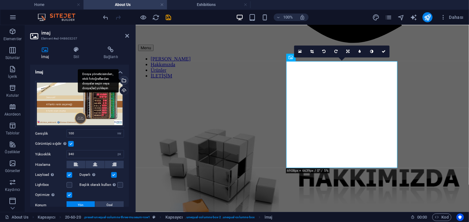
click at [124, 79] on div "Dosya yöneticisinden, stok fotoğraflardan dosyalar seçin veya dosya(lar) yükley…" at bounding box center [123, 80] width 9 height 9
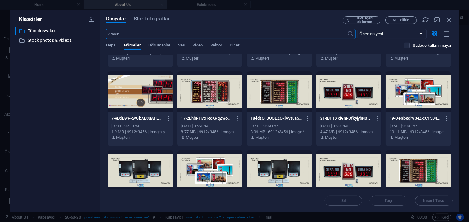
scroll to position [94, 0]
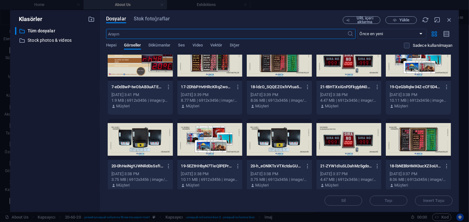
click at [277, 70] on div at bounding box center [279, 60] width 65 height 41
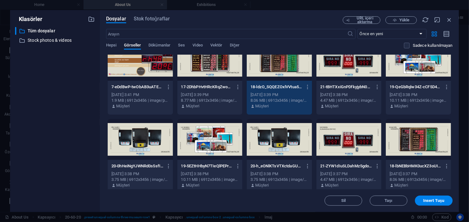
click at [277, 70] on div "1" at bounding box center [279, 60] width 65 height 41
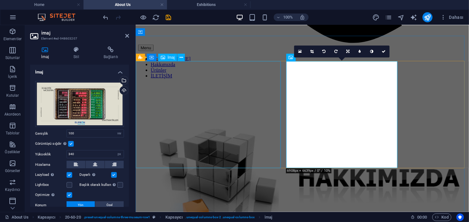
select select "vw"
select select "px"
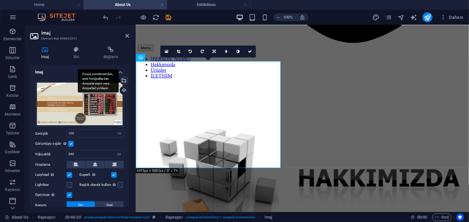
click at [123, 80] on div "Dosya yöneticisinden, stok fotoğraflardan dosyalar seçin veya dosya(lar) yükley…" at bounding box center [123, 80] width 9 height 9
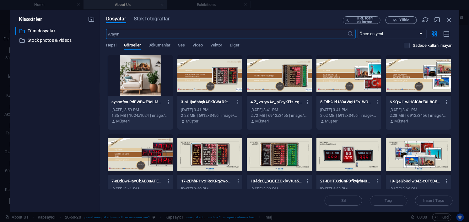
click at [205, 153] on div at bounding box center [210, 154] width 65 height 41
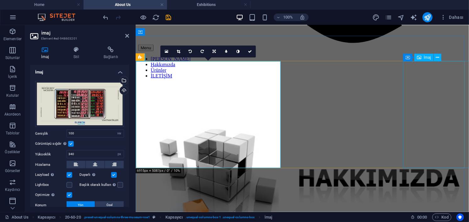
select select "vw"
select select "px"
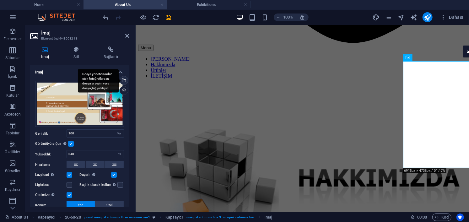
click at [125, 80] on div "Dosya yöneticisinden, stok fotoğraflardan dosyalar seçin veya dosya(lar) yükley…" at bounding box center [123, 80] width 9 height 9
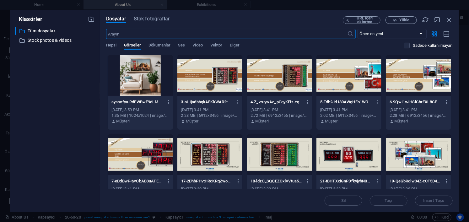
click at [417, 162] on div at bounding box center [418, 154] width 65 height 41
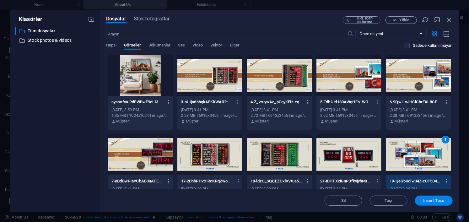
drag, startPoint x: 431, startPoint y: 198, endPoint x: 295, endPoint y: 173, distance: 138.0
click at [431, 198] on button "Insert Tuşu" at bounding box center [434, 201] width 38 height 10
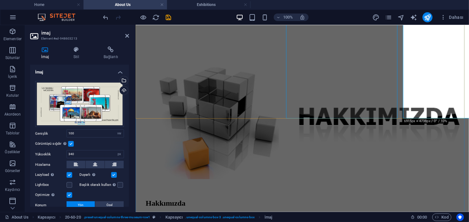
scroll to position [501, 0]
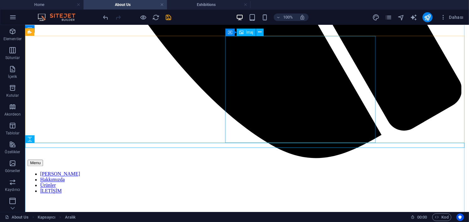
scroll to position [533, 0]
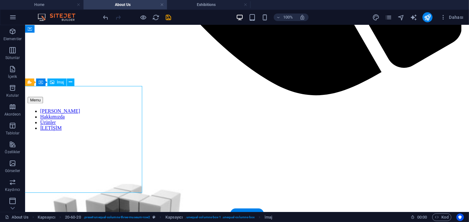
select select "vw"
select select "px"
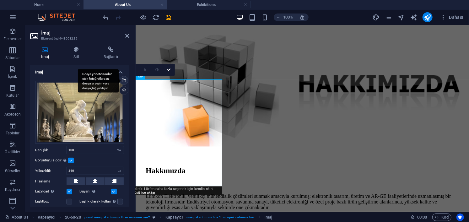
click at [119, 80] on div "Dosya yöneticisinden, stok fotoğraflardan dosyalar seçin veya dosya(lar) yükley…" at bounding box center [98, 81] width 41 height 24
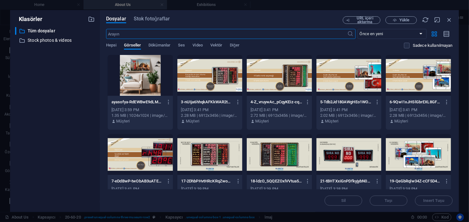
click at [413, 149] on div at bounding box center [418, 154] width 65 height 41
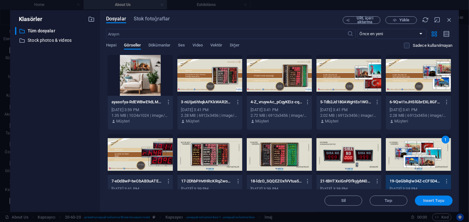
click at [423, 200] on span "Insert Tuşu" at bounding box center [434, 201] width 33 height 4
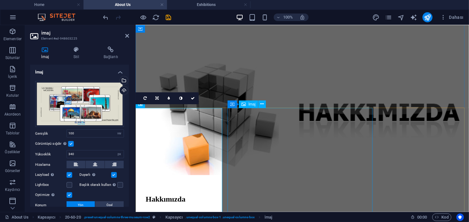
scroll to position [536, 0]
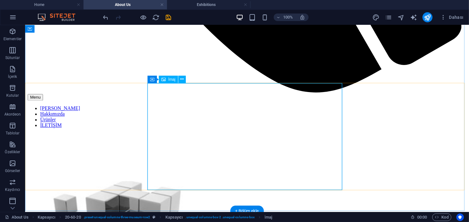
select select "vw"
select select "px"
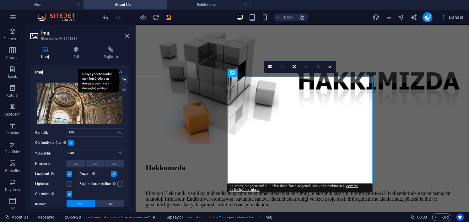
click at [119, 78] on div "Dosya yöneticisinden, stok fotoğraflardan dosyalar seçin veya dosya(lar) yükley…" at bounding box center [98, 81] width 41 height 24
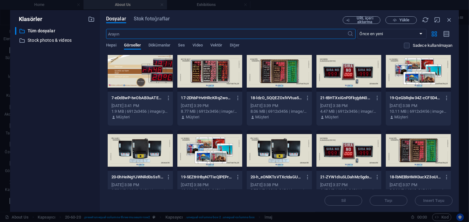
scroll to position [94, 0]
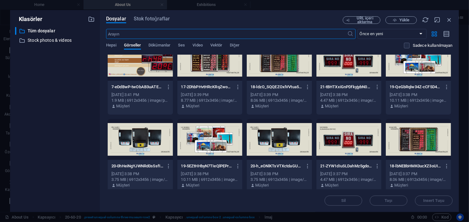
click at [148, 147] on div at bounding box center [140, 139] width 65 height 41
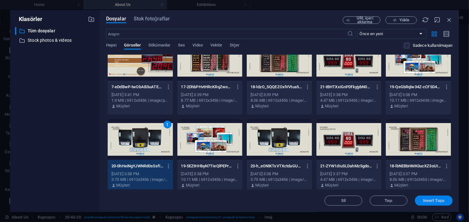
click at [435, 204] on button "Insert Tuşu" at bounding box center [434, 201] width 38 height 10
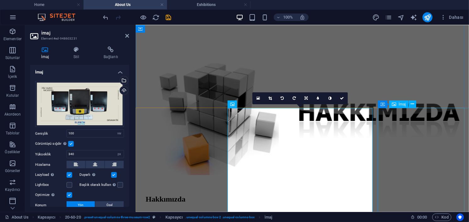
scroll to position [567, 0]
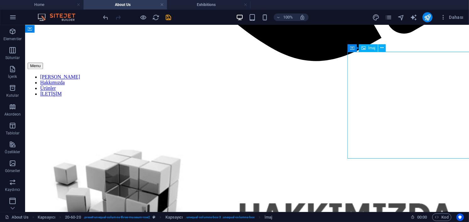
select select "vw"
select select "px"
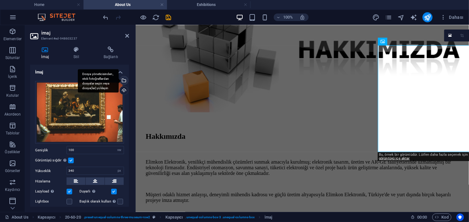
click at [119, 80] on div "Dosya yöneticisinden, stok fotoğraflardan dosyalar seçin veya dosya(lar) yükley…" at bounding box center [98, 81] width 41 height 24
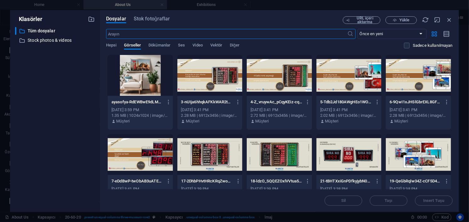
scroll to position [504, 0]
click at [350, 161] on div at bounding box center [349, 154] width 65 height 41
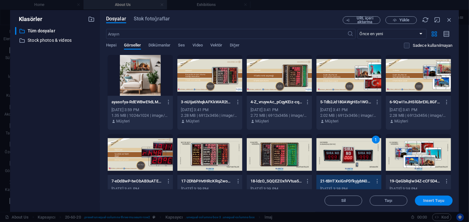
click at [446, 201] on span "Insert Tuşu" at bounding box center [434, 201] width 33 height 4
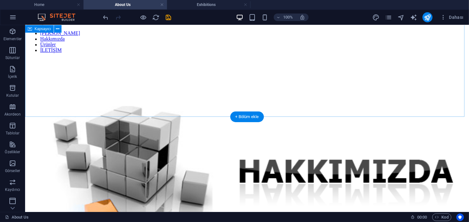
scroll to position [630, 0]
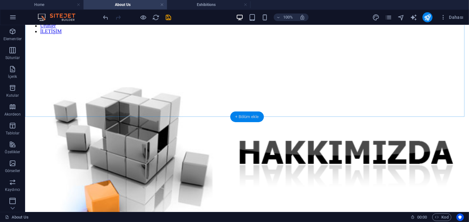
click at [255, 115] on div "+ Bölüm ekle" at bounding box center [248, 117] width 34 height 11
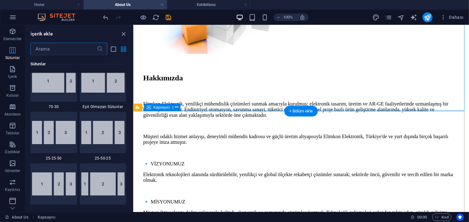
scroll to position [1032, 0]
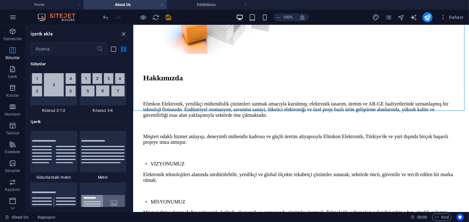
scroll to position [938, 0]
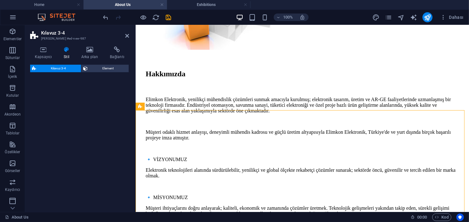
select select "rem"
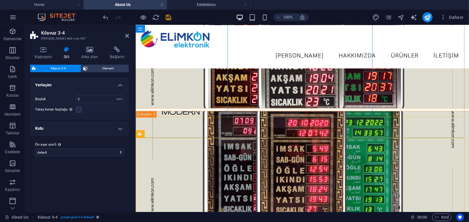
scroll to position [674, 0]
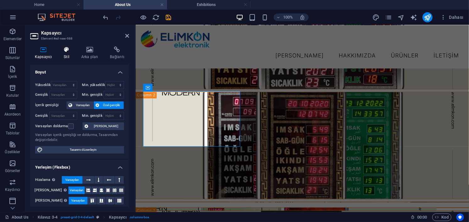
click at [70, 52] on icon at bounding box center [66, 50] width 15 height 6
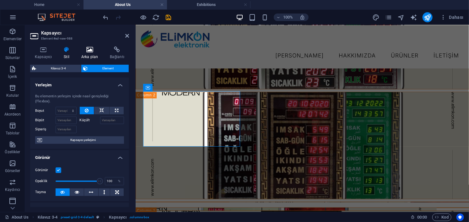
click at [87, 52] on icon at bounding box center [90, 50] width 26 height 6
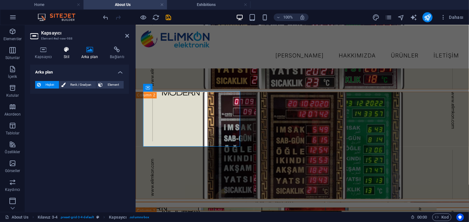
click at [71, 52] on icon at bounding box center [66, 50] width 15 height 6
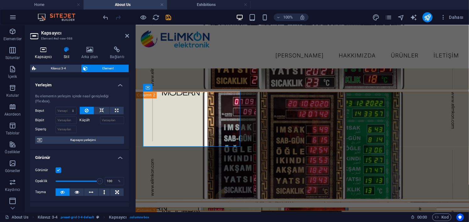
click at [47, 52] on icon at bounding box center [43, 50] width 26 height 6
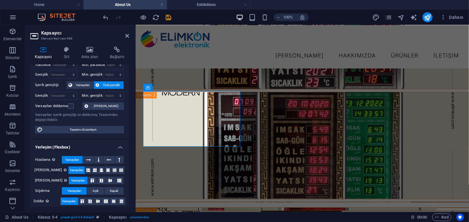
scroll to position [94, 0]
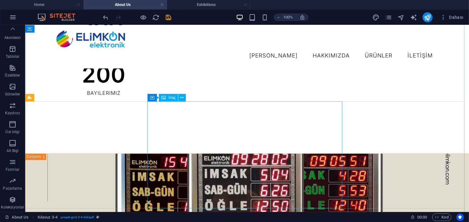
scroll to position [643, 0]
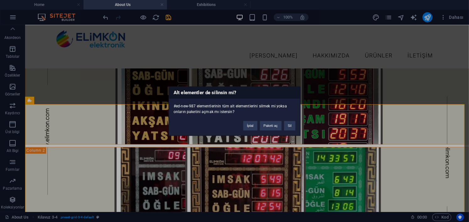
click at [106, 122] on div "Alt elementler de silinsin mi? #ed-new-987 elementlerinin tüm alt elementlerini…" at bounding box center [234, 111] width 469 height 222
click at [254, 126] on button "İptal" at bounding box center [251, 125] width 14 height 9
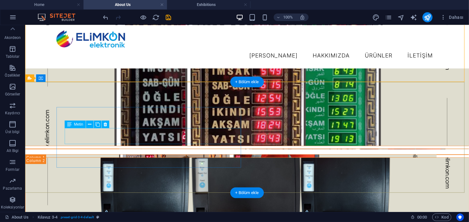
scroll to position [625, 0]
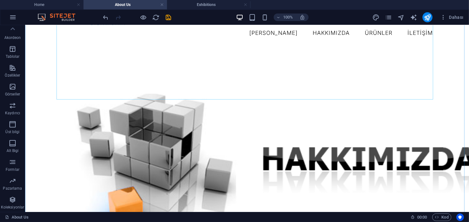
scroll to position [126, 0]
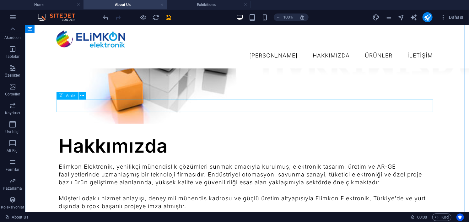
click at [74, 123] on div at bounding box center [246, 129] width 377 height 13
click at [14, 49] on icon "button" at bounding box center [13, 49] width 8 height 8
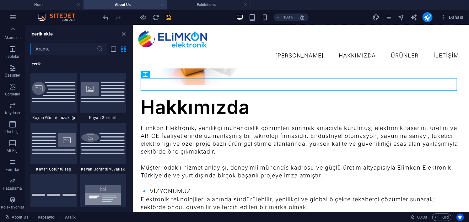
scroll to position [1229, 0]
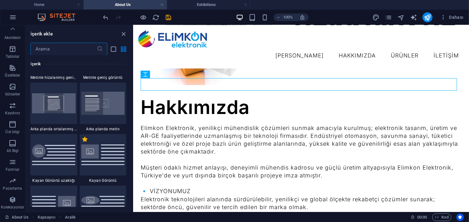
click at [84, 139] on label "1 Star" at bounding box center [84, 139] width 5 height 5
click at [82, 143] on input "1 Star" at bounding box center [82, 143] width 0 height 0
radio input "true"
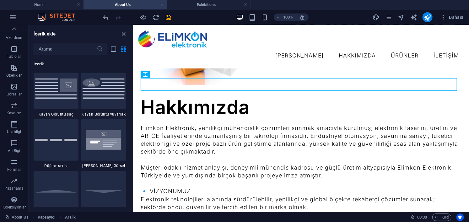
scroll to position [1445, 0]
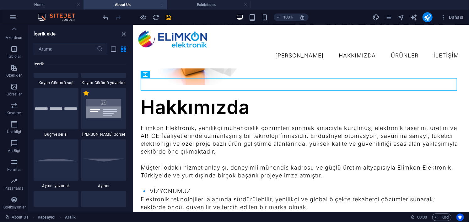
click at [86, 94] on label "1 Star" at bounding box center [86, 92] width 5 height 5
click at [84, 96] on input "1 Star" at bounding box center [83, 96] width 0 height 0
radio input "true"
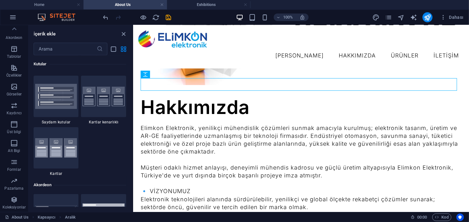
scroll to position [1917, 0]
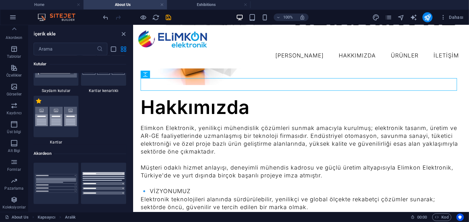
click at [39, 101] on label "1 Star" at bounding box center [38, 100] width 5 height 5
click at [36, 104] on input "1 Star" at bounding box center [36, 104] width 0 height 0
radio input "true"
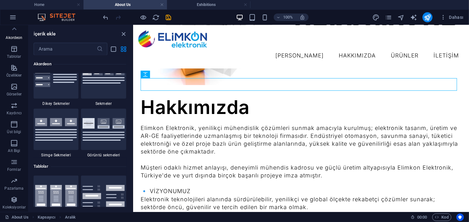
scroll to position [2157, 0]
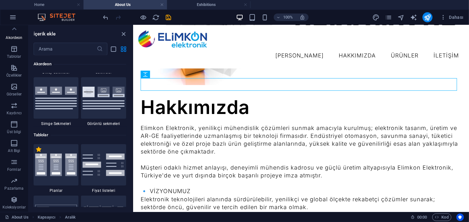
click at [39, 151] on label "1 Star" at bounding box center [38, 149] width 5 height 5
click at [36, 153] on input "1 Star" at bounding box center [36, 153] width 0 height 0
radio input "true"
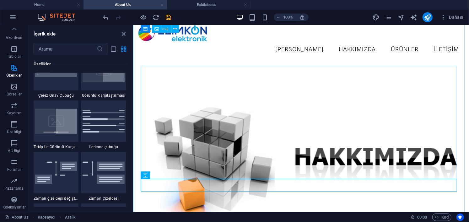
scroll to position [0, 0]
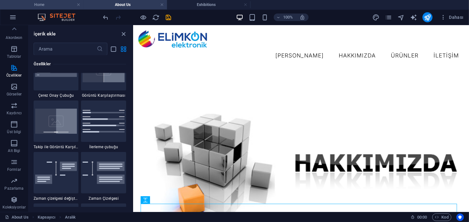
click at [32, 1] on li "Home" at bounding box center [42, 4] width 84 height 9
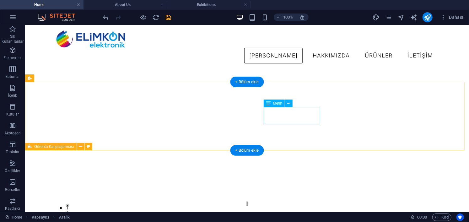
scroll to position [544, 0]
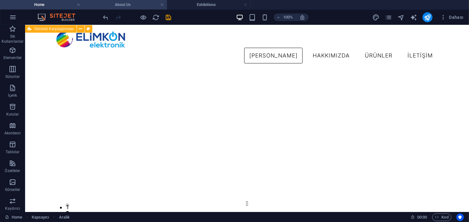
click at [119, 2] on h4 "About Us" at bounding box center [126, 4] width 84 height 7
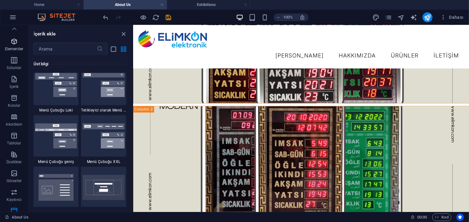
scroll to position [0, 0]
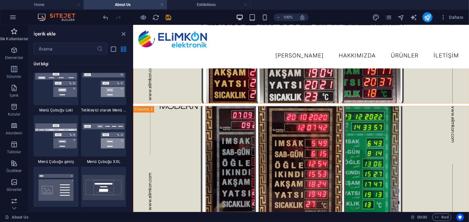
click at [13, 34] on icon "button" at bounding box center [14, 32] width 8 height 8
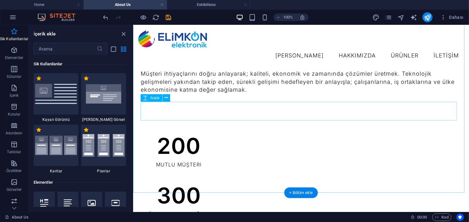
click at [143, 111] on div at bounding box center [300, 117] width 321 height 19
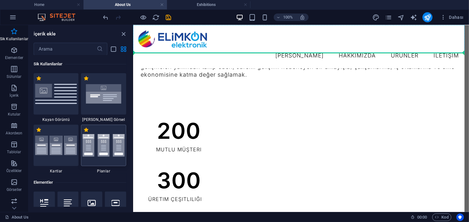
scroll to position [292, 0]
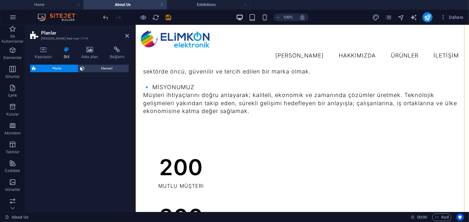
select select "rem"
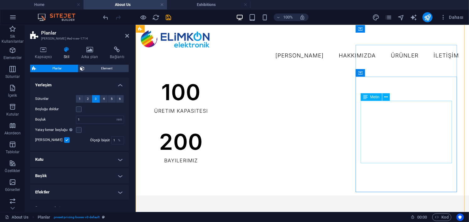
scroll to position [435, 0]
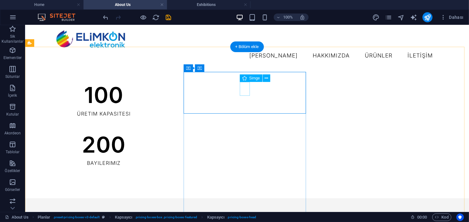
scroll to position [466, 0]
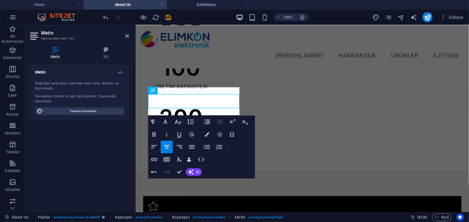
scroll to position [452, 0]
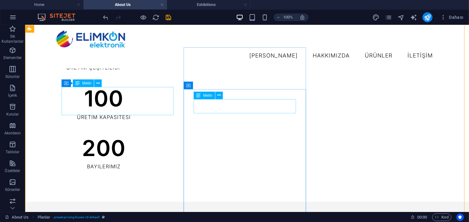
scroll to position [459, 0]
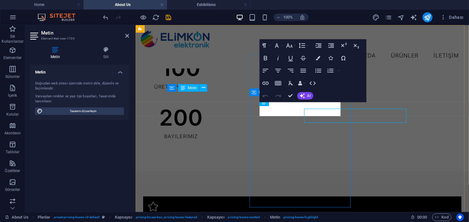
scroll to position [452, 0]
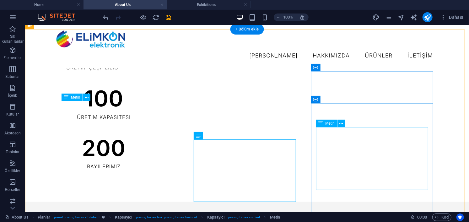
scroll to position [452, 0]
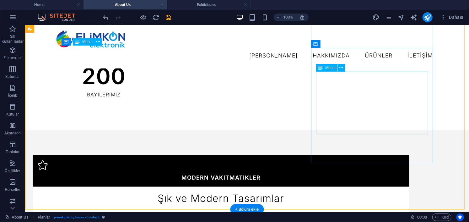
scroll to position [571, 0]
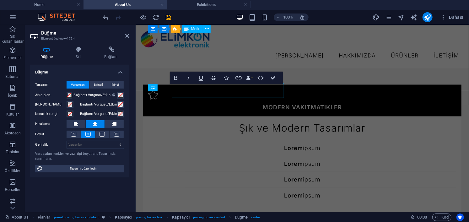
scroll to position [572, 0]
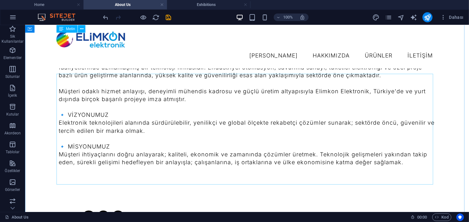
scroll to position [183, 0]
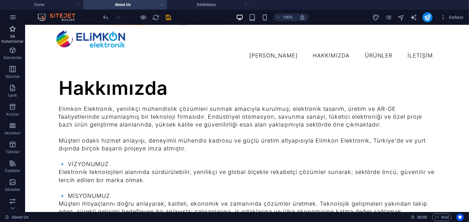
click at [13, 33] on span "Sik Kullanilanlar" at bounding box center [12, 35] width 25 height 20
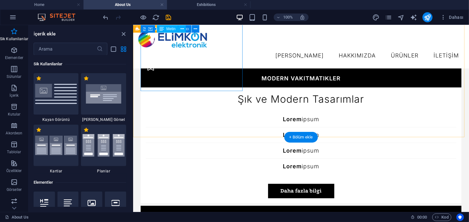
scroll to position [592, 0]
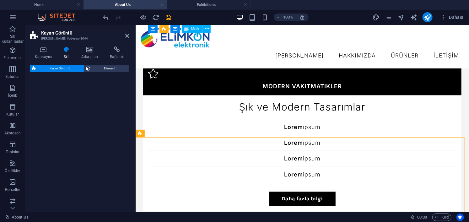
select select "%"
select select "rem"
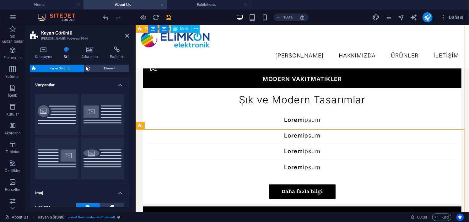
scroll to position [591, 0]
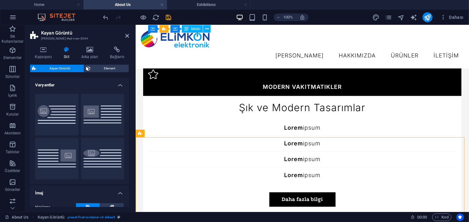
click at [125, 34] on h2 "Kayan Görüntü" at bounding box center [85, 33] width 88 height 6
click at [128, 34] on icon at bounding box center [127, 35] width 4 height 5
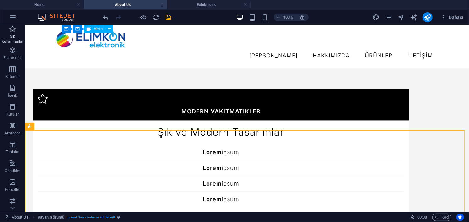
click at [13, 32] on icon "button" at bounding box center [13, 29] width 8 height 8
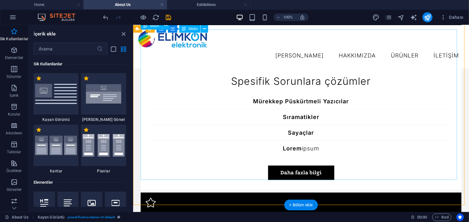
scroll to position [812, 0]
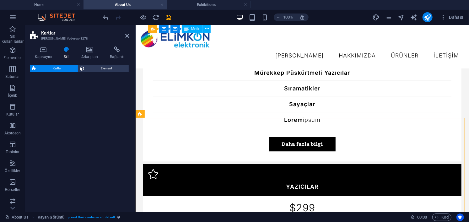
select select "rem"
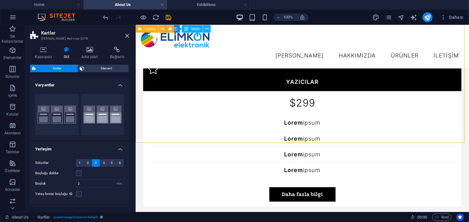
scroll to position [906, 0]
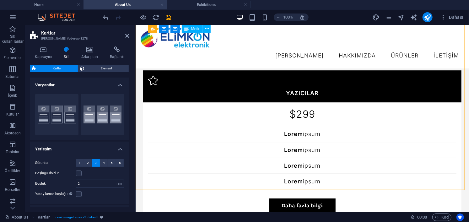
click at [124, 35] on h2 "Kartlar" at bounding box center [85, 33] width 88 height 6
click at [126, 34] on icon at bounding box center [127, 35] width 4 height 5
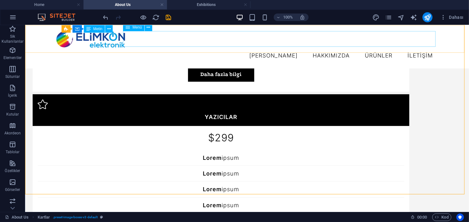
scroll to position [882, 0]
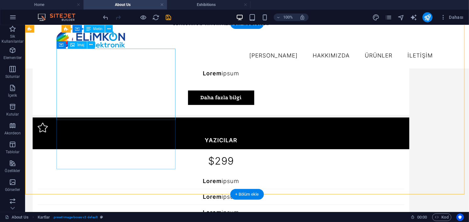
select select "%"
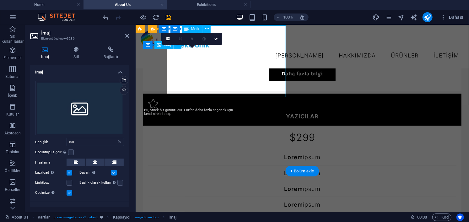
scroll to position [906, 0]
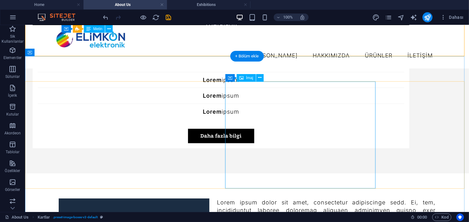
scroll to position [1037, 0]
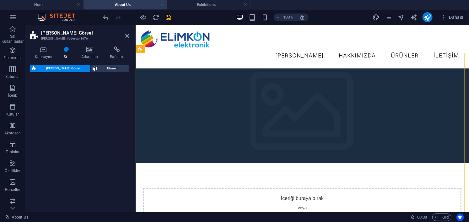
select select "rem"
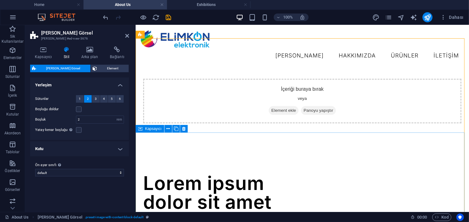
scroll to position [94, 0]
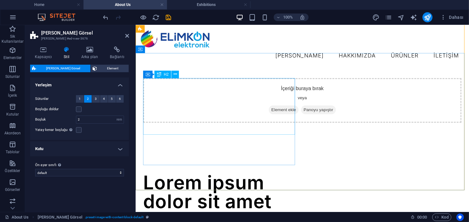
click at [242, 173] on div "Lorem ipsum dolor sit amet consectetur" at bounding box center [220, 201] width 154 height 57
click at [250, 173] on div "Lorem ipsum dolor sit amet consectetur" at bounding box center [220, 201] width 154 height 57
click at [251, 173] on div "Lorem ipsum dolor sit amet consectetur" at bounding box center [220, 201] width 154 height 57
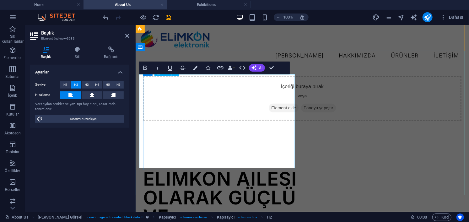
scroll to position [2, 0]
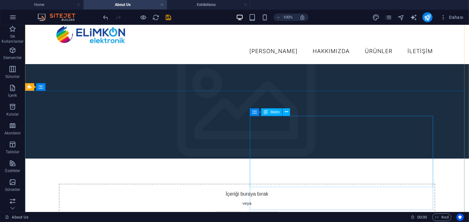
scroll to position [0, 0]
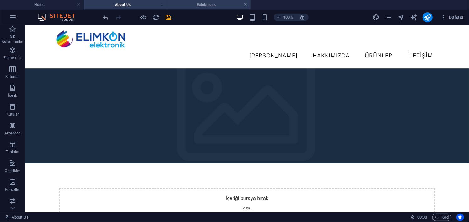
click at [196, 6] on h4 "Exhibitions" at bounding box center [209, 4] width 84 height 7
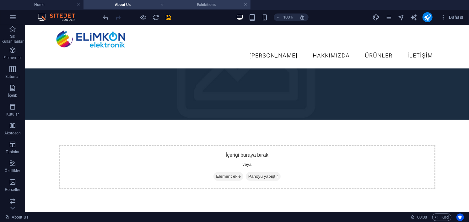
scroll to position [220, 0]
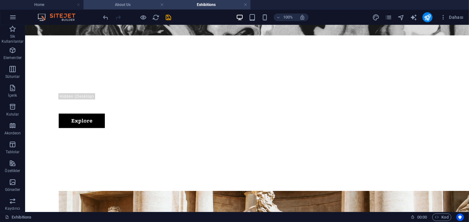
click at [134, 1] on li "About Us" at bounding box center [126, 4] width 84 height 9
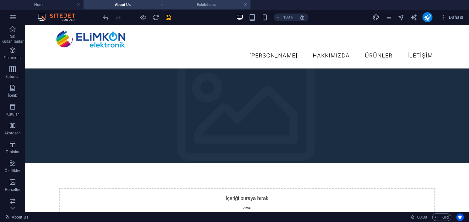
click at [204, 5] on h4 "Exhibitions" at bounding box center [209, 4] width 84 height 7
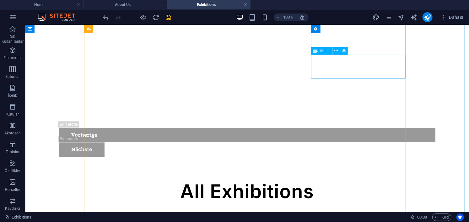
scroll to position [597, 0]
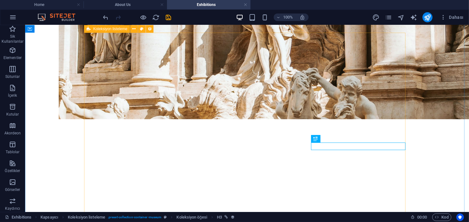
scroll to position [471, 0]
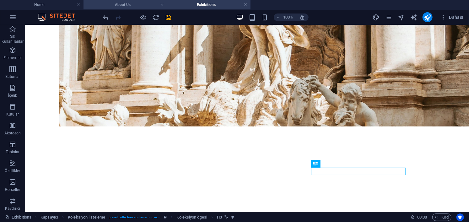
click at [119, 5] on h4 "About Us" at bounding box center [126, 4] width 84 height 7
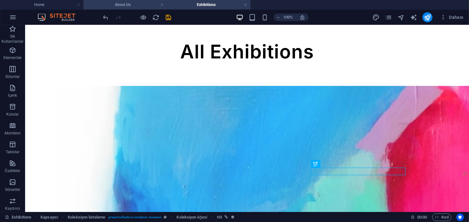
scroll to position [0, 0]
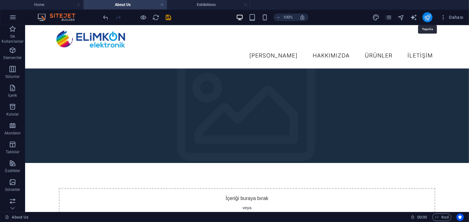
click at [426, 19] on icon "publish" at bounding box center [427, 17] width 7 height 7
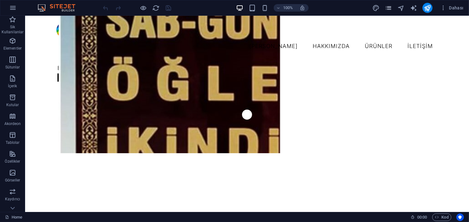
click at [389, 10] on icon "pages" at bounding box center [389, 7] width 7 height 7
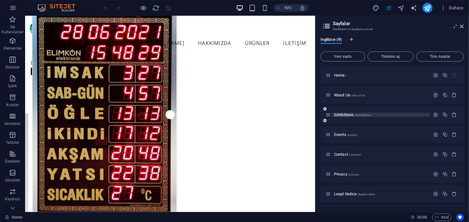
click at [345, 114] on span "Exhibitions /exhibitions" at bounding box center [352, 114] width 37 height 5
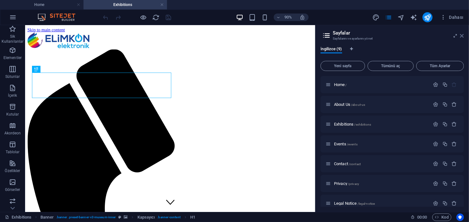
click at [464, 35] on icon at bounding box center [463, 35] width 4 height 5
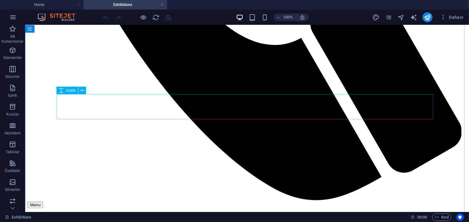
scroll to position [440, 0]
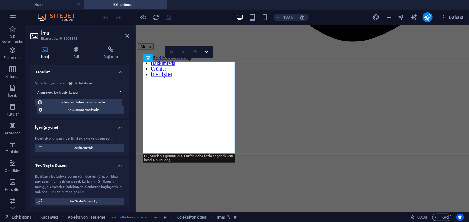
select select "exhibition-image"
click at [90, 147] on span "İçeriği düzenle" at bounding box center [84, 148] width 78 height 8
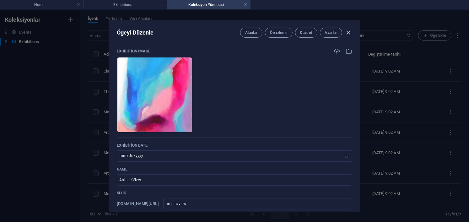
click at [350, 30] on icon "button" at bounding box center [348, 32] width 7 height 7
type input "[DATE]"
type input "artistic-view"
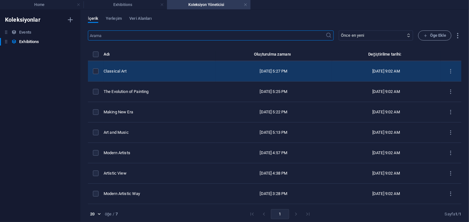
scroll to position [1, 0]
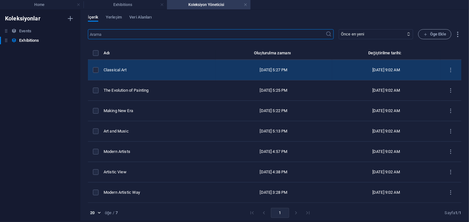
click at [185, 68] on div "Classical Art" at bounding box center [157, 70] width 107 height 6
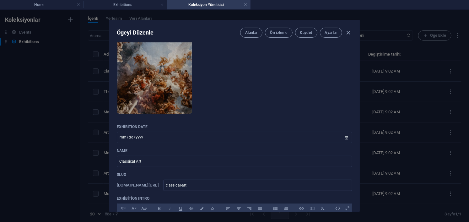
scroll to position [0, 0]
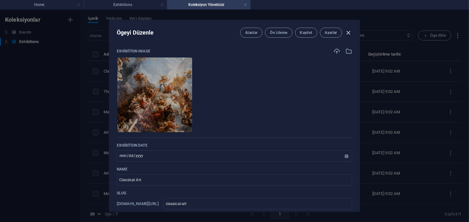
click at [349, 33] on icon "button" at bounding box center [348, 32] width 7 height 7
type input "[DATE]"
type input "classical-art"
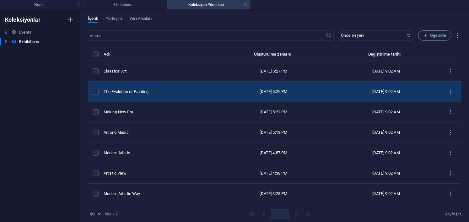
scroll to position [1, 0]
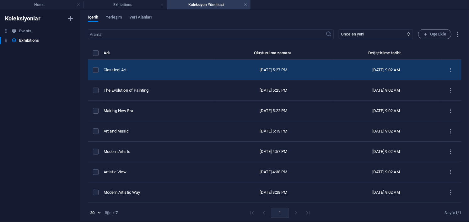
click at [190, 67] on div "Classical Art" at bounding box center [157, 70] width 107 height 6
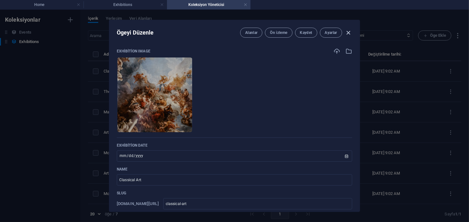
click at [351, 32] on icon "button" at bounding box center [348, 32] width 7 height 7
type input "[DATE]"
type input "classical-art"
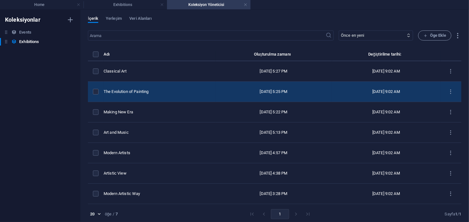
click at [145, 90] on div "The Evolution of Painting" at bounding box center [157, 92] width 107 height 6
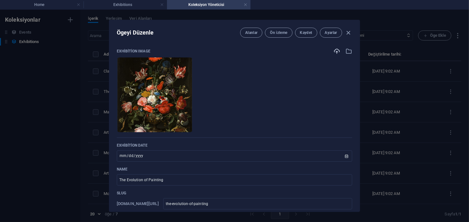
drag, startPoint x: 349, startPoint y: 30, endPoint x: 335, endPoint y: 49, distance: 23.1
click at [350, 30] on icon "button" at bounding box center [348, 32] width 7 height 7
type input "[DATE]"
type input "the-evolution-of-painting"
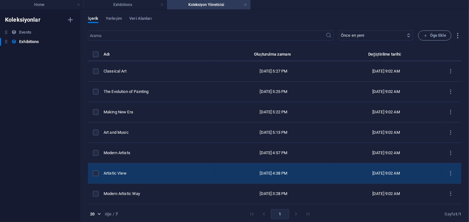
click at [142, 174] on div "Artistic View" at bounding box center [157, 174] width 107 height 6
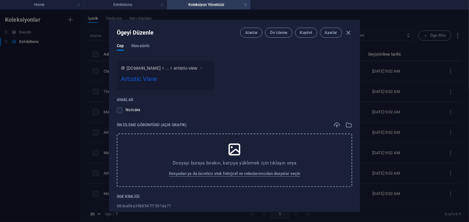
scroll to position [684, 0]
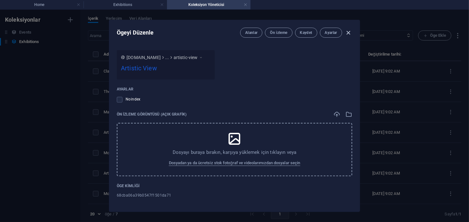
click at [348, 32] on icon "button" at bounding box center [348, 32] width 7 height 7
type input "[DATE]"
type input "artistic-view"
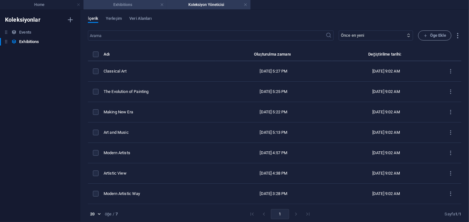
click at [128, 3] on h4 "Exhibitions" at bounding box center [126, 4] width 84 height 7
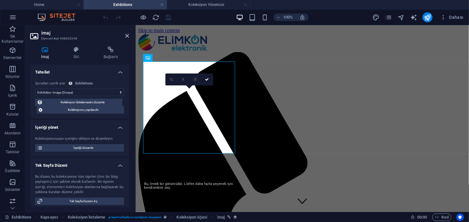
scroll to position [440, 0]
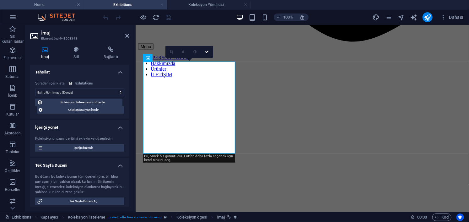
click at [53, 4] on h4 "Home" at bounding box center [42, 4] width 84 height 7
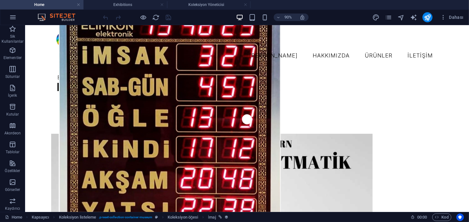
scroll to position [0, 0]
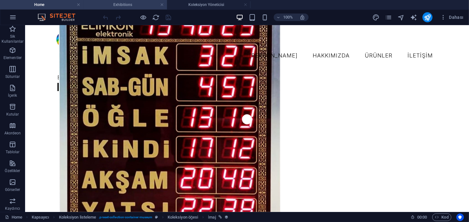
click at [113, 5] on h4 "Exhibitions" at bounding box center [126, 4] width 84 height 7
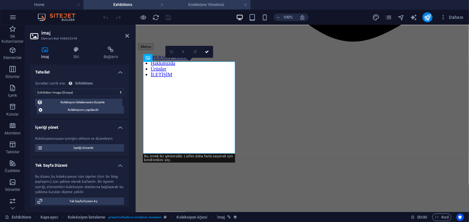
click at [206, 4] on h4 "Koleksiyon Yöneticisi" at bounding box center [209, 4] width 84 height 7
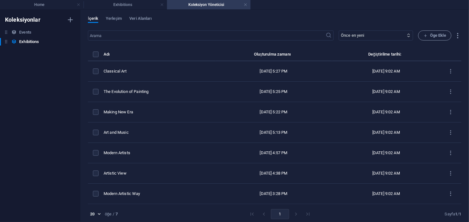
scroll to position [0, 0]
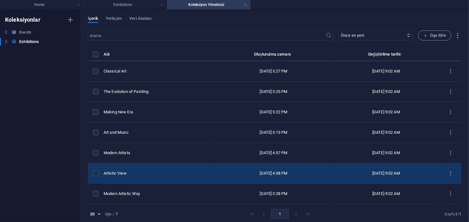
click at [155, 172] on div "Artistic View" at bounding box center [157, 174] width 107 height 6
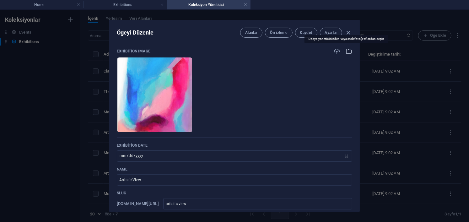
click at [346, 52] on icon "button" at bounding box center [349, 51] width 7 height 7
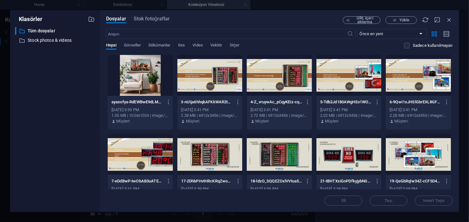
click at [141, 77] on div at bounding box center [140, 75] width 65 height 41
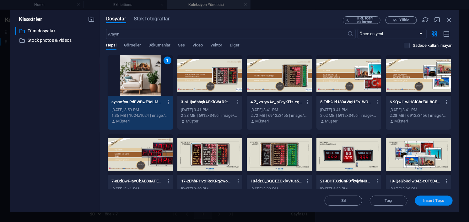
click at [428, 198] on button "Insert Tuşu" at bounding box center [434, 201] width 38 height 10
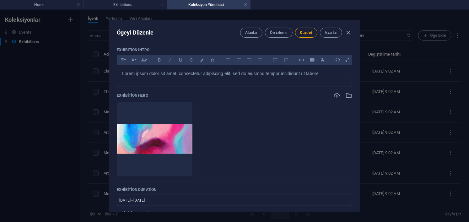
scroll to position [126, 0]
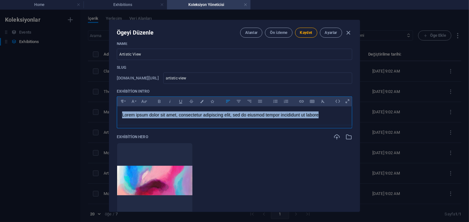
drag, startPoint x: 337, startPoint y: 118, endPoint x: 107, endPoint y: 114, distance: 230.0
click at [107, 114] on div "Ögeyi Düzenle [PERSON_NAME] izleme Kaydet Ayarlar Exhibition Image [PERSON_NAME…" at bounding box center [234, 116] width 469 height 212
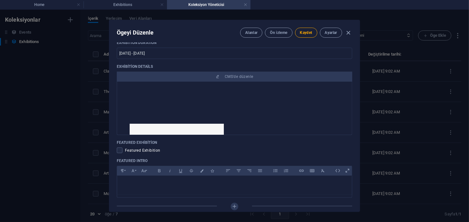
scroll to position [0, 0]
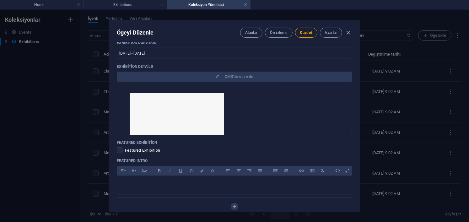
click at [195, 109] on img at bounding box center [177, 124] width 94 height 63
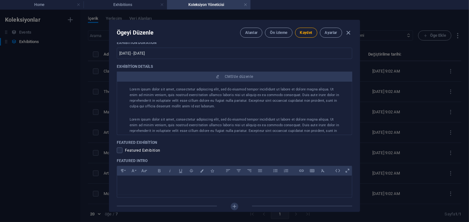
click at [201, 104] on p "Lorem ipsum dolor sit amet, consectetur adipiscing elit, sed do eiusmod tempor …" at bounding box center [235, 98] width 210 height 23
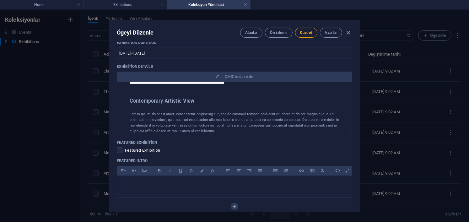
scroll to position [126, 0]
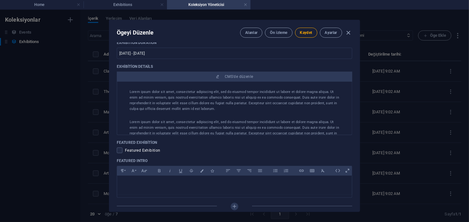
click at [130, 93] on p "Lorem ipsum dolor sit amet, consectetur adipiscing elit, sed do eiusmod tempor …" at bounding box center [235, 100] width 210 height 23
click at [130, 90] on p "Lorem ipsum dolor sit amet, consectetur adipiscing elit, sed do eiusmod tempor …" at bounding box center [235, 100] width 210 height 23
click at [130, 91] on p "Lorem ipsum dolor sit amet, consectetur adipiscing elit, sed do eiusmod tempor …" at bounding box center [235, 100] width 210 height 23
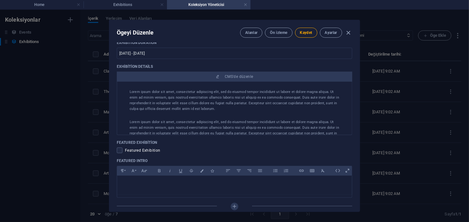
click at [183, 96] on p "Lorem ipsum dolor sit amet, consectetur adipiscing elit, sed do eiusmod tempor …" at bounding box center [235, 100] width 210 height 23
click at [130, 91] on p "Lorem ipsum dolor sit amet, consectetur adipiscing elit, sed do eiusmod tempor …" at bounding box center [235, 100] width 210 height 23
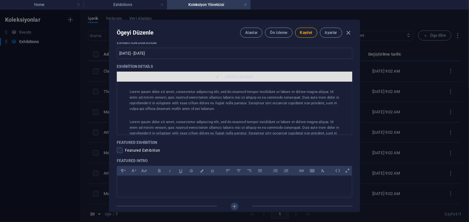
click at [229, 76] on span "CMS'de düzenle" at bounding box center [239, 76] width 29 height 5
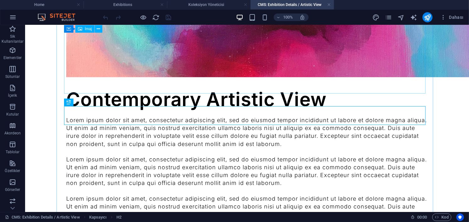
scroll to position [94, 0]
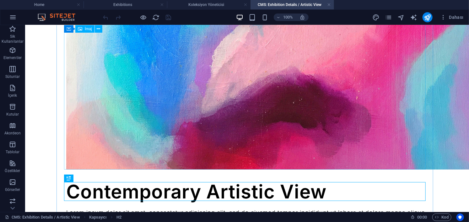
click at [228, 90] on figure at bounding box center [247, 81] width 362 height 176
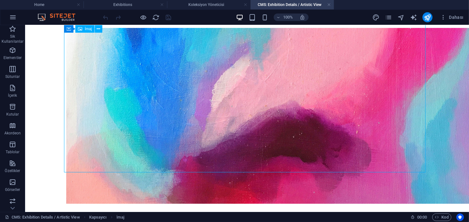
scroll to position [31, 0]
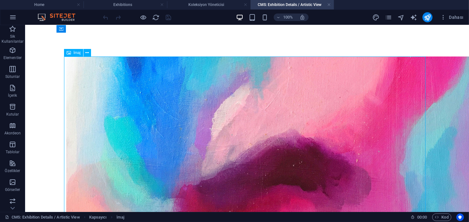
click at [121, 88] on figure at bounding box center [247, 144] width 362 height 176
select select "vw"
select select "px"
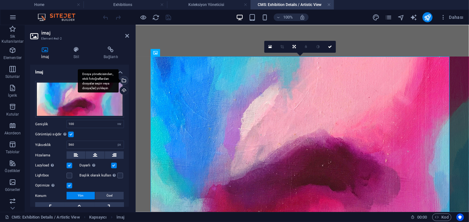
click at [119, 80] on div "Dosya yöneticisinden, stok fotoğraflardan dosyalar seçin veya dosya(lar) yükley…" at bounding box center [98, 81] width 41 height 24
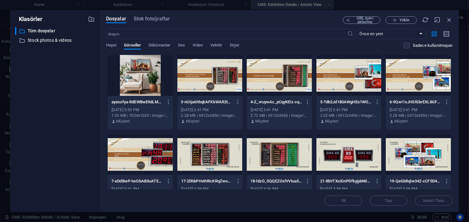
click at [150, 69] on div at bounding box center [140, 75] width 65 height 41
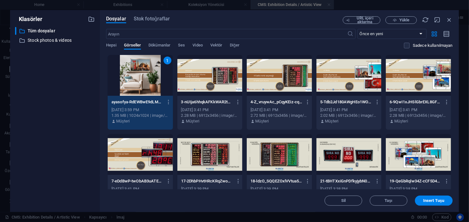
click at [213, 81] on div at bounding box center [210, 75] width 65 height 41
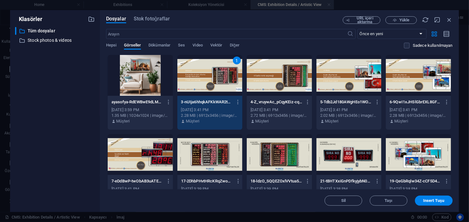
click at [145, 79] on div at bounding box center [140, 75] width 65 height 41
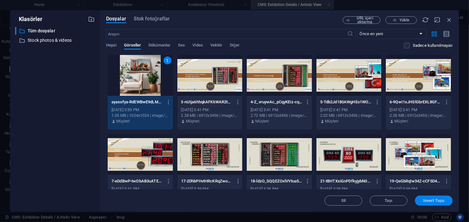
drag, startPoint x: 432, startPoint y: 203, endPoint x: 285, endPoint y: 171, distance: 149.8
click at [432, 203] on span "Insert Tuşu" at bounding box center [434, 201] width 21 height 4
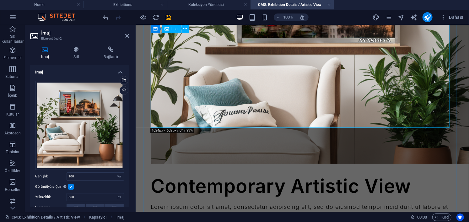
scroll to position [94, 0]
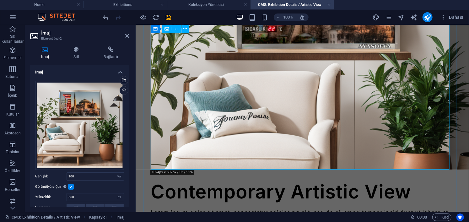
click at [287, 103] on figure at bounding box center [303, 81] width 304 height 176
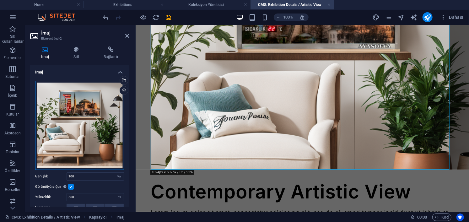
click at [98, 106] on div "Dosyaları buraya sürükleyin, dosyaları seçmek için tıklayın veya Dosyalardan ya…" at bounding box center [79, 125] width 89 height 89
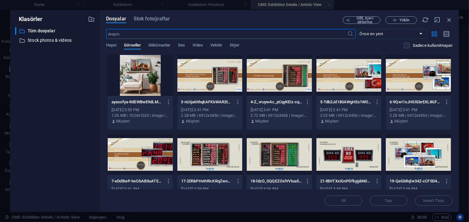
click at [142, 89] on div at bounding box center [140, 75] width 65 height 41
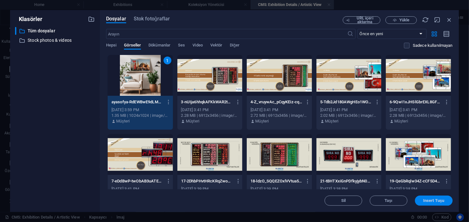
click at [435, 203] on button "Insert Tuşu" at bounding box center [434, 201] width 38 height 10
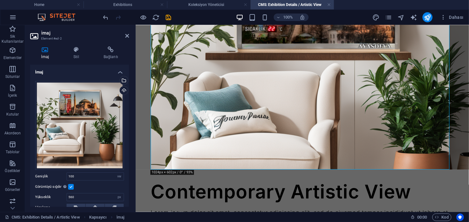
click at [70, 184] on label at bounding box center [71, 187] width 6 height 6
click at [0, 0] on input "Görüntüyü sığdır Görüntüyü otomatik olarak sabit bir genişliğe ve yüksekliğe sı…" at bounding box center [0, 0] width 0 height 0
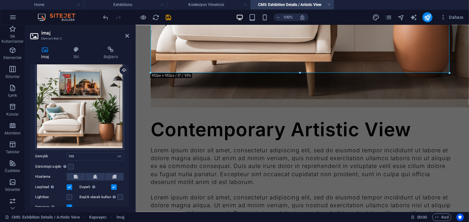
scroll to position [43, 0]
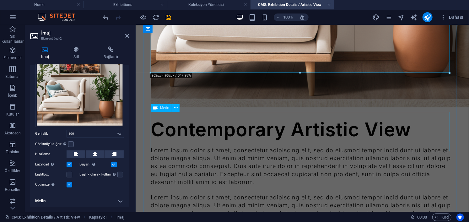
click at [284, 146] on div "Lorem ipsum dolor sit amet, consectetur adipiscing elit, sed do eiusmod tempor …" at bounding box center [303, 166] width 304 height 40
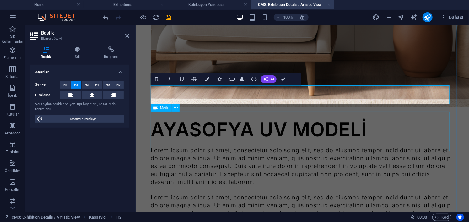
click at [232, 146] on div "Lorem ipsum dolor sit amet, consectetur adipiscing elit, sed do eiusmod tempor …" at bounding box center [303, 166] width 304 height 40
drag, startPoint x: 232, startPoint y: 120, endPoint x: 187, endPoint y: 118, distance: 45.0
click at [343, 120] on div "AYASOFYA UV MODELİ Lorem ipsum dolor sit amet, consectetur adipiscing elit, sed…" at bounding box center [302, 91] width 319 height 711
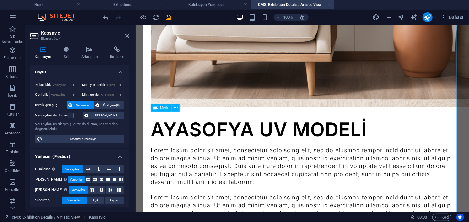
click at [153, 146] on div "Lorem ipsum dolor sit amet, consectetur adipiscing elit, sed do eiusmod tempor …" at bounding box center [303, 166] width 304 height 40
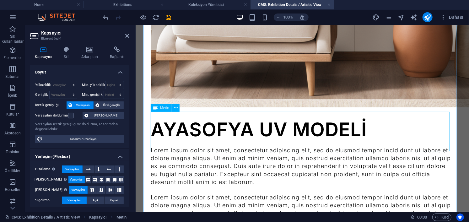
click at [152, 146] on div "Lorem ipsum dolor sit amet, consectetur adipiscing elit, sed do eiusmod tempor …" at bounding box center [303, 166] width 304 height 40
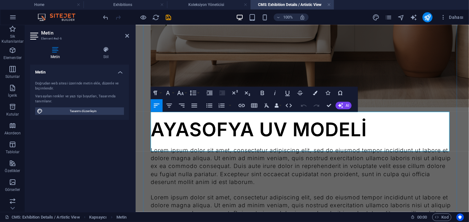
click at [152, 146] on p "Lorem ipsum dolor sit amet, consectetur adipiscing elit, sed do eiusmod tempor …" at bounding box center [303, 166] width 304 height 40
click at [224, 193] on div "Lorem ipsum dolor sit amet, consectetur adipiscing elit, sed do eiusmod tempor …" at bounding box center [303, 213] width 304 height 40
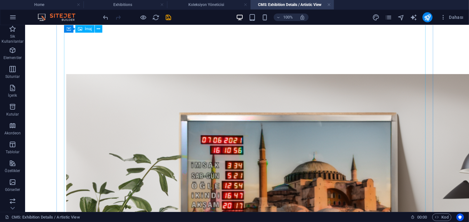
scroll to position [0, 0]
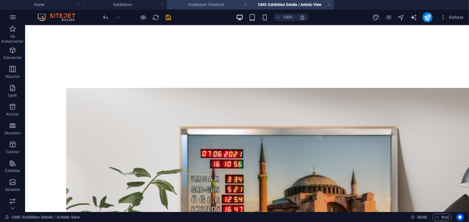
click at [211, 5] on h4 "Koleksiyon Yöneticisi" at bounding box center [209, 4] width 84 height 7
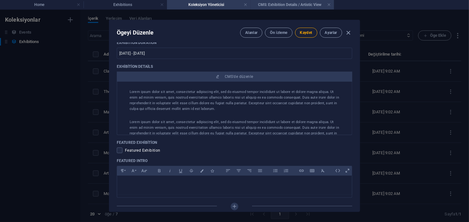
click at [285, 2] on h4 "CMS: Exhibition Details / Artistic View" at bounding box center [293, 4] width 84 height 7
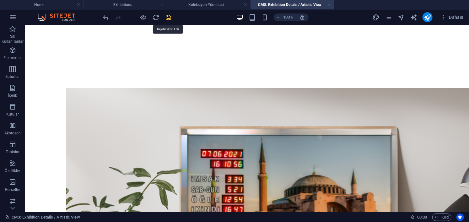
click at [167, 19] on icon "save" at bounding box center [168, 17] width 7 height 7
click at [203, 1] on h4 "Koleksiyon Yöneticisi" at bounding box center [209, 4] width 84 height 7
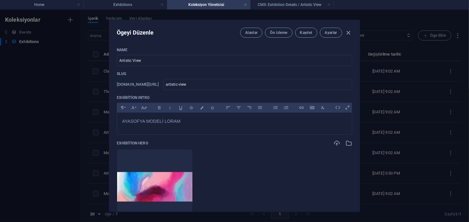
scroll to position [63, 0]
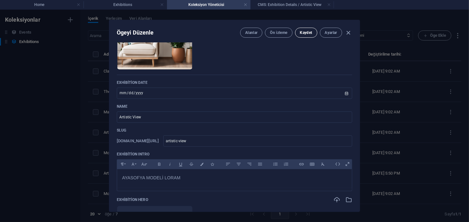
click at [305, 35] on button "Kaydet" at bounding box center [306, 33] width 22 height 10
click at [349, 34] on icon "button" at bounding box center [348, 32] width 7 height 7
type input "[DATE]"
type input "artistic-view"
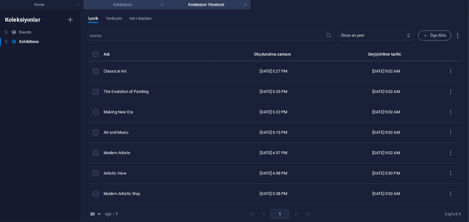
click at [131, 4] on h4 "Exhibitions" at bounding box center [126, 4] width 84 height 7
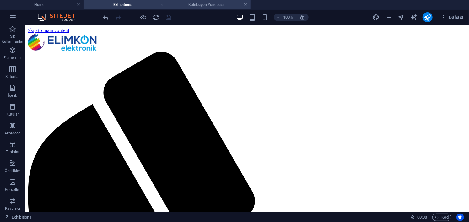
click at [205, 3] on h4 "Koleksiyon Yöneticisi" at bounding box center [209, 4] width 84 height 7
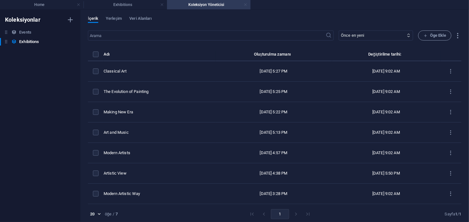
click at [246, 5] on link at bounding box center [246, 5] width 4 height 6
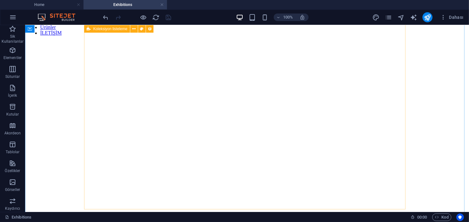
scroll to position [803, 0]
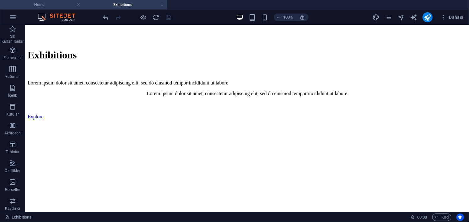
click at [53, 4] on h4 "Home" at bounding box center [42, 4] width 84 height 7
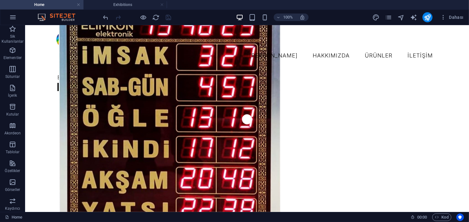
scroll to position [0, 0]
click at [389, 18] on icon "pages" at bounding box center [389, 17] width 7 height 7
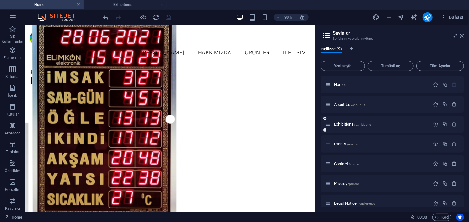
click at [341, 121] on div "Exhibitions /exhibitions" at bounding box center [378, 124] width 105 height 7
click at [341, 123] on span "Exhibitions /exhibitions" at bounding box center [352, 124] width 37 height 5
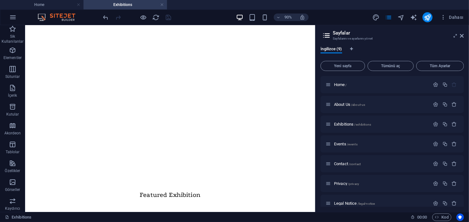
scroll to position [769, 0]
click at [463, 36] on icon at bounding box center [463, 35] width 4 height 5
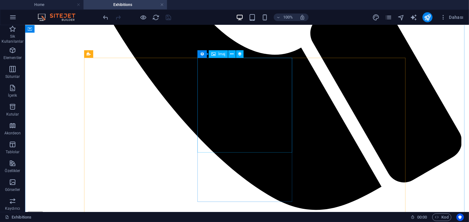
scroll to position [468, 0]
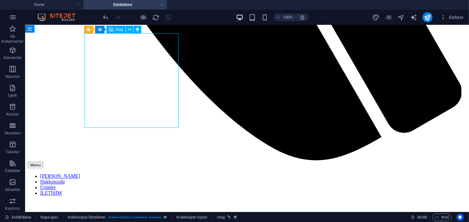
select select "exhibition-image"
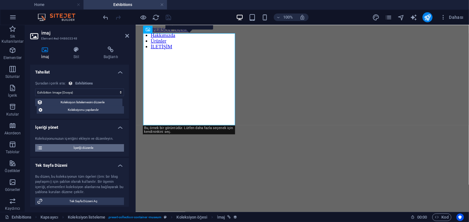
click at [88, 151] on span "İçeriği düzenle" at bounding box center [84, 148] width 78 height 8
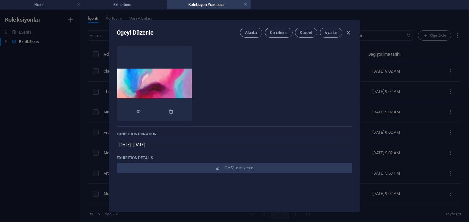
scroll to position [189, 0]
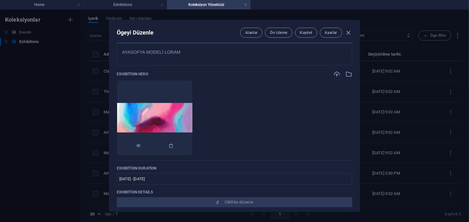
click at [179, 119] on img at bounding box center [154, 117] width 75 height 29
click at [349, 75] on icon "button" at bounding box center [349, 74] width 7 height 7
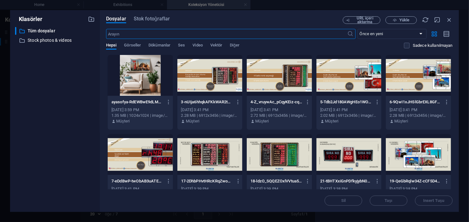
click at [132, 75] on div at bounding box center [140, 75] width 65 height 41
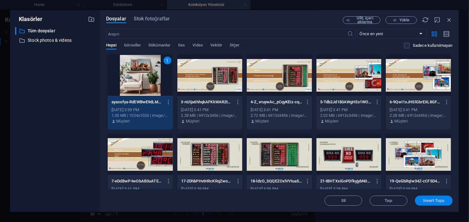
click at [425, 201] on span "Insert Tuşu" at bounding box center [434, 201] width 21 height 4
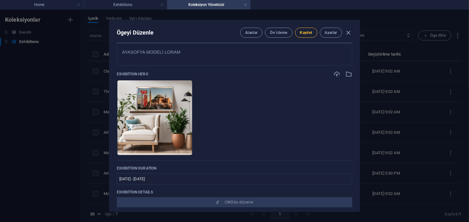
click at [304, 34] on span "Kaydet" at bounding box center [306, 32] width 12 height 5
click at [351, 34] on icon "button" at bounding box center [348, 32] width 7 height 7
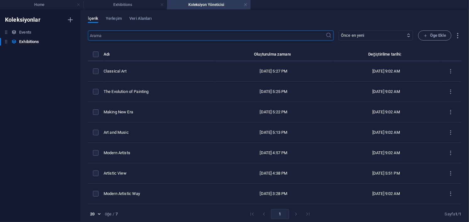
type input "[DATE]"
type input "artistic-view"
click at [124, 4] on h4 "Exhibitions" at bounding box center [126, 4] width 84 height 7
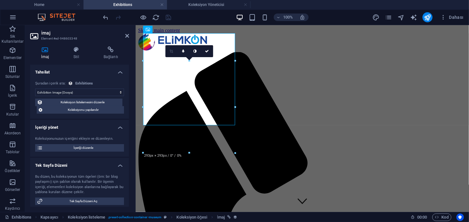
scroll to position [468, 0]
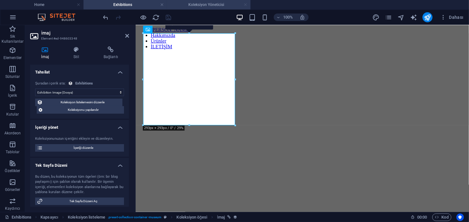
click at [247, 4] on link at bounding box center [246, 5] width 4 height 6
click at [131, 36] on aside "İmaj Element #ed-948603348 İmaj Stil Bağlantı Tahsilat Atama yok, içerik sabit …" at bounding box center [80, 118] width 111 height 187
click at [127, 36] on icon at bounding box center [127, 35] width 4 height 5
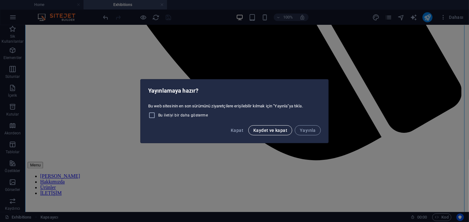
click at [265, 128] on span "Kaydet ve kapat" at bounding box center [271, 130] width 34 height 5
